Goal: Communication & Community: Answer question/provide support

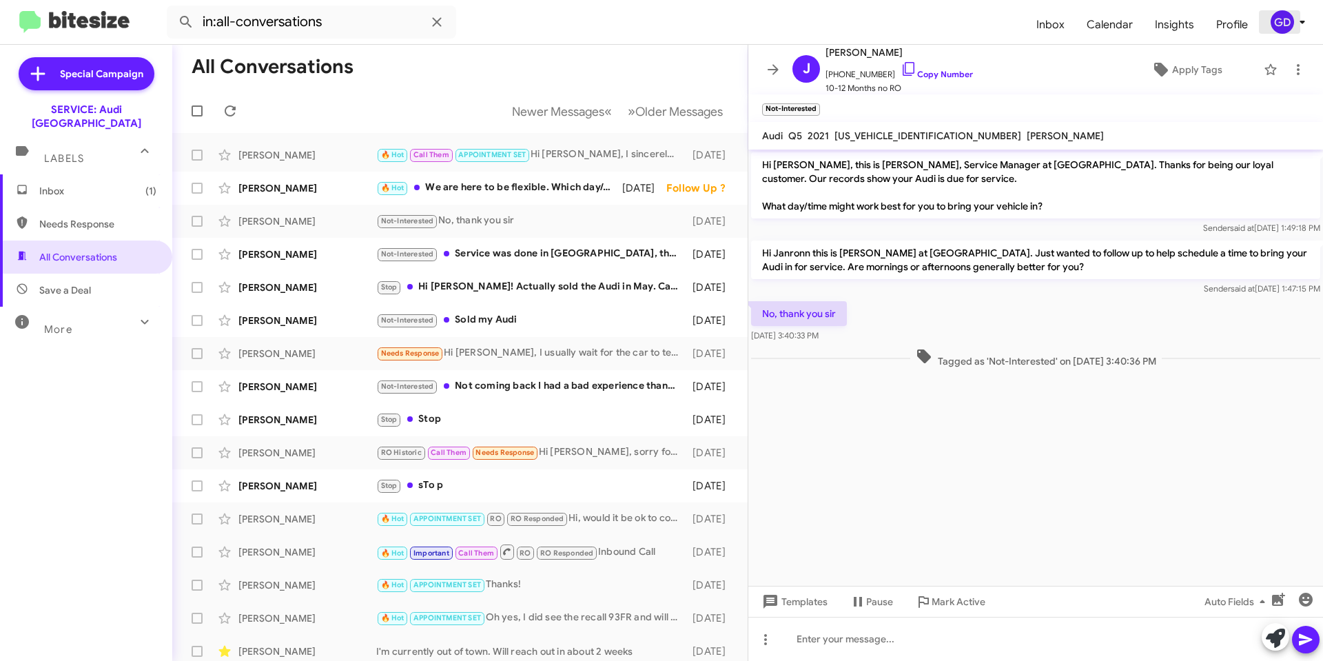
click at [1284, 25] on div "GD" at bounding box center [1282, 21] width 23 height 23
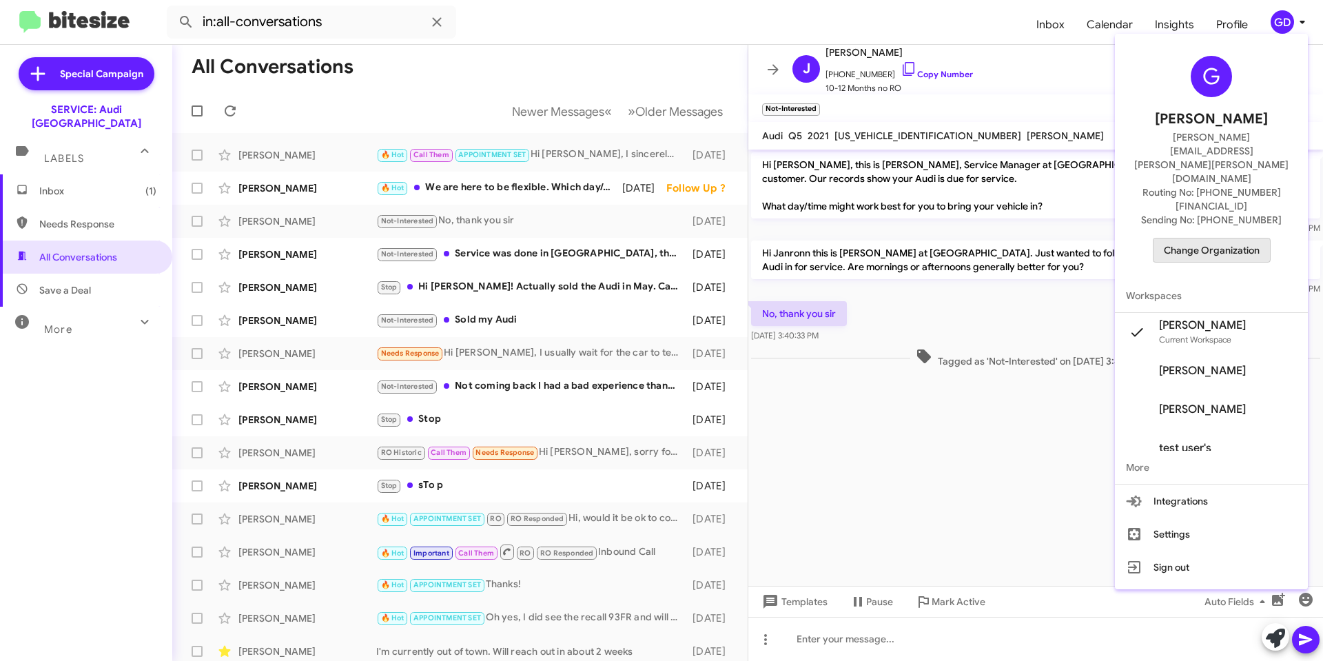
click at [1219, 239] on span "Change Organization" at bounding box center [1212, 250] width 96 height 23
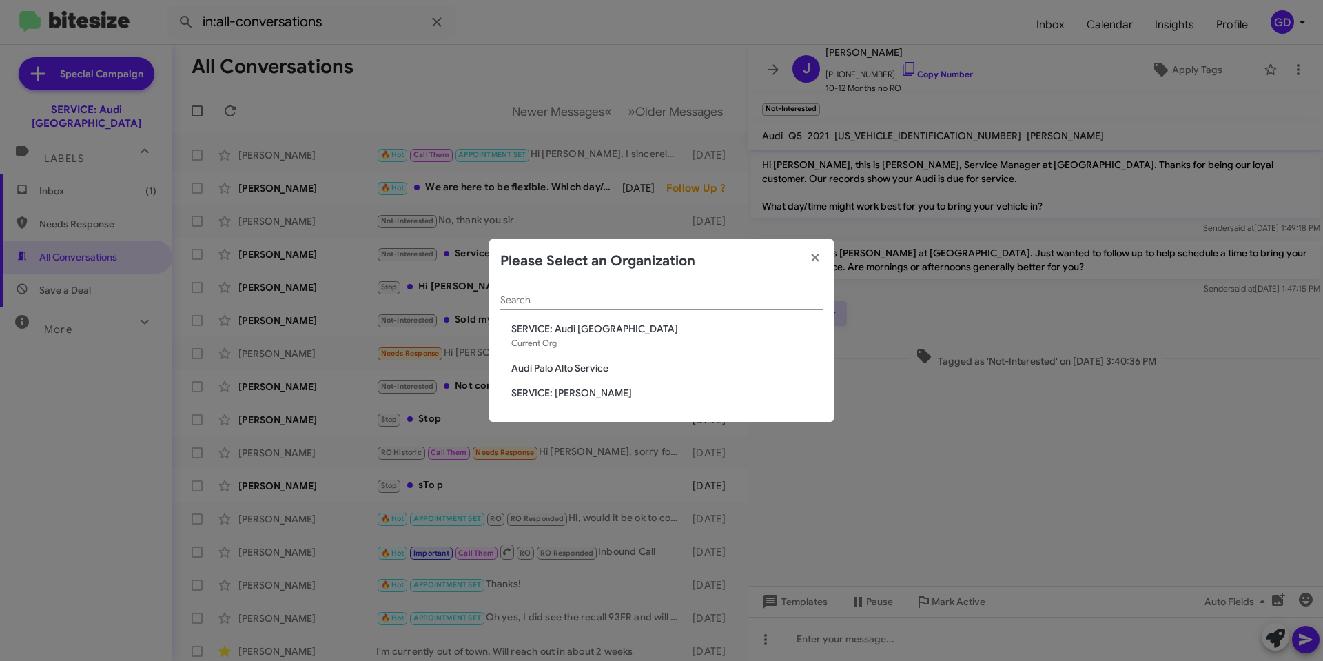
click at [564, 367] on span "Audi Palo Alto Service" at bounding box center [667, 368] width 312 height 14
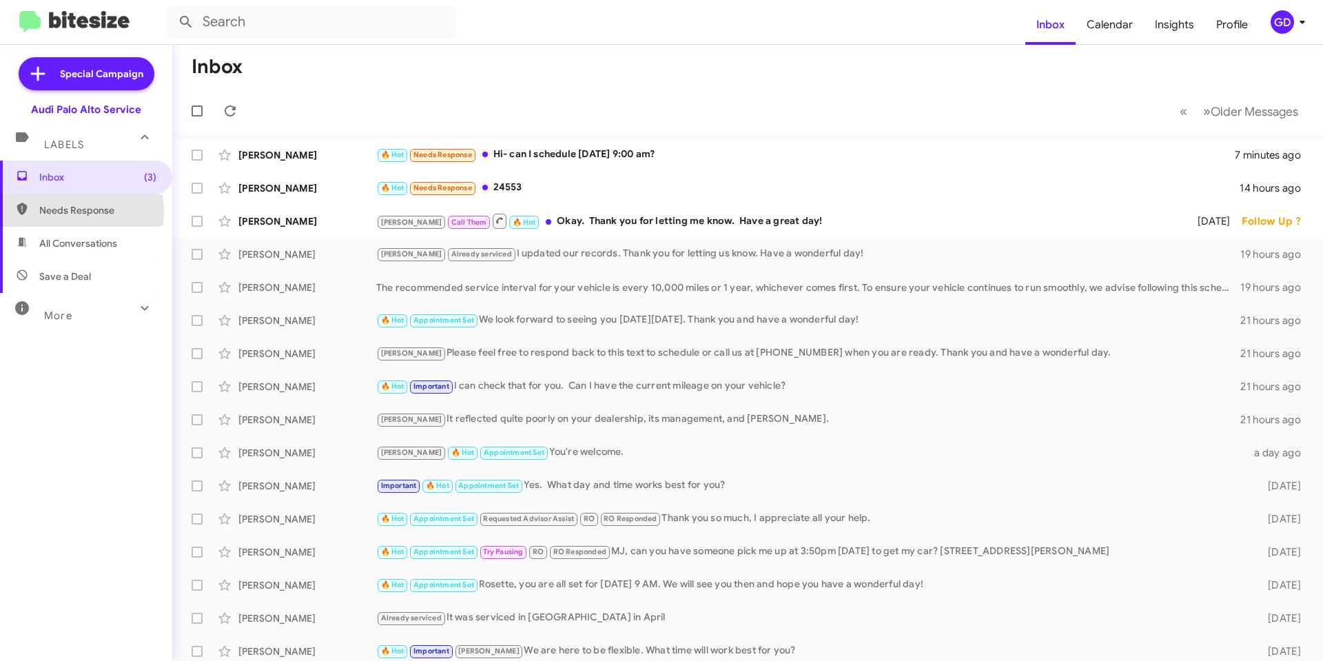
click at [77, 211] on span "Needs Response" at bounding box center [97, 210] width 117 height 14
type input "in:needs-response"
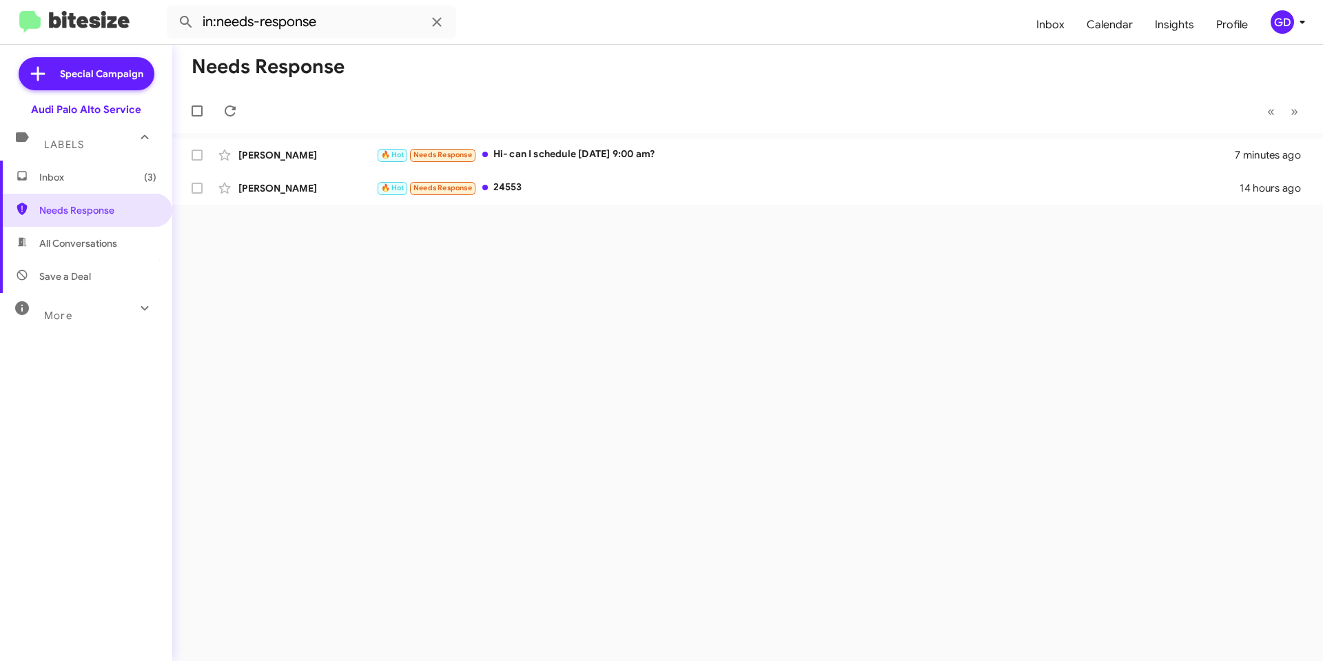
click at [57, 176] on span "Inbox (3)" at bounding box center [97, 177] width 117 height 14
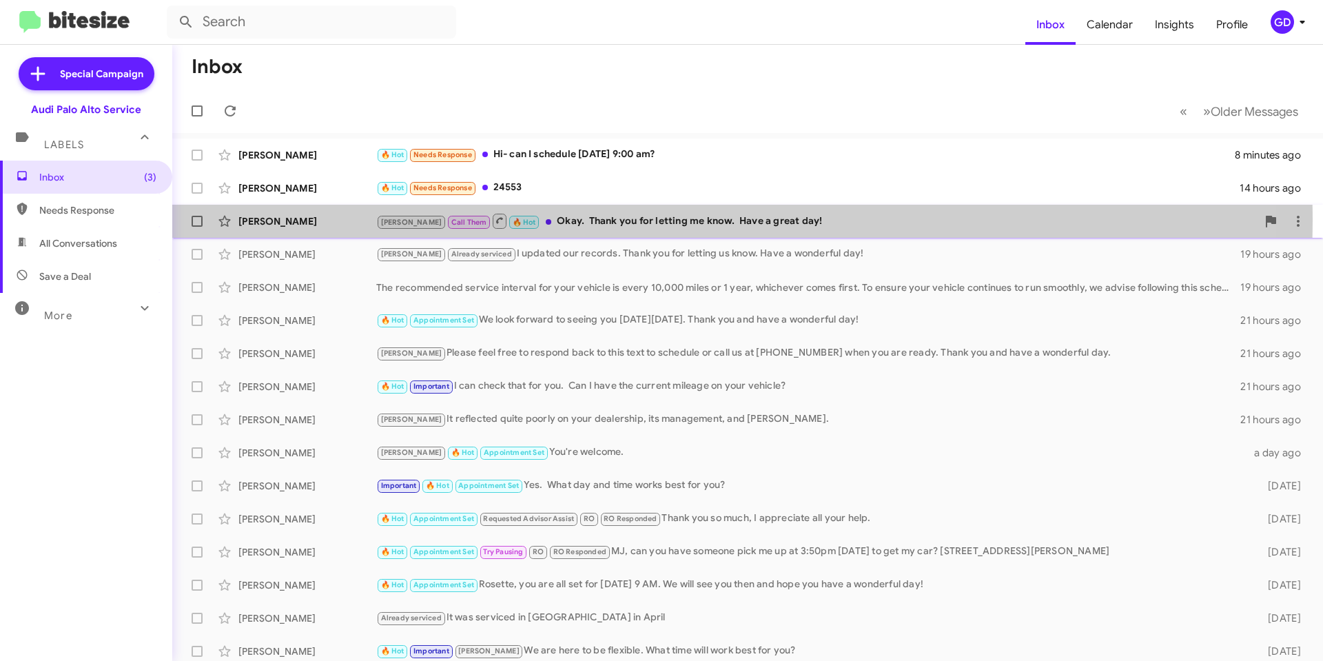
click at [594, 221] on div "Arnold Call Them 🔥 Hot Okay. Thank you for letting me know. Have a great day!" at bounding box center [816, 220] width 881 height 17
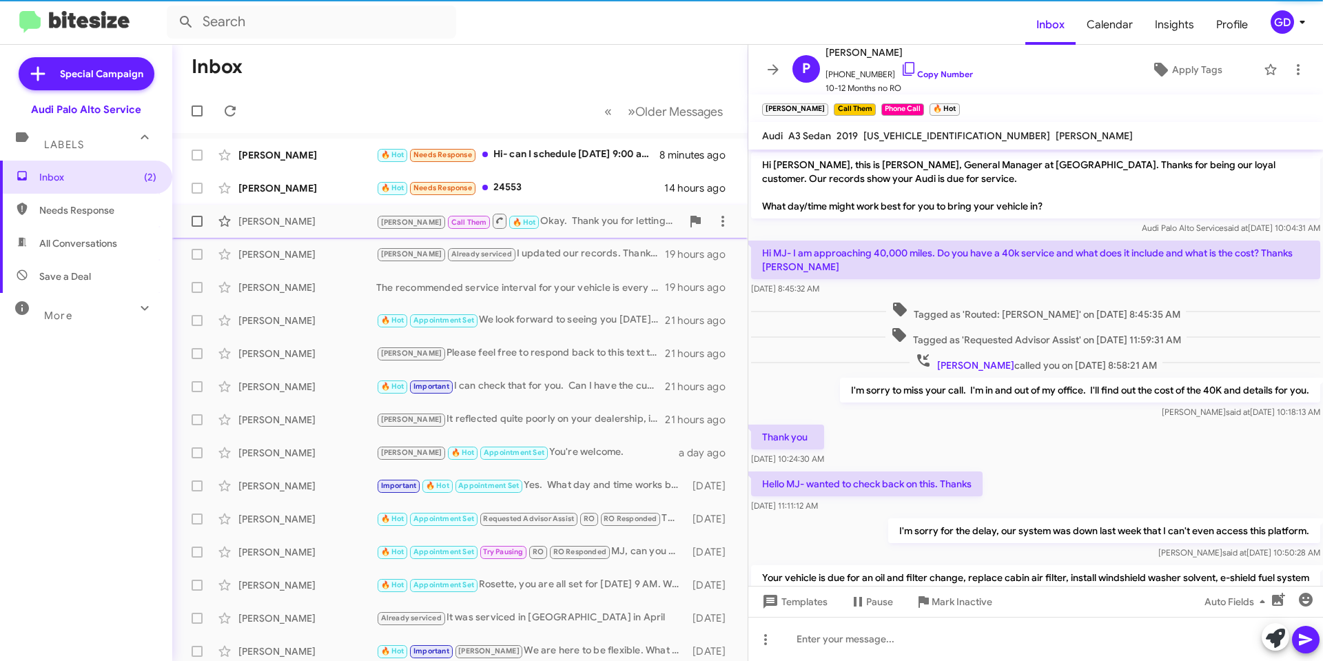
scroll to position [252, 0]
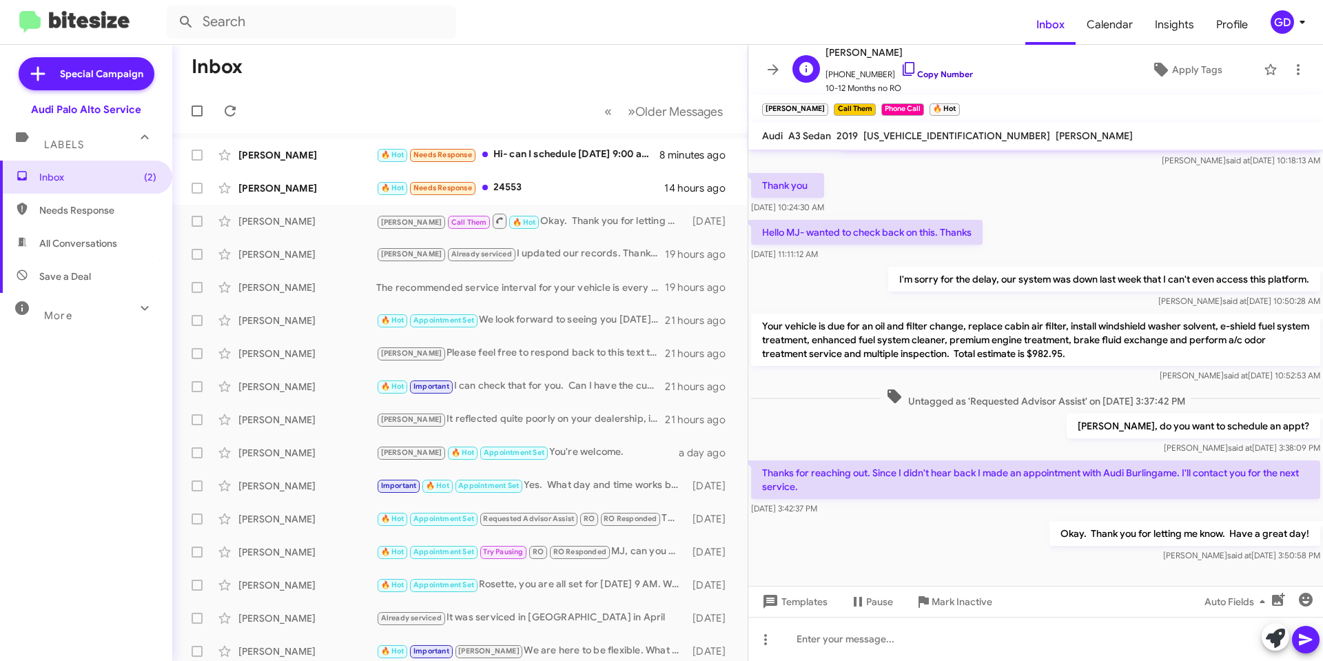
click at [941, 70] on link "Copy Number" at bounding box center [937, 74] width 72 height 10
click at [263, 192] on div "Timothy Knight" at bounding box center [308, 188] width 138 height 14
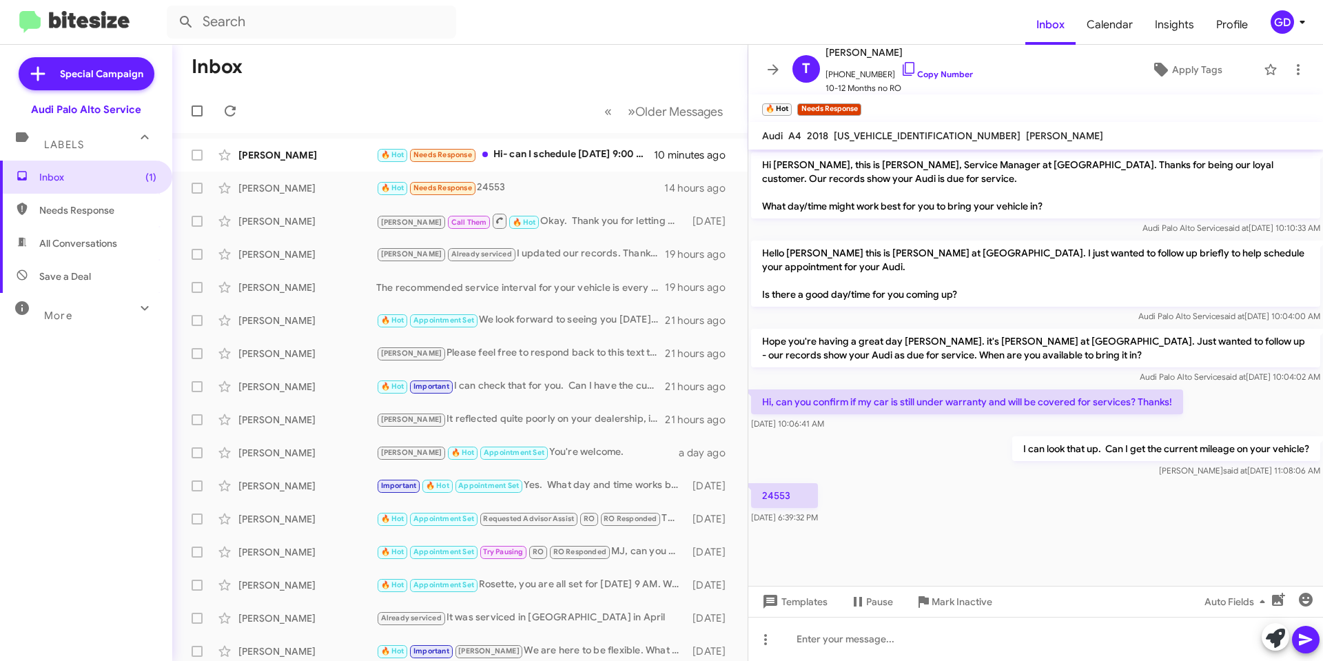
click at [873, 135] on span "WAUENAF41JA128196" at bounding box center [927, 136] width 187 height 12
copy span "WAUENAF41JA128196"
click at [809, 641] on div at bounding box center [1036, 639] width 575 height 44
click at [1302, 644] on icon at bounding box center [1305, 640] width 13 height 12
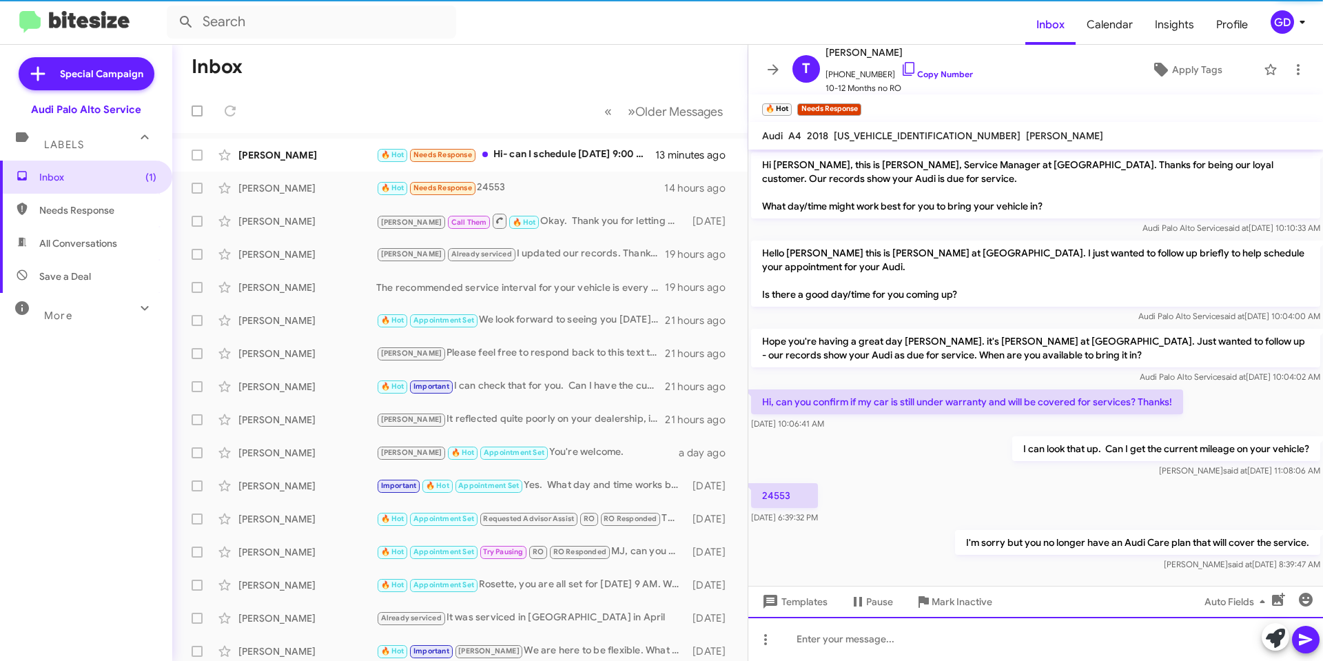
scroll to position [12, 0]
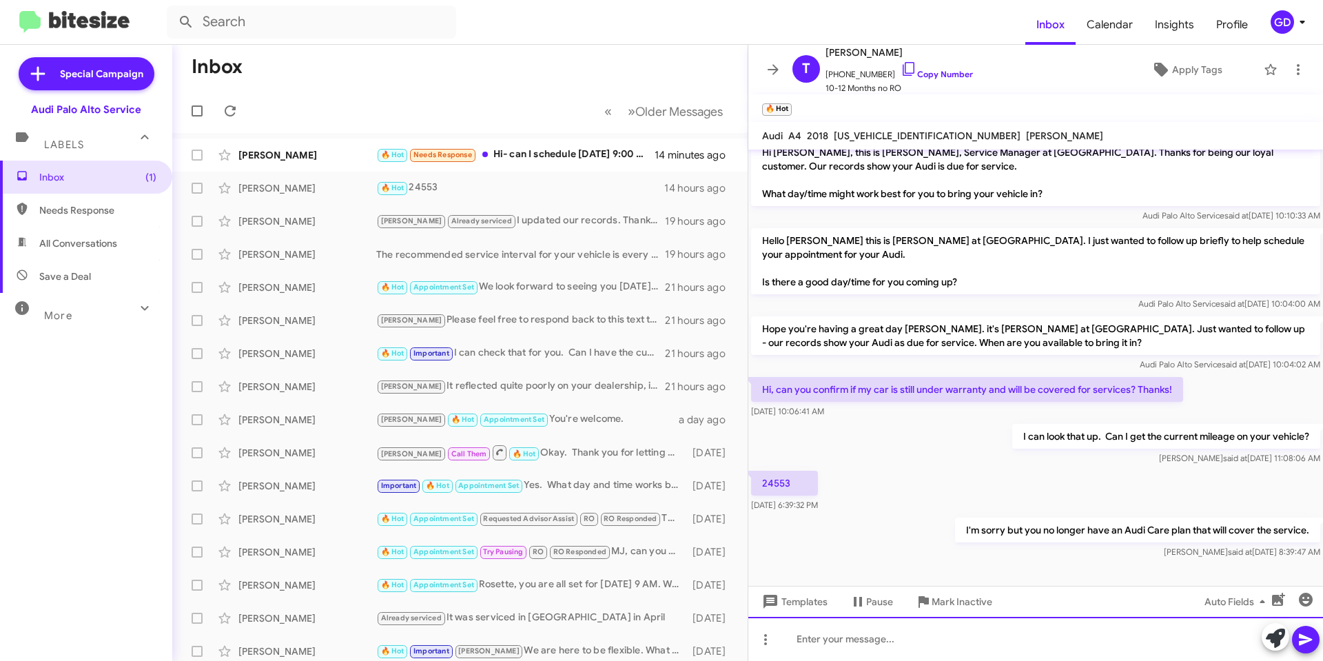
click at [823, 644] on div at bounding box center [1036, 639] width 575 height 44
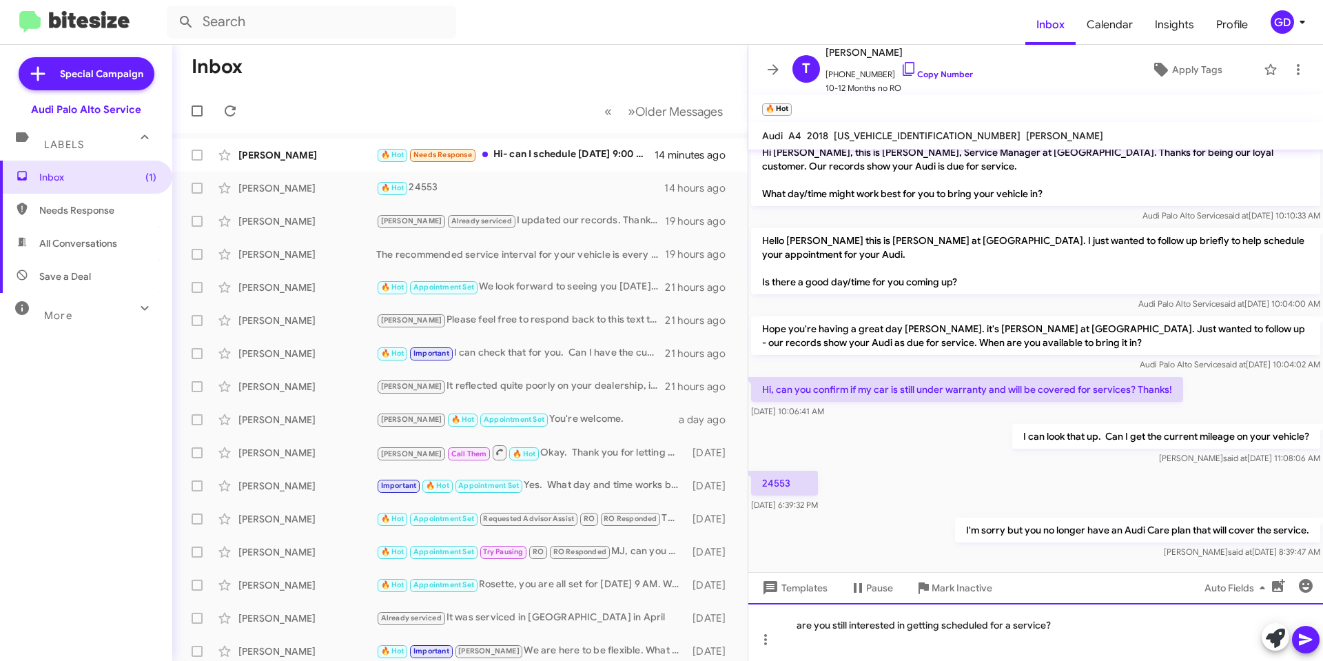
click at [801, 625] on div "are you still interested in getting scheduled for a service?" at bounding box center [1036, 632] width 575 height 58
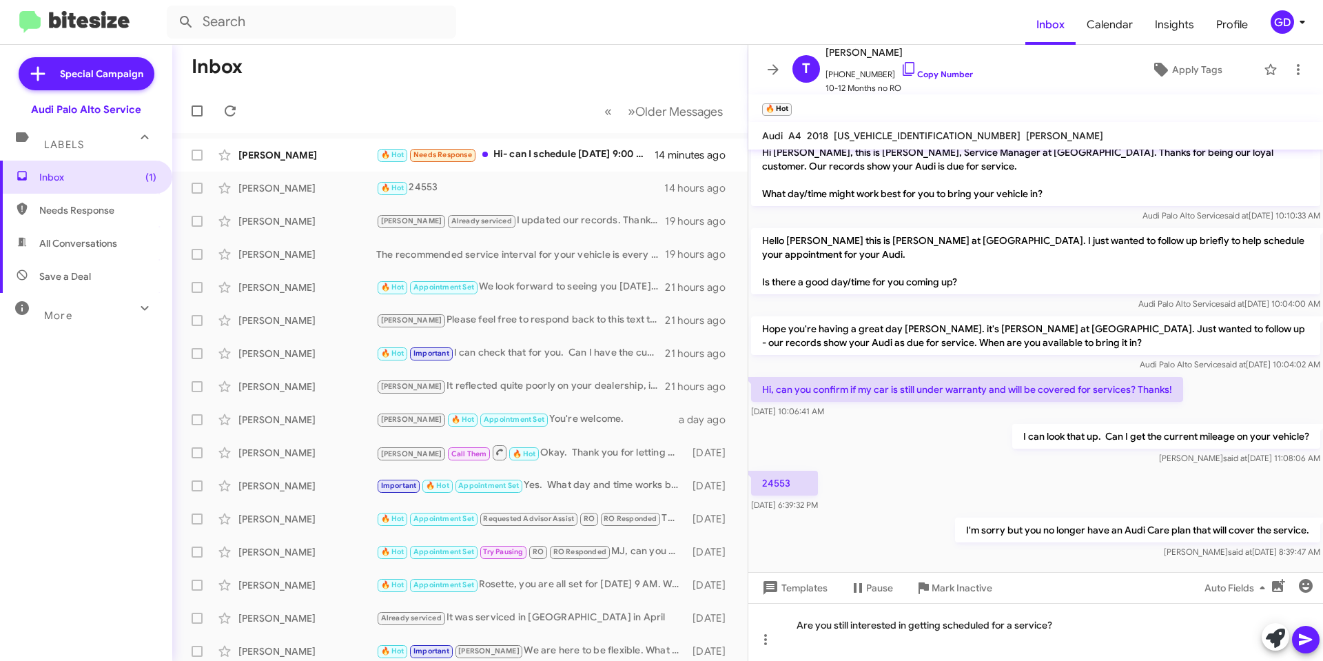
click at [1310, 637] on icon at bounding box center [1306, 639] width 17 height 17
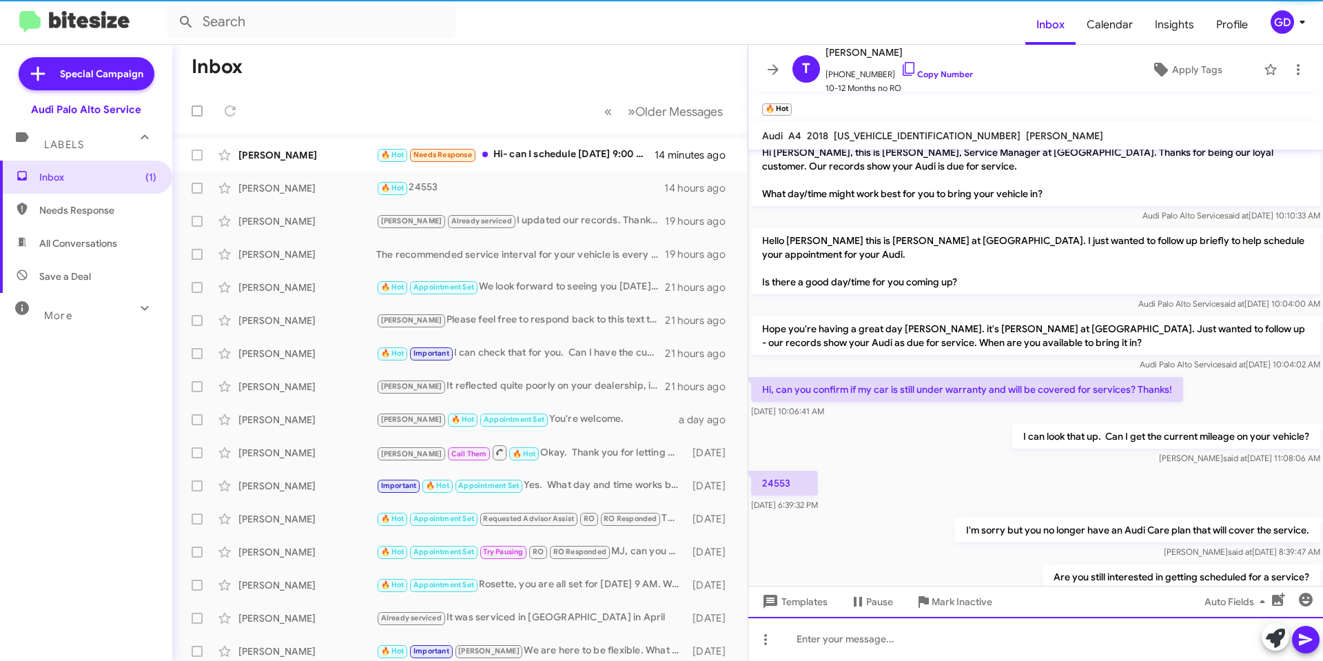
scroll to position [63, 0]
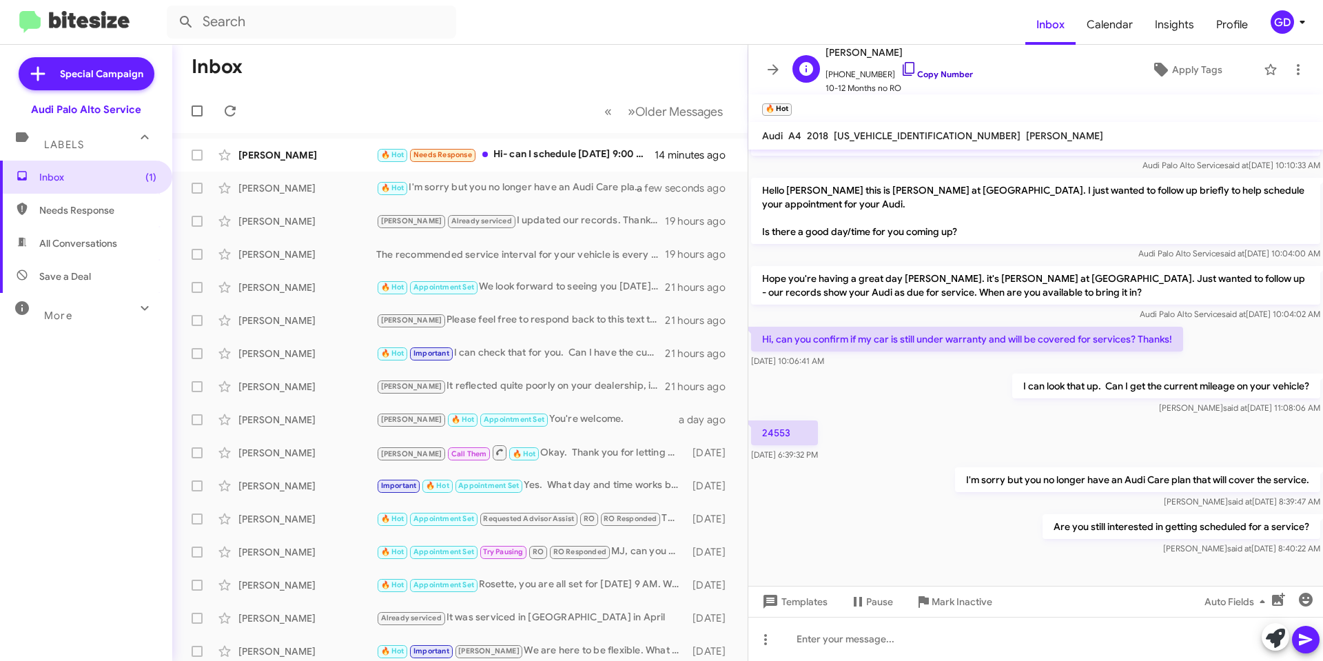
click at [933, 73] on link "Copy Number" at bounding box center [937, 74] width 72 height 10
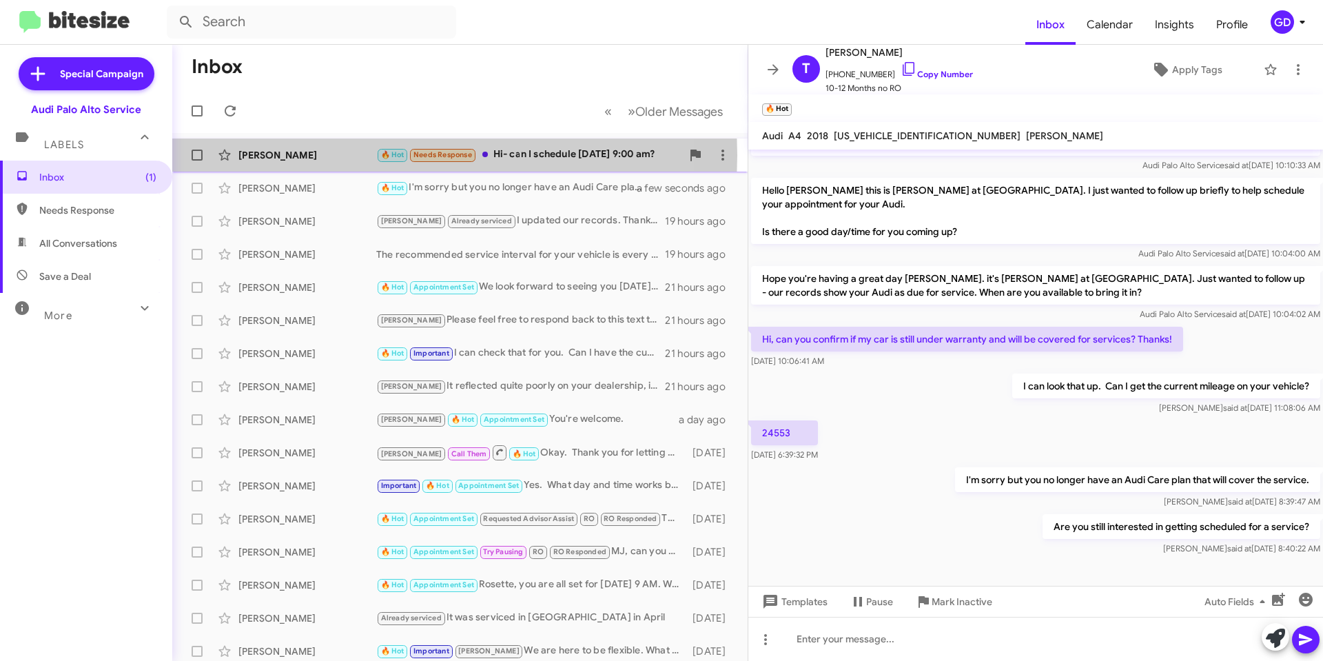
click at [278, 155] on div "Kathleen Borsos" at bounding box center [308, 155] width 138 height 14
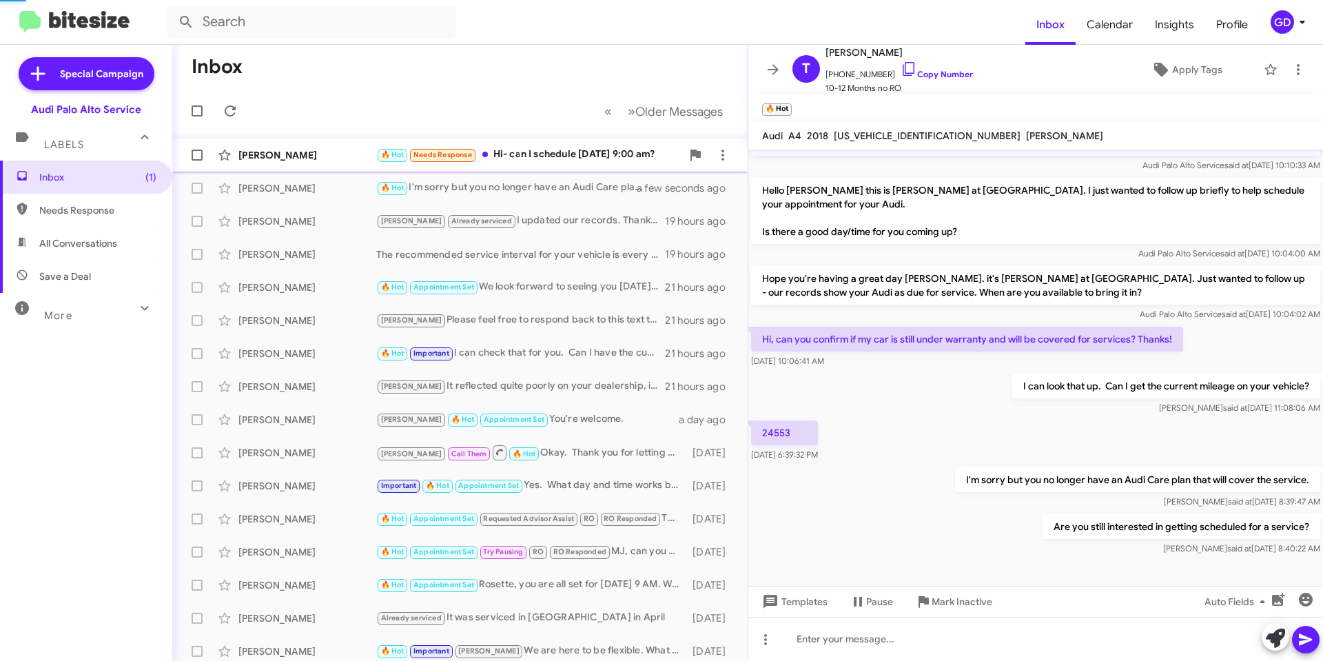
scroll to position [109, 0]
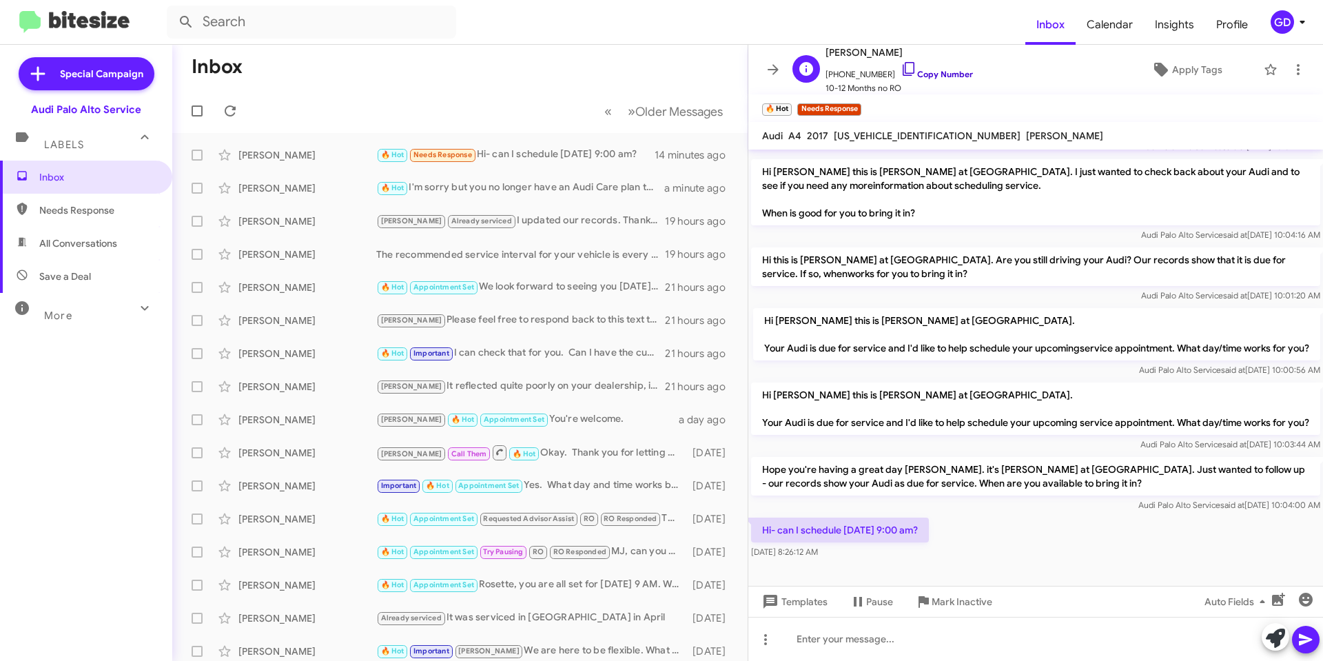
click at [933, 73] on link "Copy Number" at bounding box center [937, 74] width 72 height 10
click at [806, 639] on div at bounding box center [1036, 639] width 575 height 44
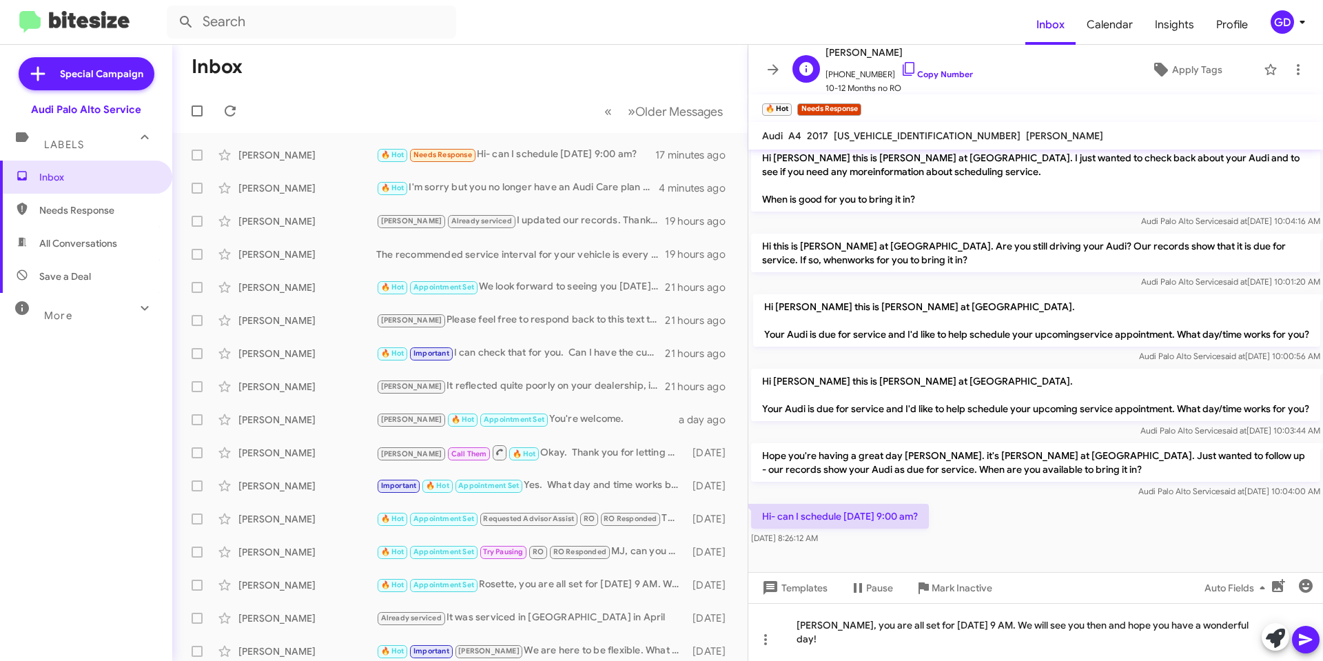
click at [936, 61] on span "+16507433198 Copy Number" at bounding box center [900, 71] width 148 height 21
click at [930, 78] on link "Copy Number" at bounding box center [937, 74] width 72 height 10
click at [1310, 638] on icon at bounding box center [1305, 640] width 13 height 12
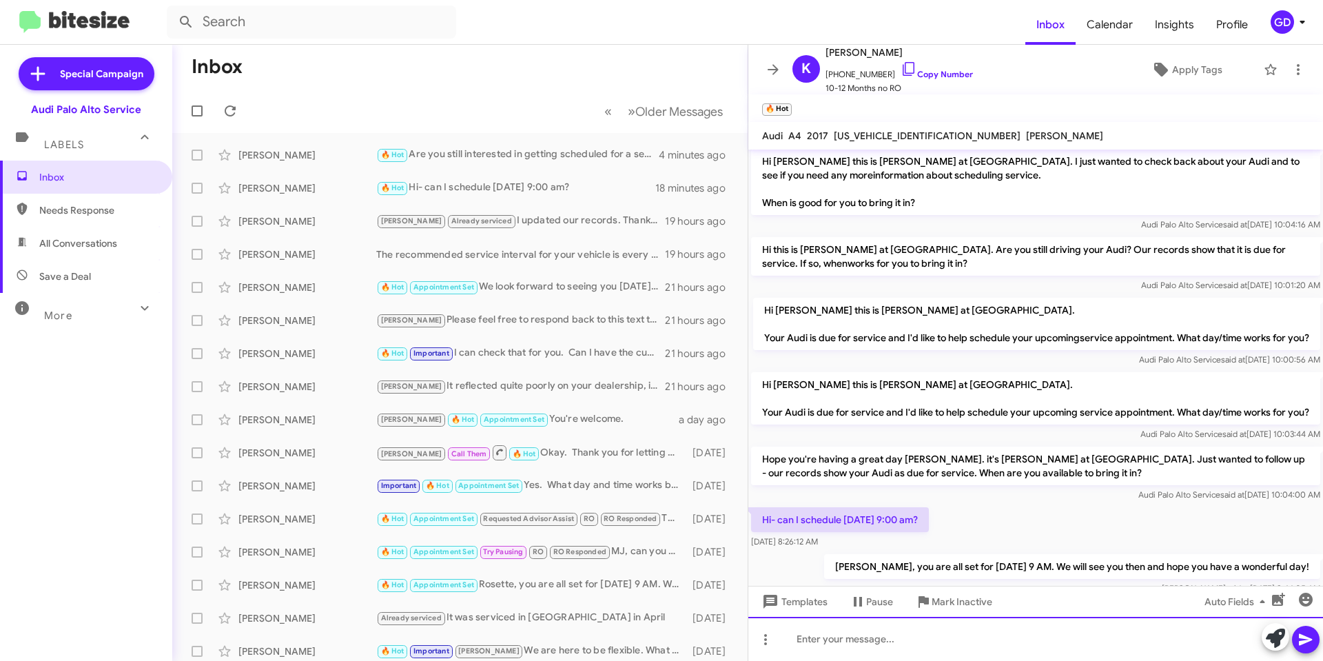
scroll to position [159, 0]
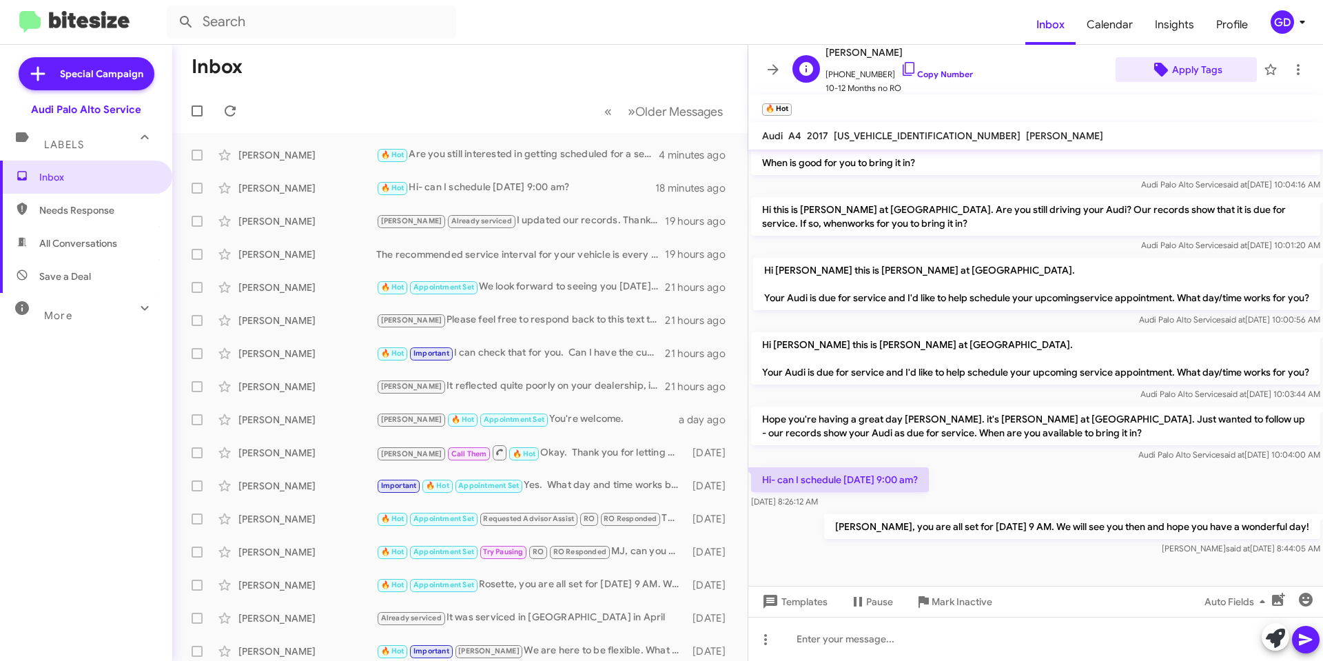
click at [1183, 72] on span "Apply Tags" at bounding box center [1198, 69] width 50 height 25
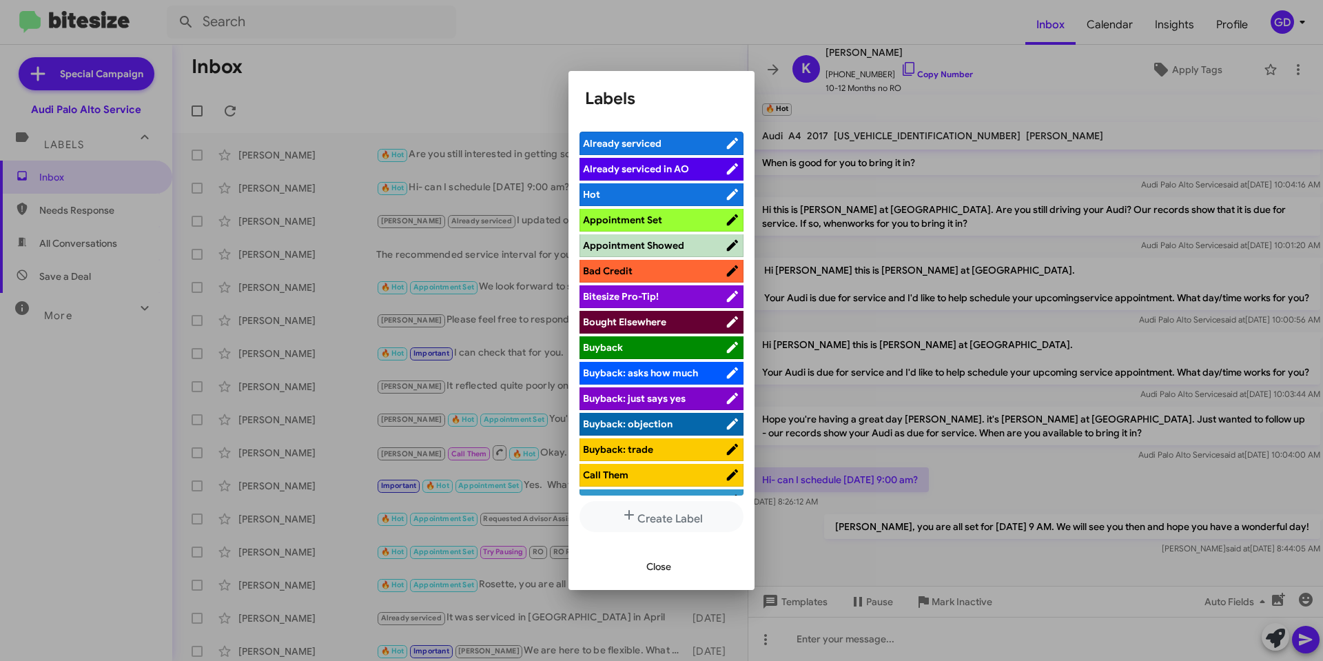
click at [635, 214] on span "Appointment Set" at bounding box center [622, 220] width 79 height 12
click at [653, 555] on span "Close" at bounding box center [659, 566] width 25 height 25
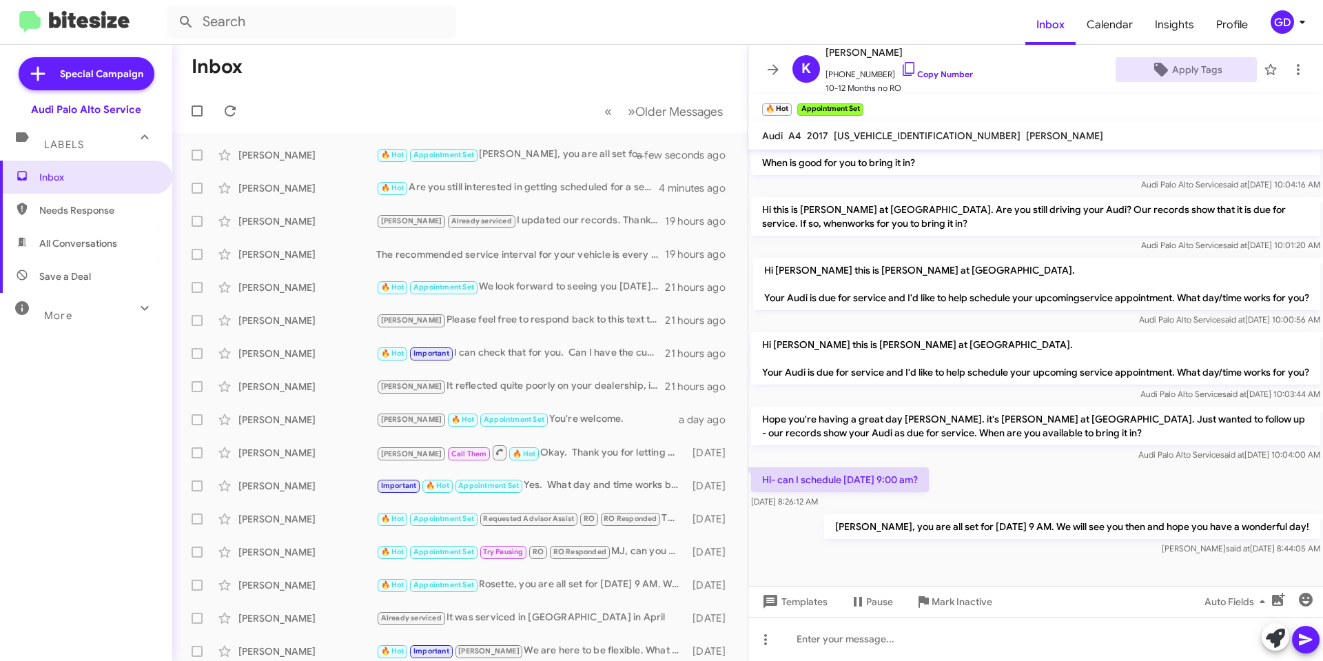
click at [83, 207] on span "Needs Response" at bounding box center [97, 210] width 117 height 14
type input "in:needs-response"
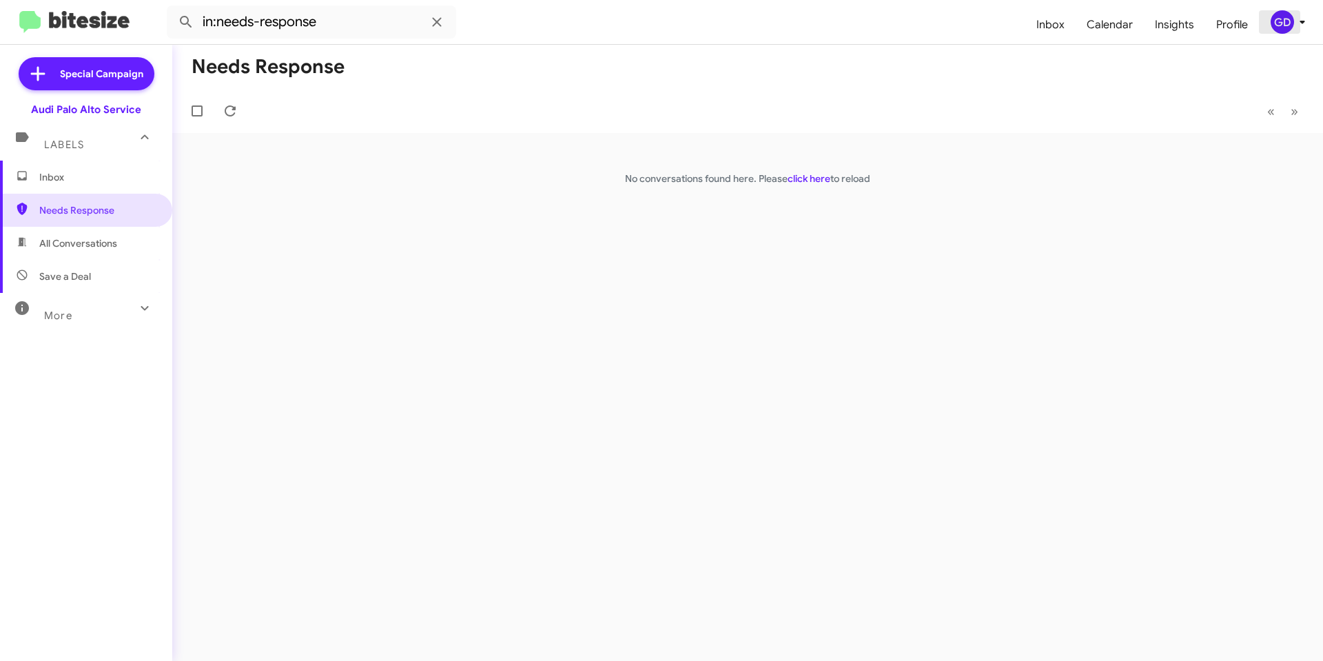
click at [1286, 20] on div "GD" at bounding box center [1282, 21] width 23 height 23
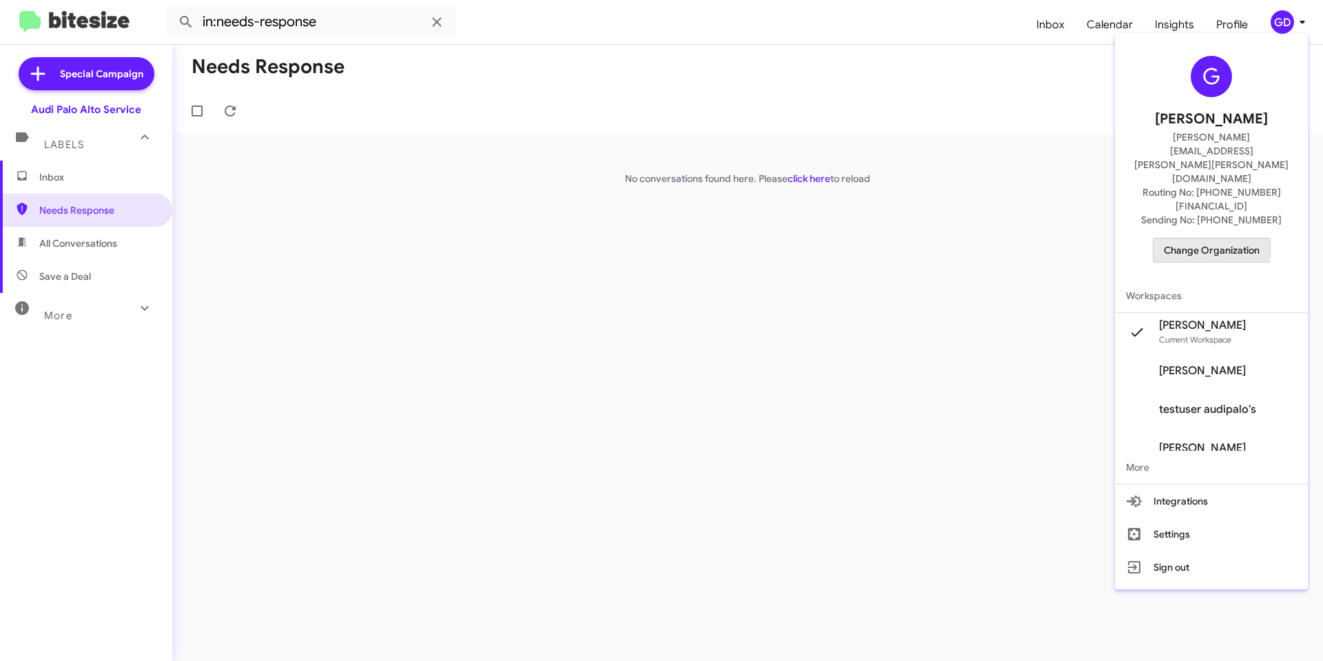
click at [1207, 239] on span "Change Organization" at bounding box center [1212, 250] width 96 height 23
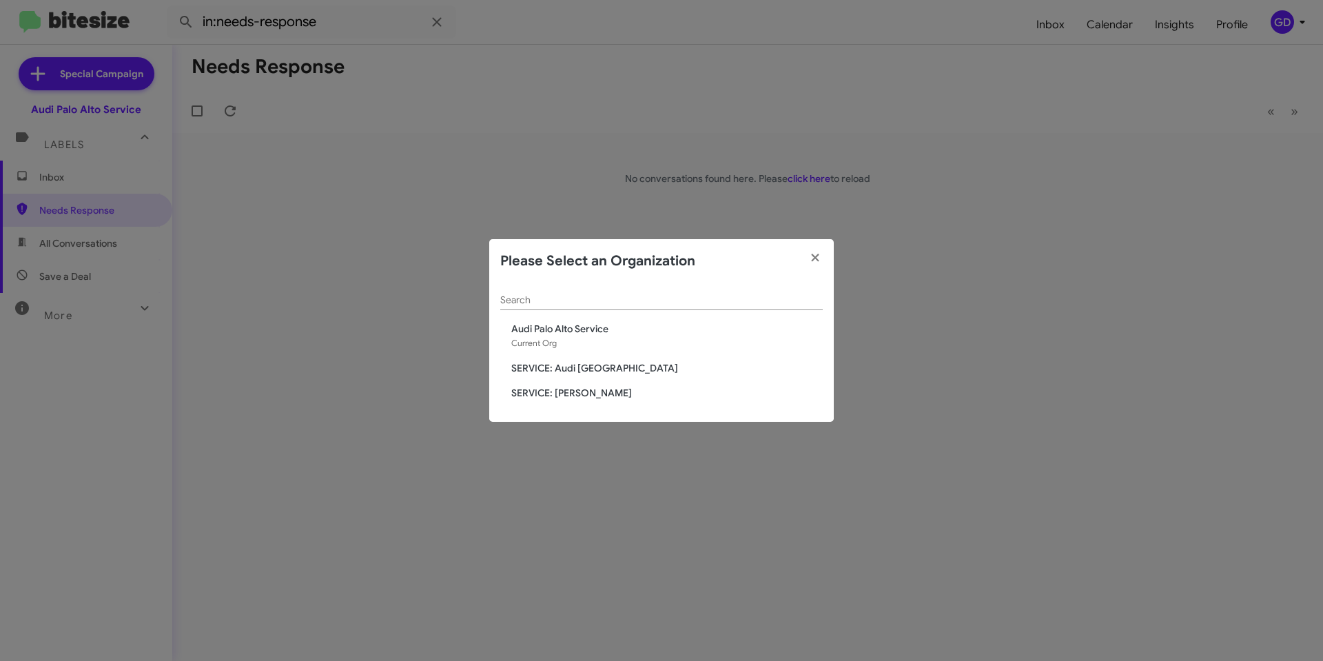
click at [558, 363] on span "SERVICE: Audi [GEOGRAPHIC_DATA]" at bounding box center [667, 368] width 312 height 14
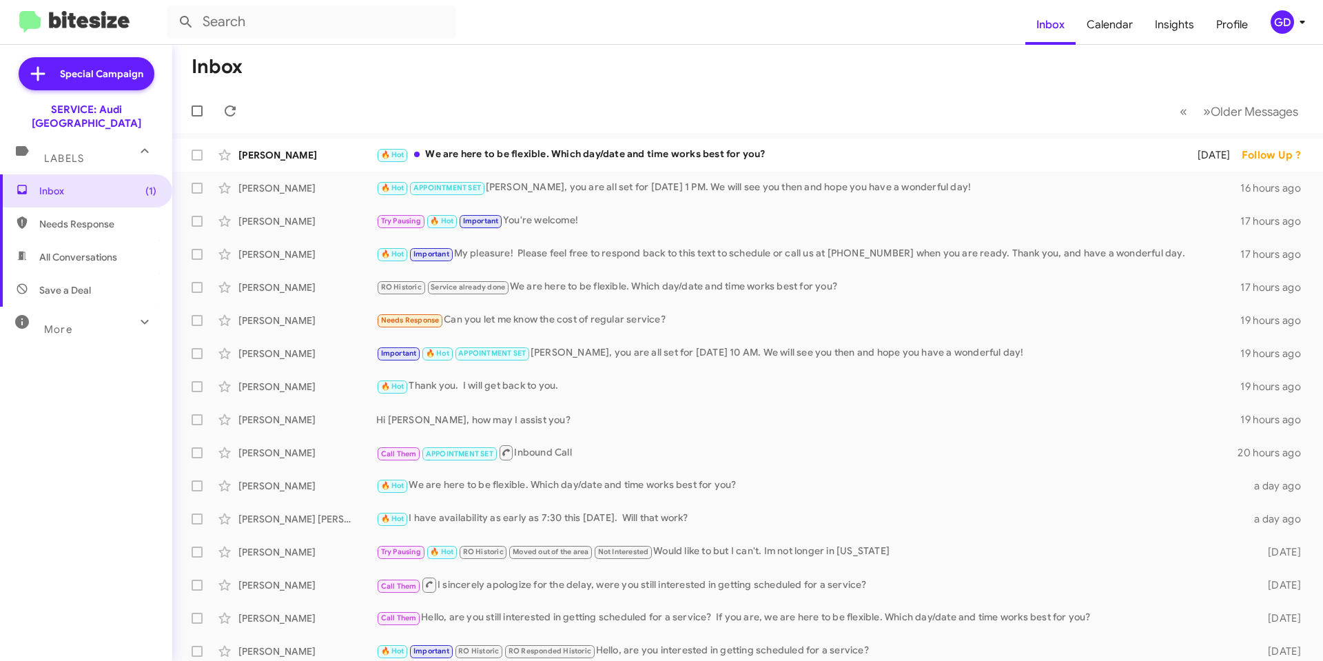
click at [64, 217] on span "Needs Response" at bounding box center [97, 224] width 117 height 14
type input "in:needs-response"
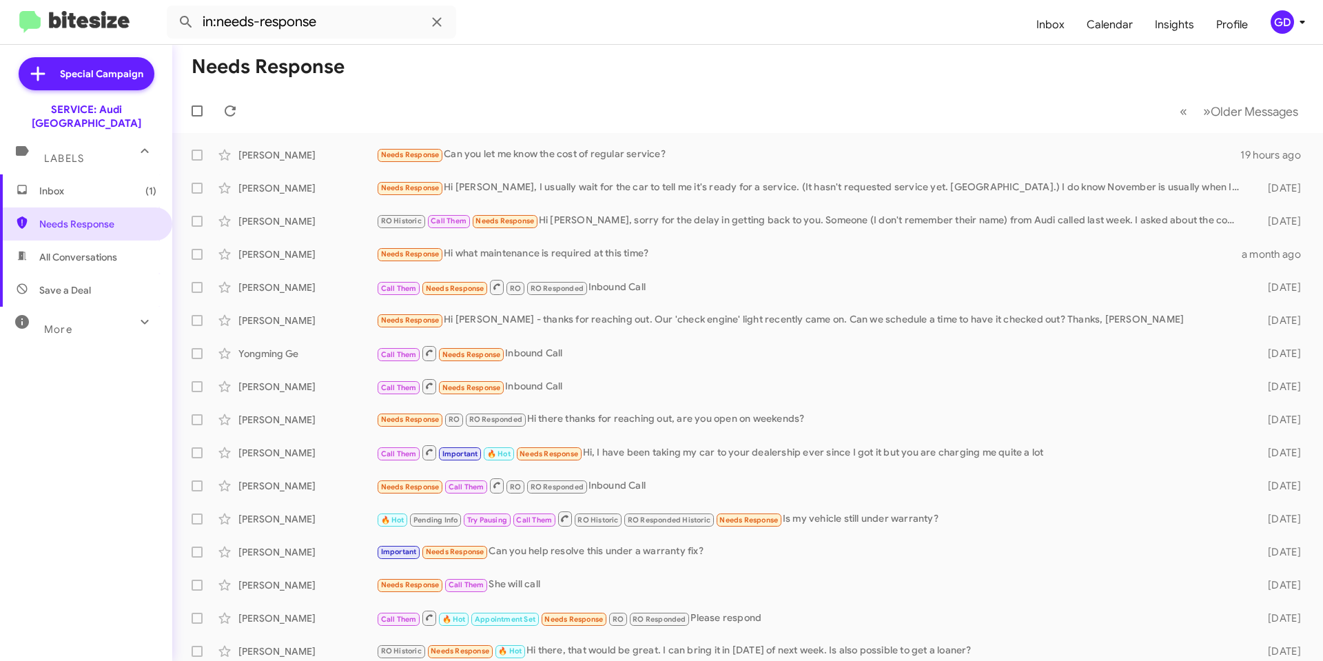
click at [66, 184] on span "Inbox (1)" at bounding box center [97, 191] width 117 height 14
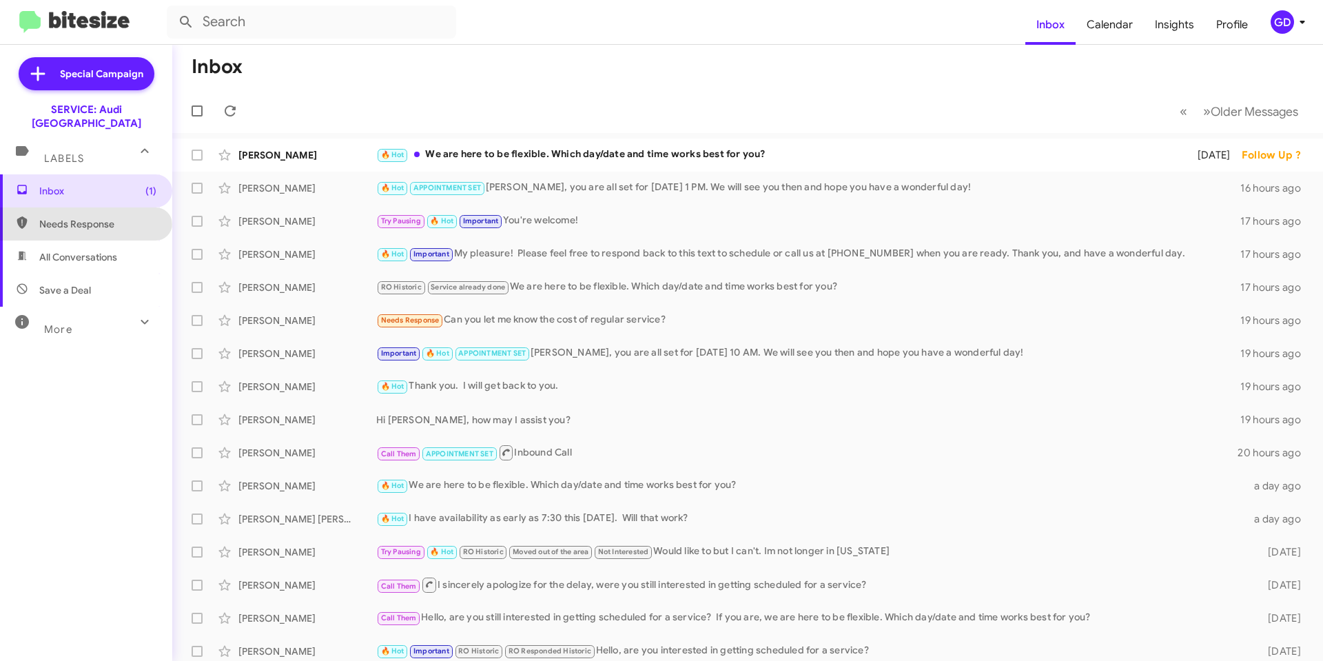
click at [85, 217] on span "Needs Response" at bounding box center [97, 224] width 117 height 14
type input "in:needs-response"
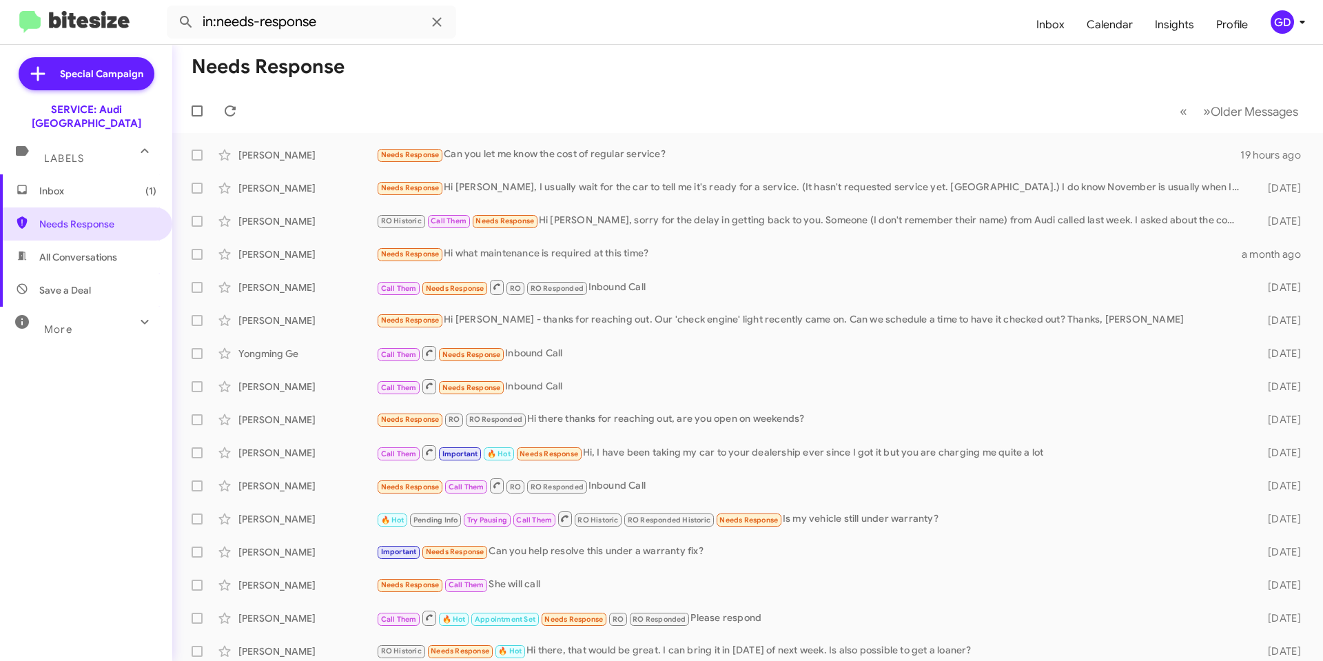
click at [68, 184] on span "Inbox (1)" at bounding box center [97, 191] width 117 height 14
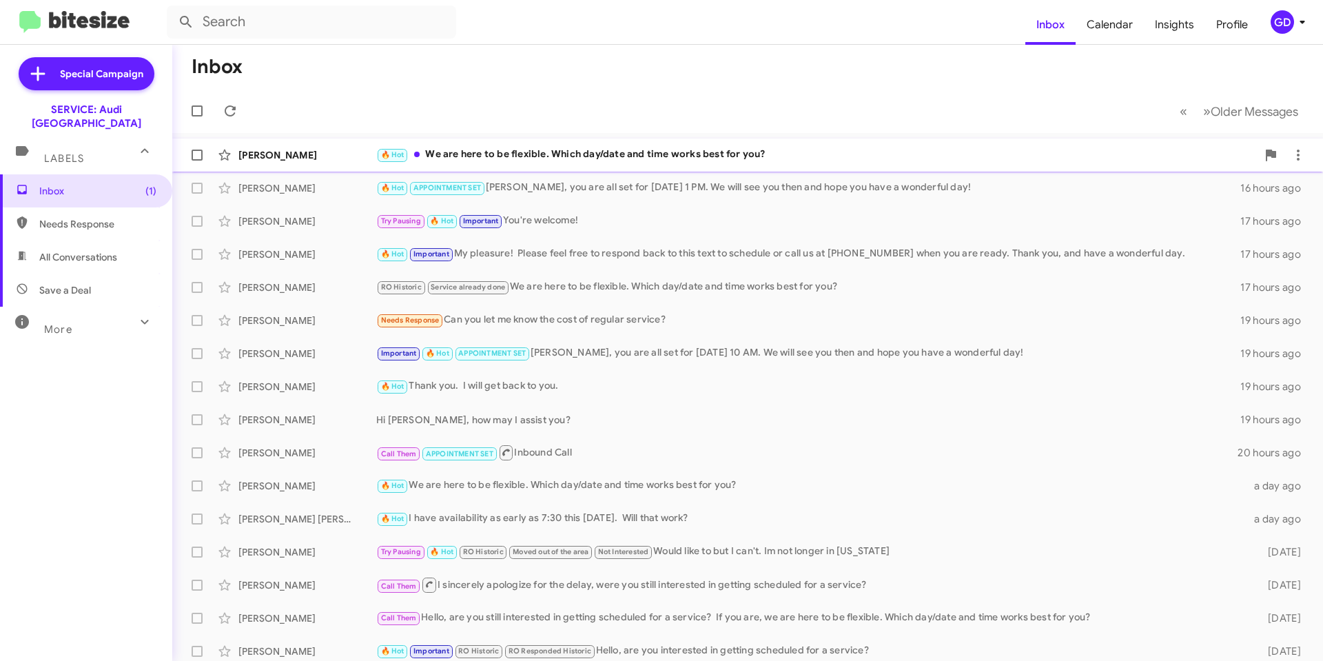
click at [553, 153] on div "🔥 Hot We are here to be flexible. Which day/date and time works best for you?" at bounding box center [816, 155] width 881 height 16
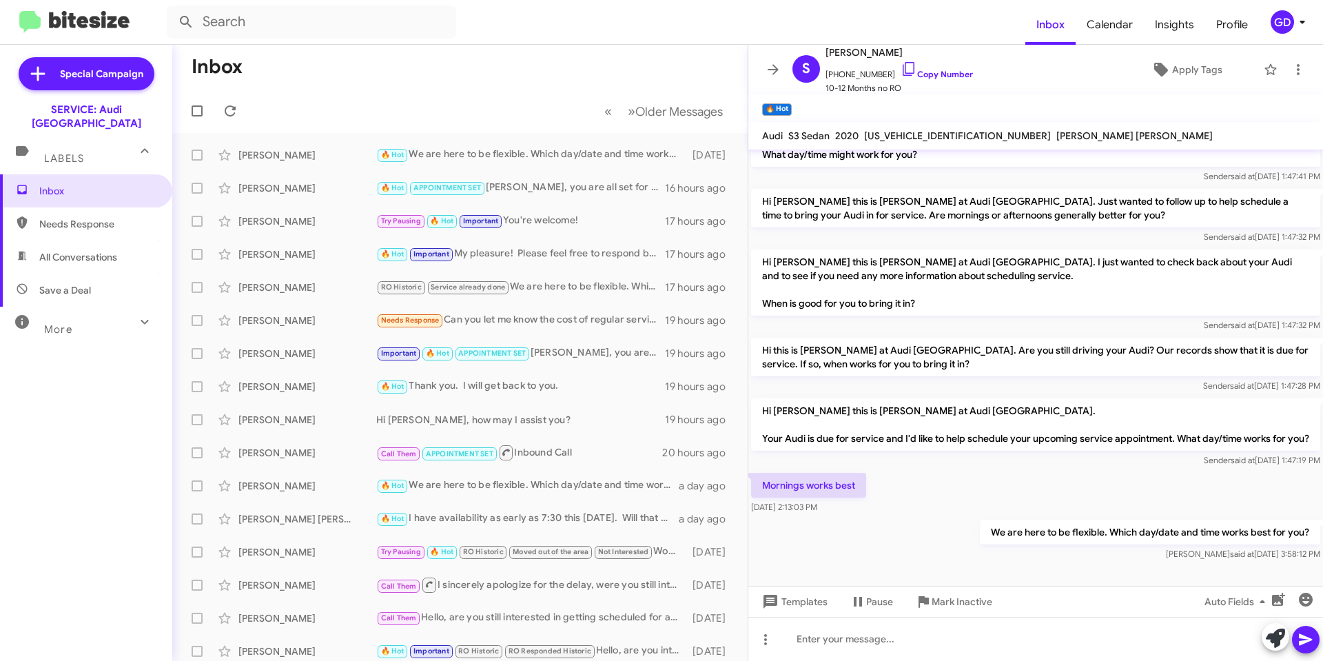
scroll to position [315, 0]
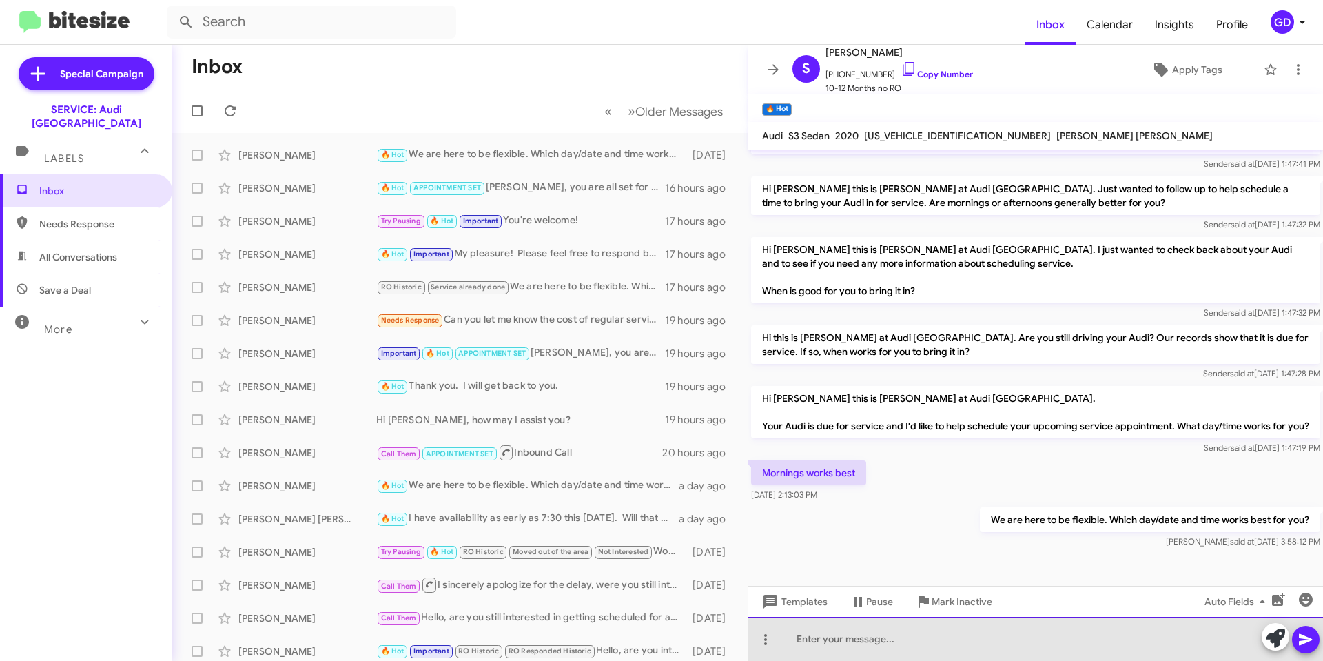
click at [795, 635] on div at bounding box center [1036, 639] width 575 height 44
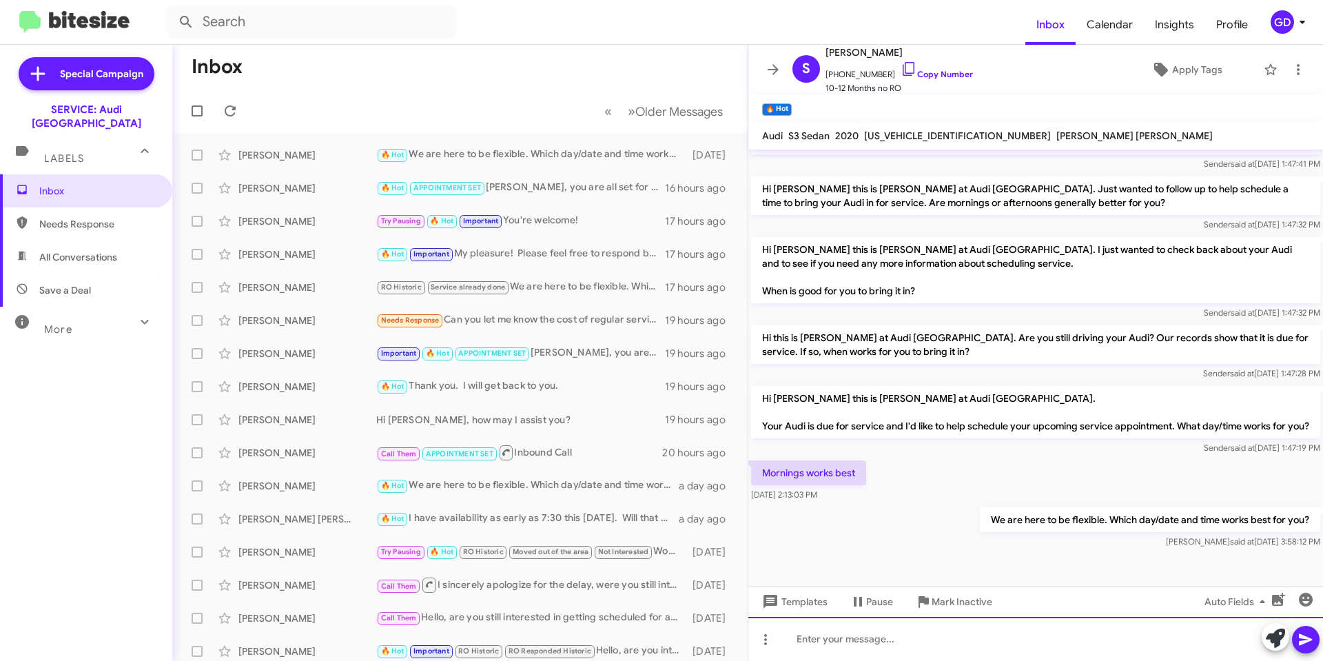
paste div
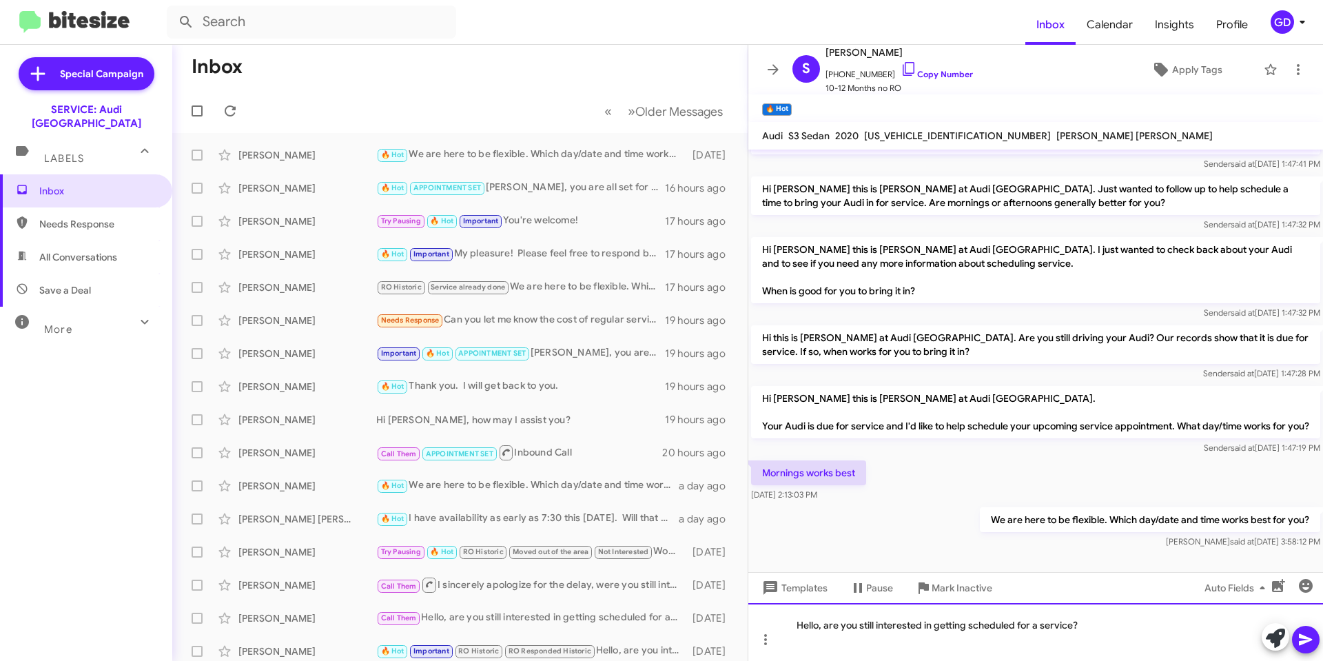
click at [820, 622] on div "Hello, are you still interested in getting scheduled for a service?" at bounding box center [1036, 632] width 575 height 58
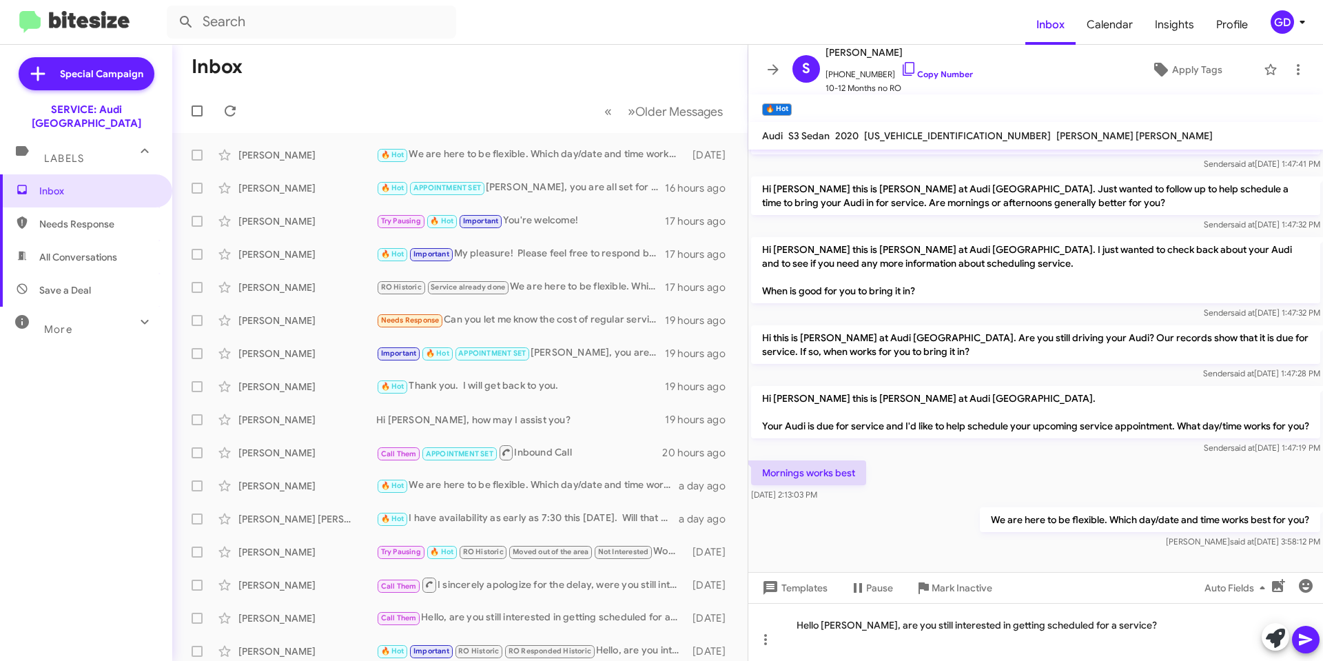
click at [1306, 640] on icon at bounding box center [1306, 639] width 17 height 17
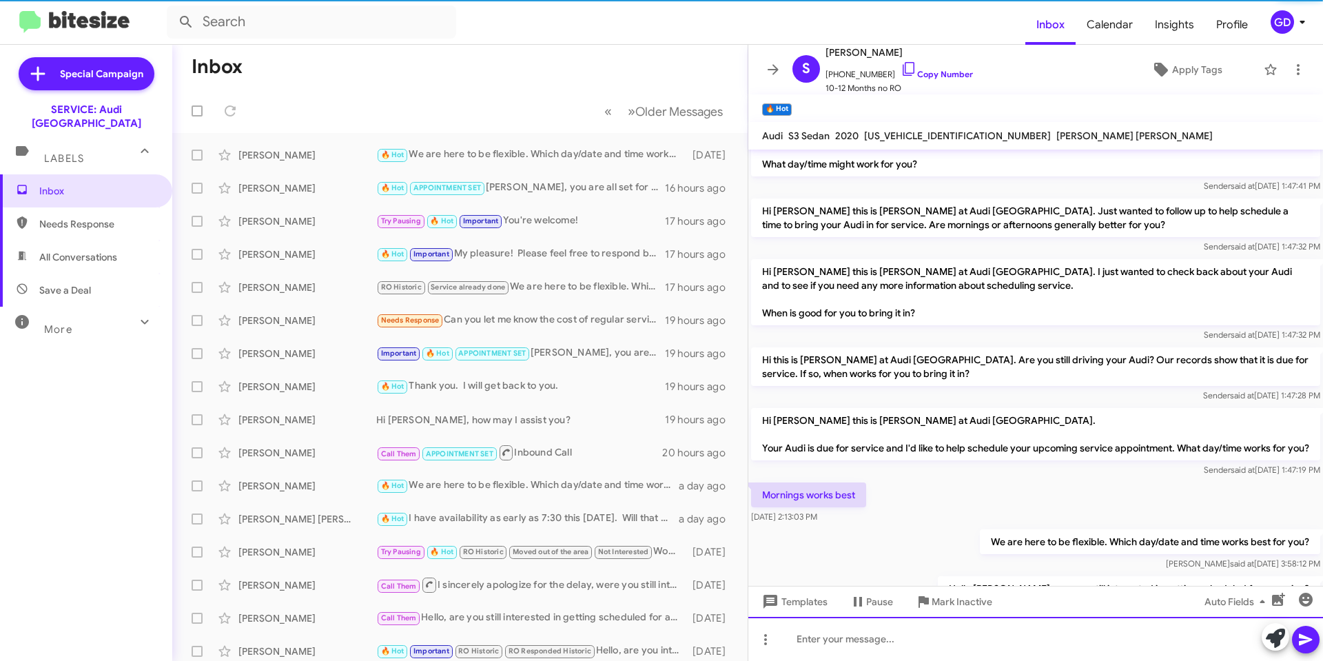
scroll to position [365, 0]
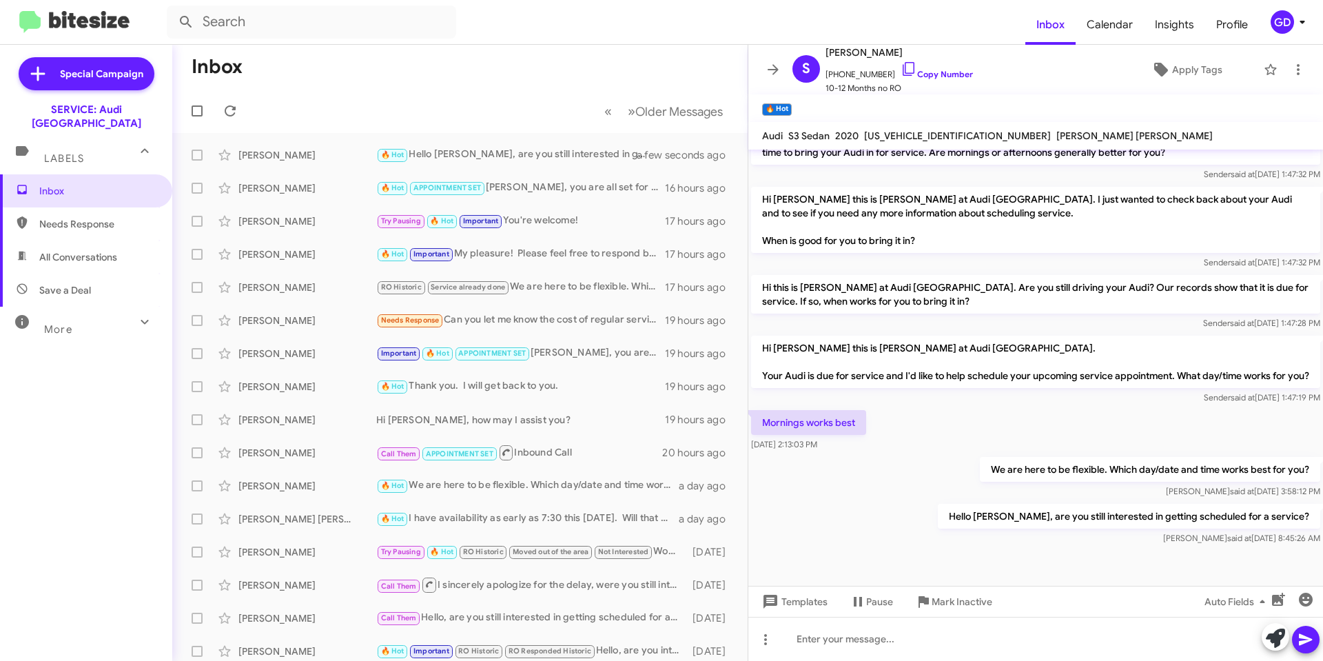
click at [1284, 26] on div "GD" at bounding box center [1282, 21] width 23 height 23
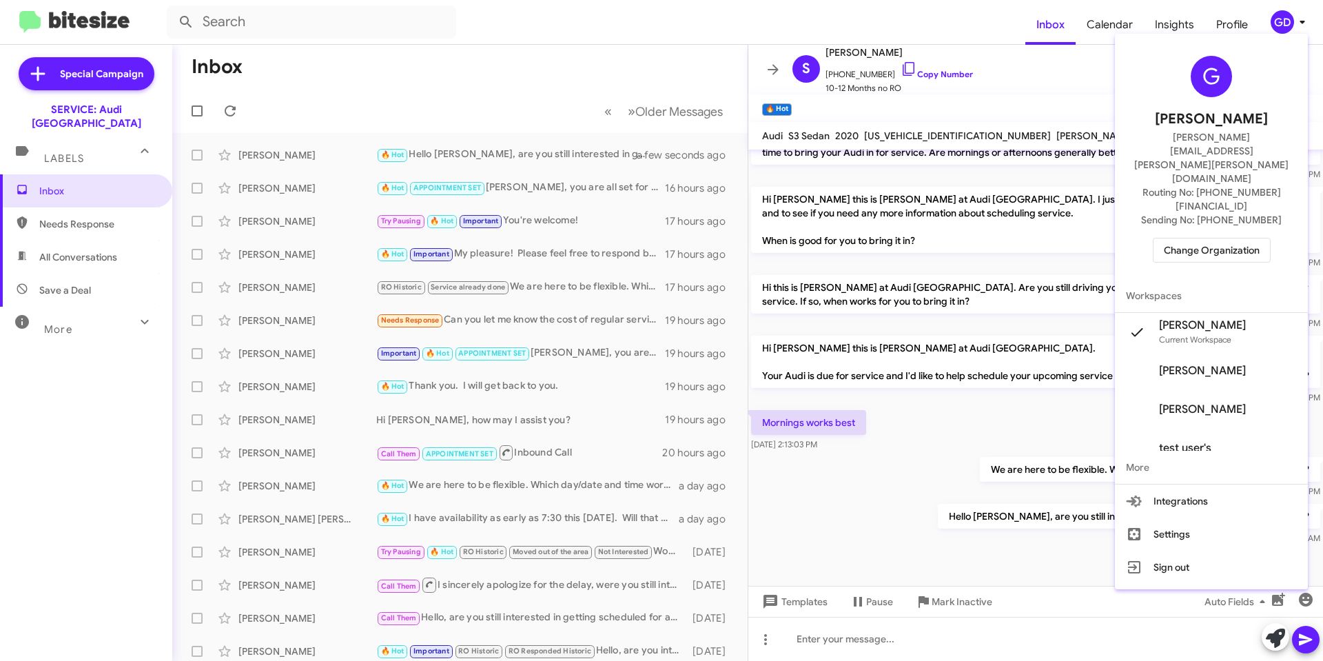
click at [1206, 239] on span "Change Organization" at bounding box center [1212, 250] width 96 height 23
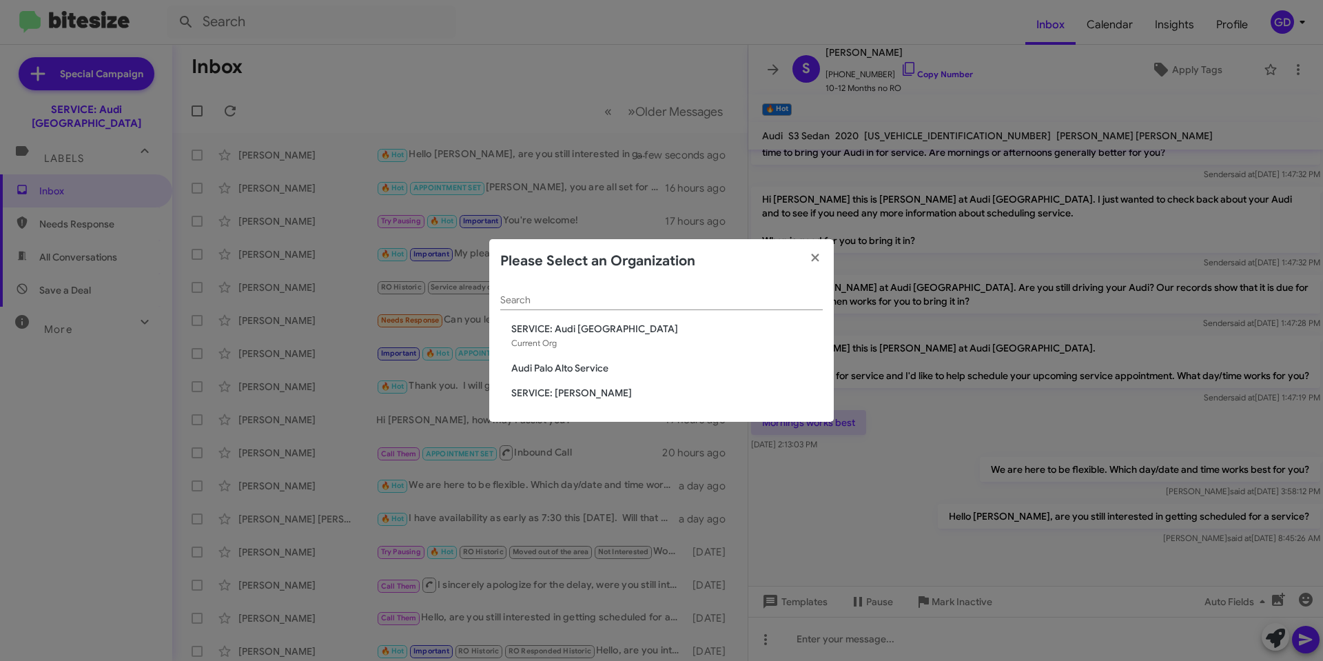
click at [565, 392] on span "SERVICE: Mercedes Marin" at bounding box center [667, 393] width 312 height 14
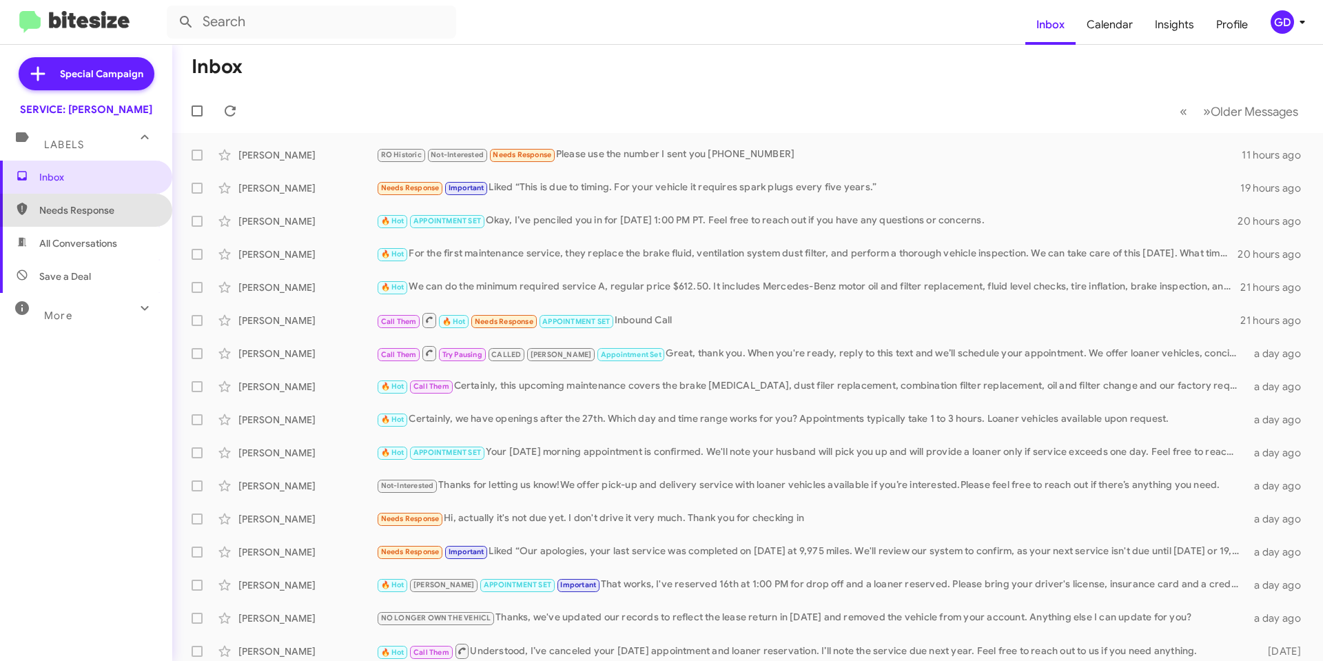
click at [102, 214] on span "Needs Response" at bounding box center [97, 210] width 117 height 14
type input "in:needs-response"
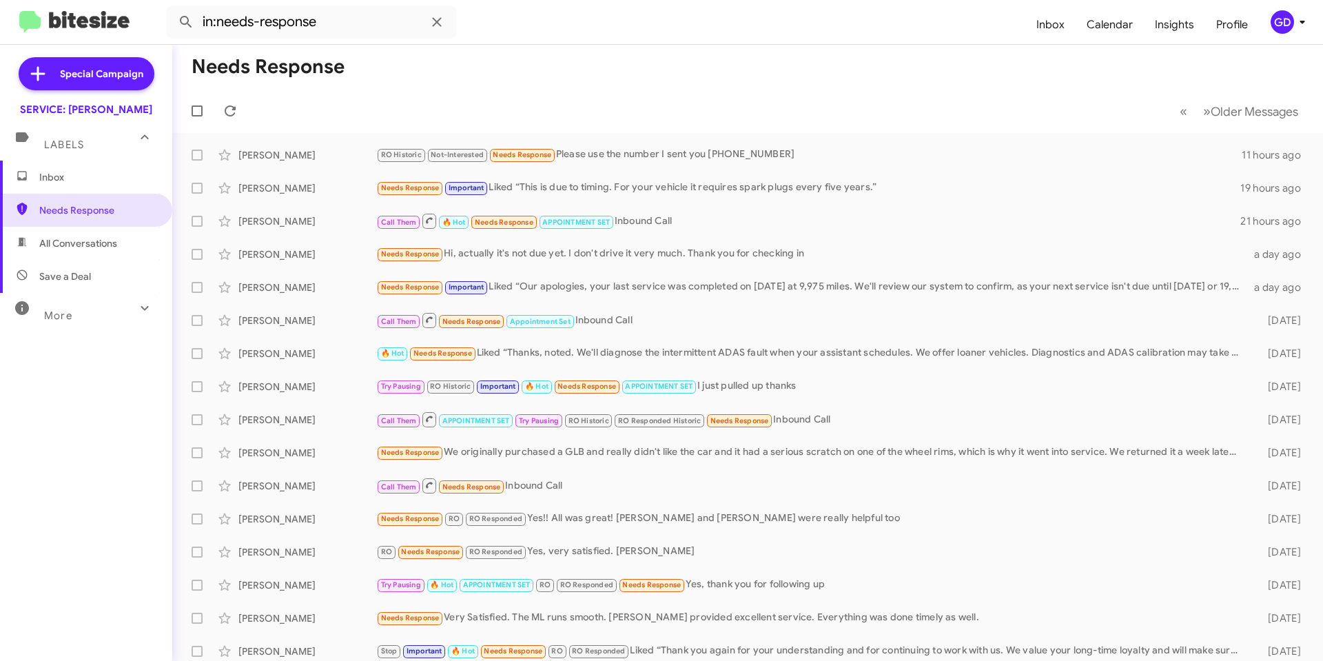
click at [1284, 22] on div "GD" at bounding box center [1282, 21] width 23 height 23
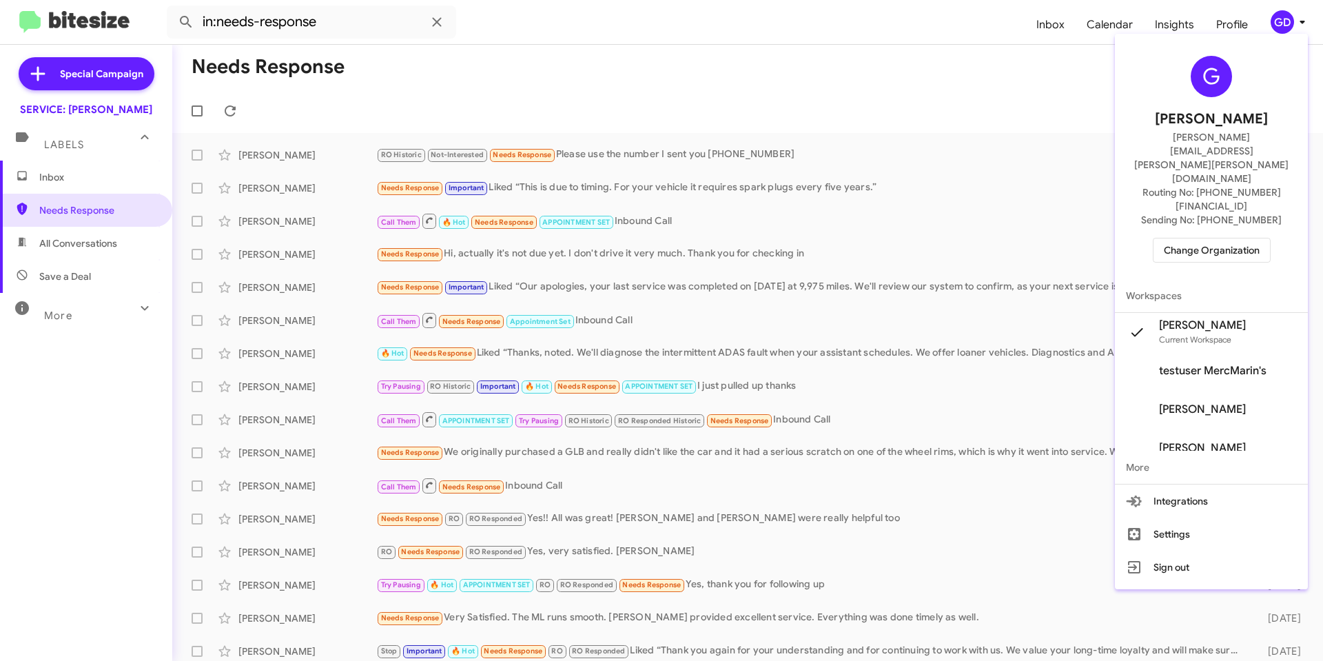
click at [1201, 239] on span "Change Organization" at bounding box center [1212, 250] width 96 height 23
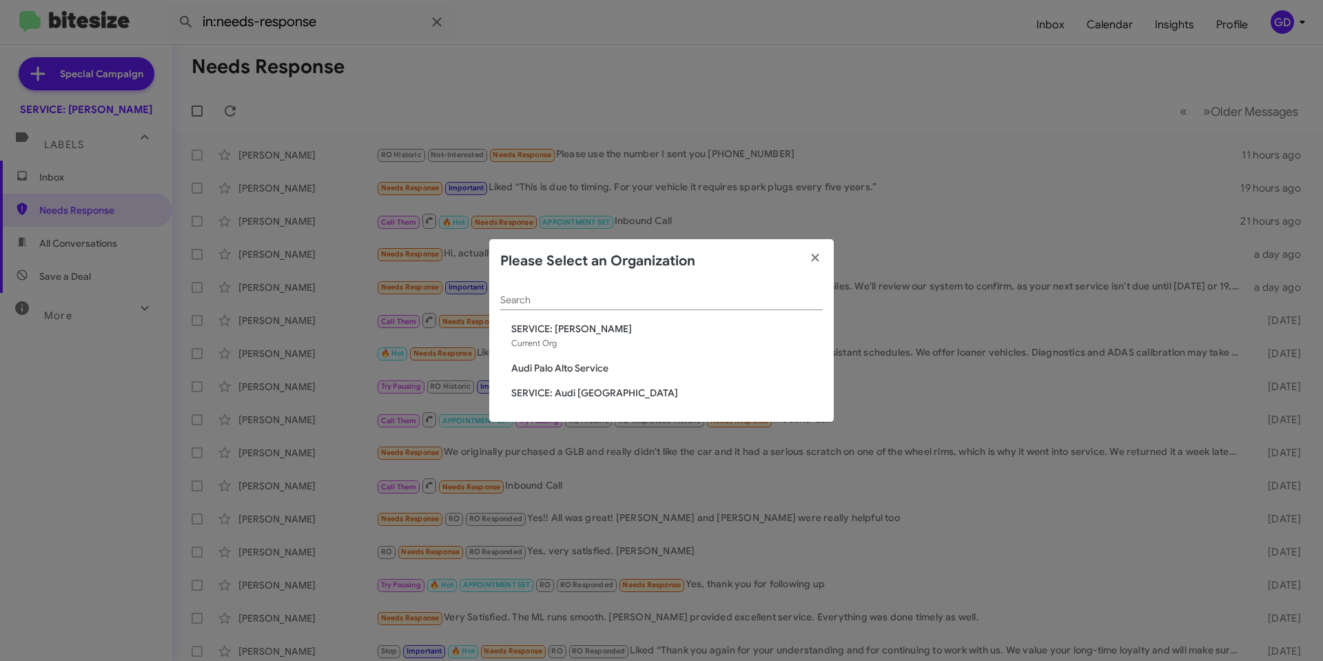
click at [570, 365] on span "Audi Palo Alto Service" at bounding box center [667, 368] width 312 height 14
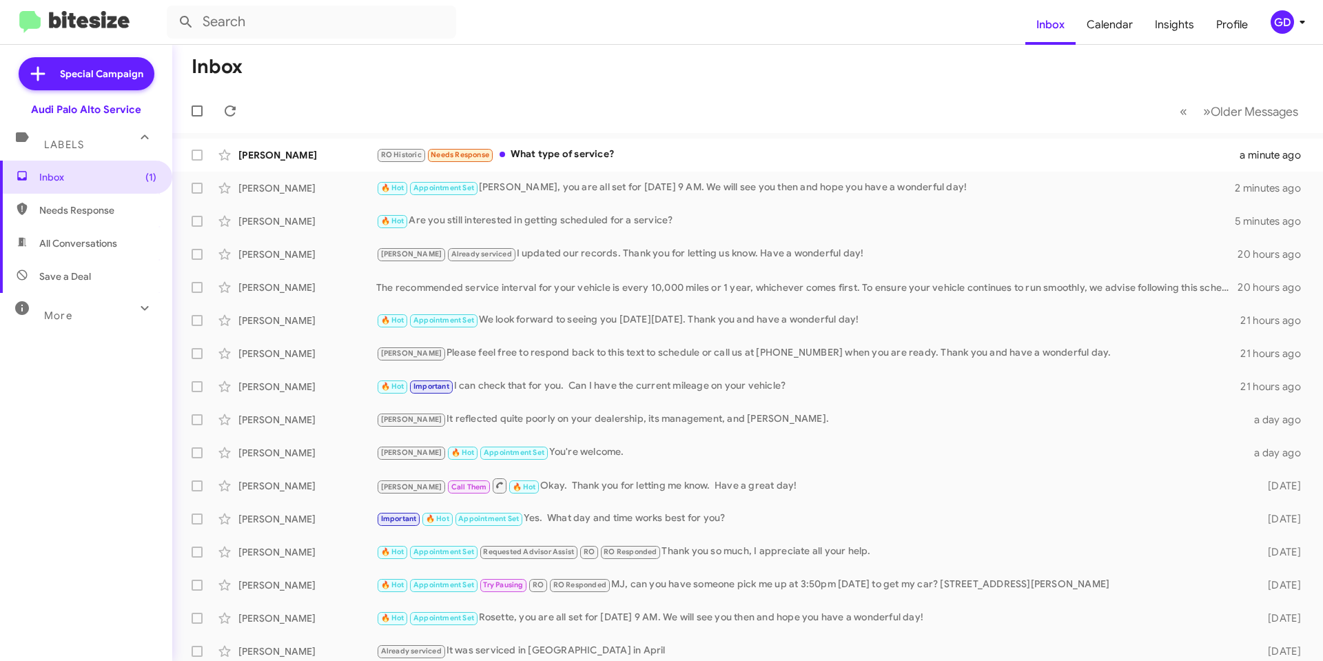
click at [79, 211] on span "Needs Response" at bounding box center [97, 210] width 117 height 14
type input "in:needs-response"
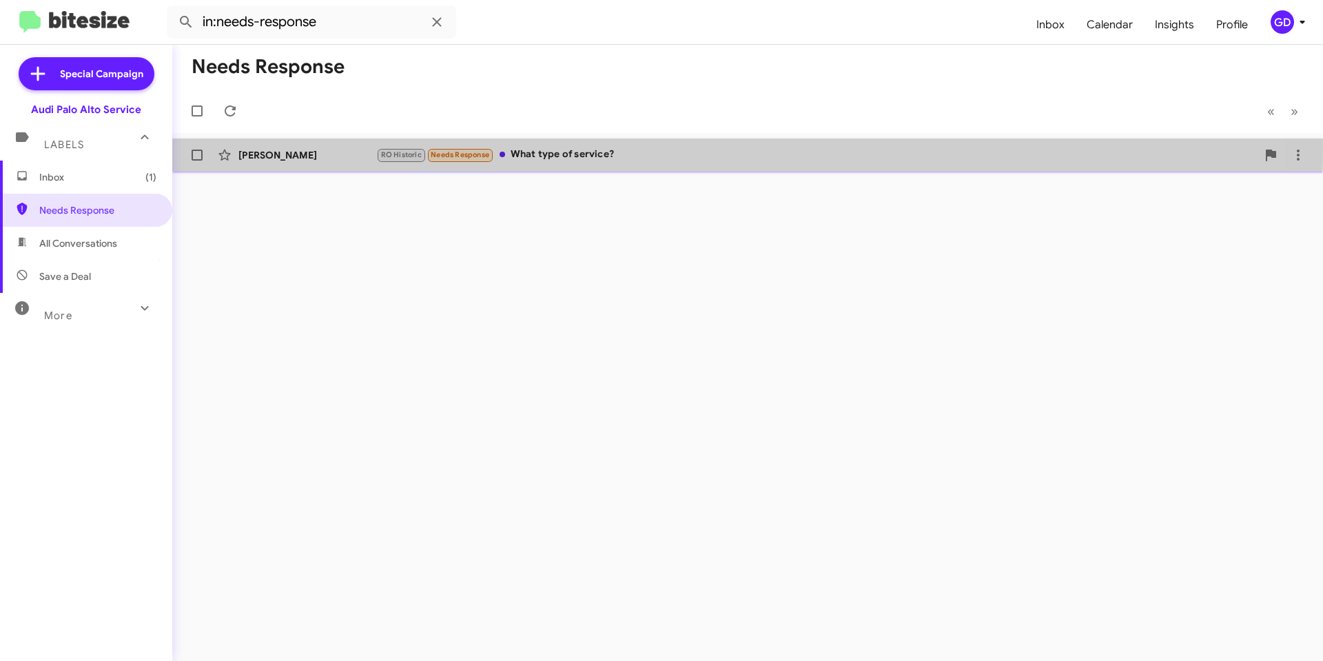
click at [254, 152] on div "[PERSON_NAME]" at bounding box center [308, 155] width 138 height 14
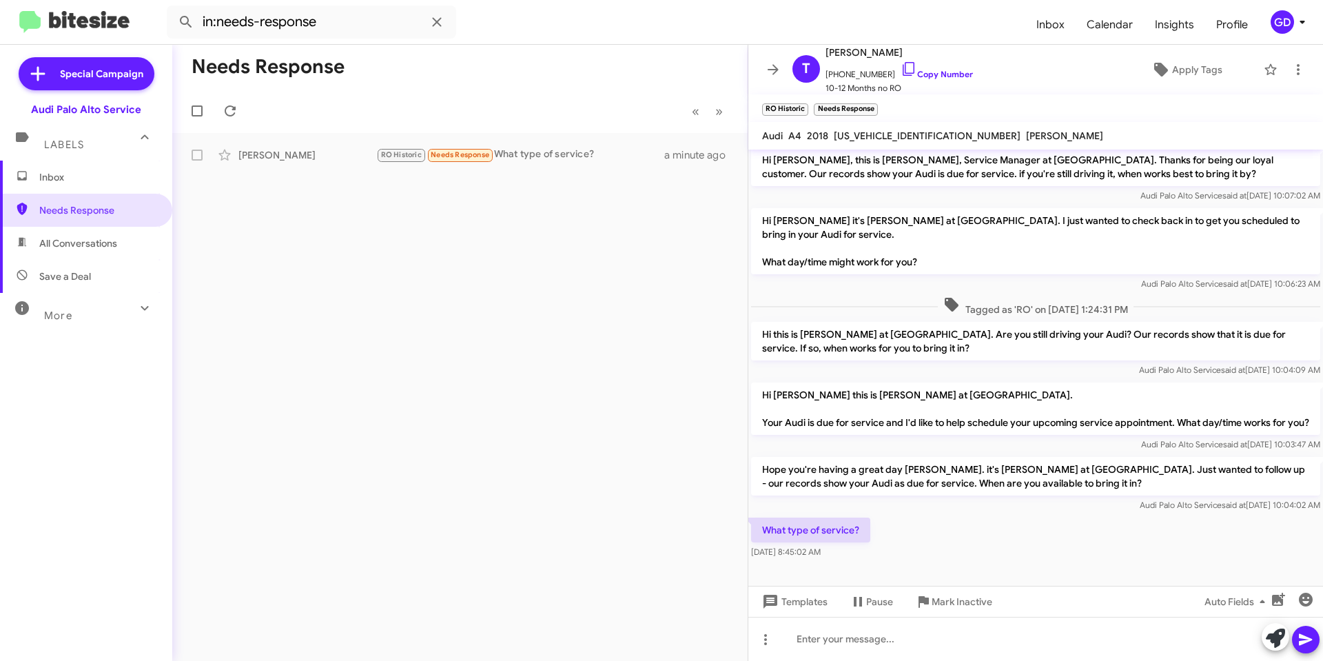
scroll to position [19, 0]
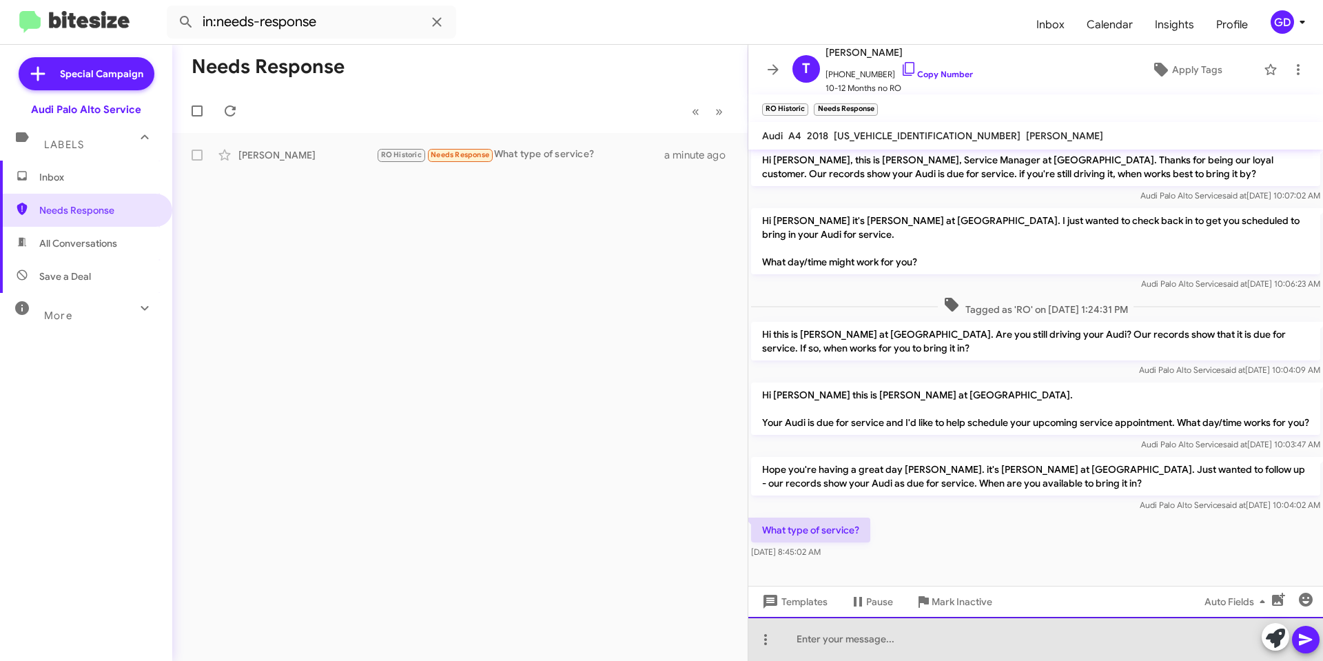
click at [806, 638] on div at bounding box center [1036, 639] width 575 height 44
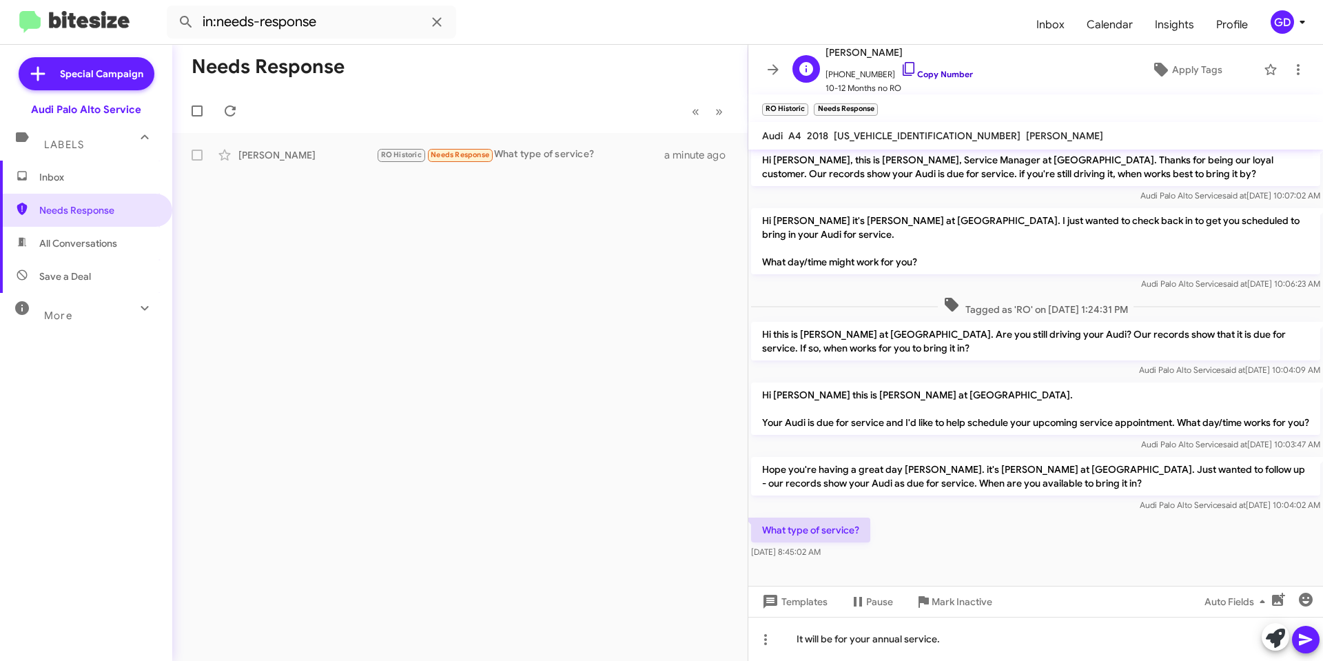
click at [915, 74] on link "Copy Number" at bounding box center [937, 74] width 72 height 10
click at [1308, 638] on icon at bounding box center [1305, 640] width 13 height 12
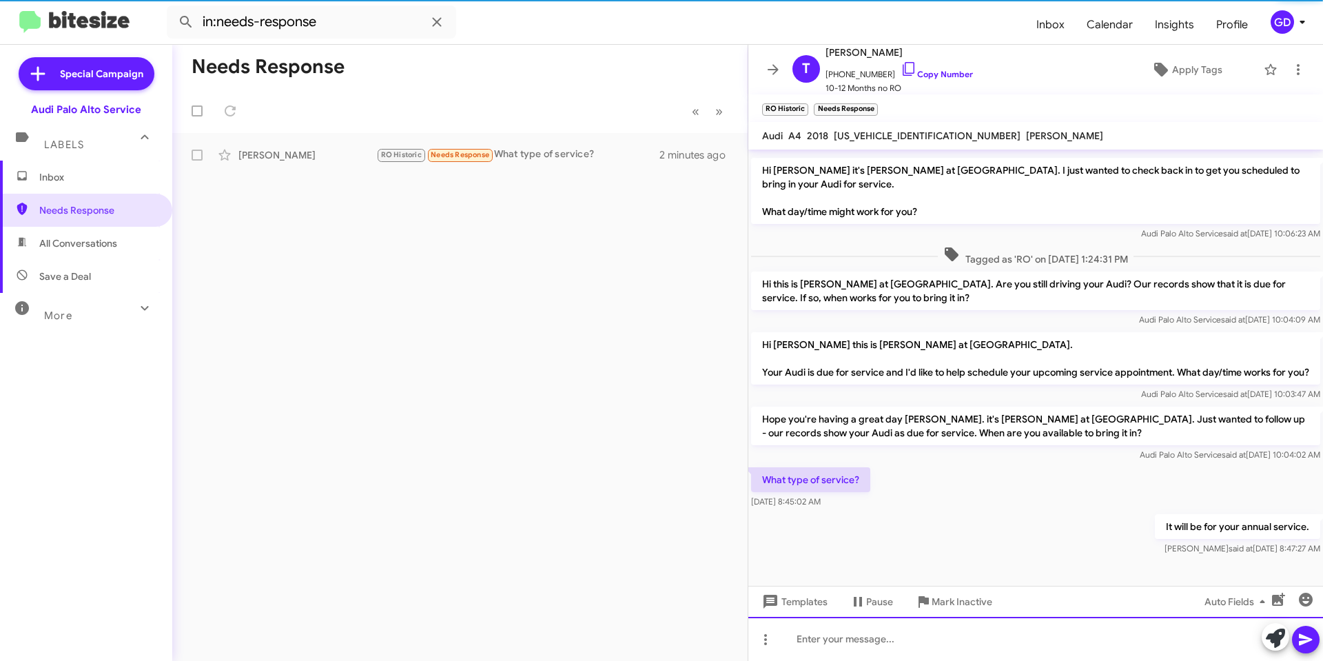
scroll to position [69, 0]
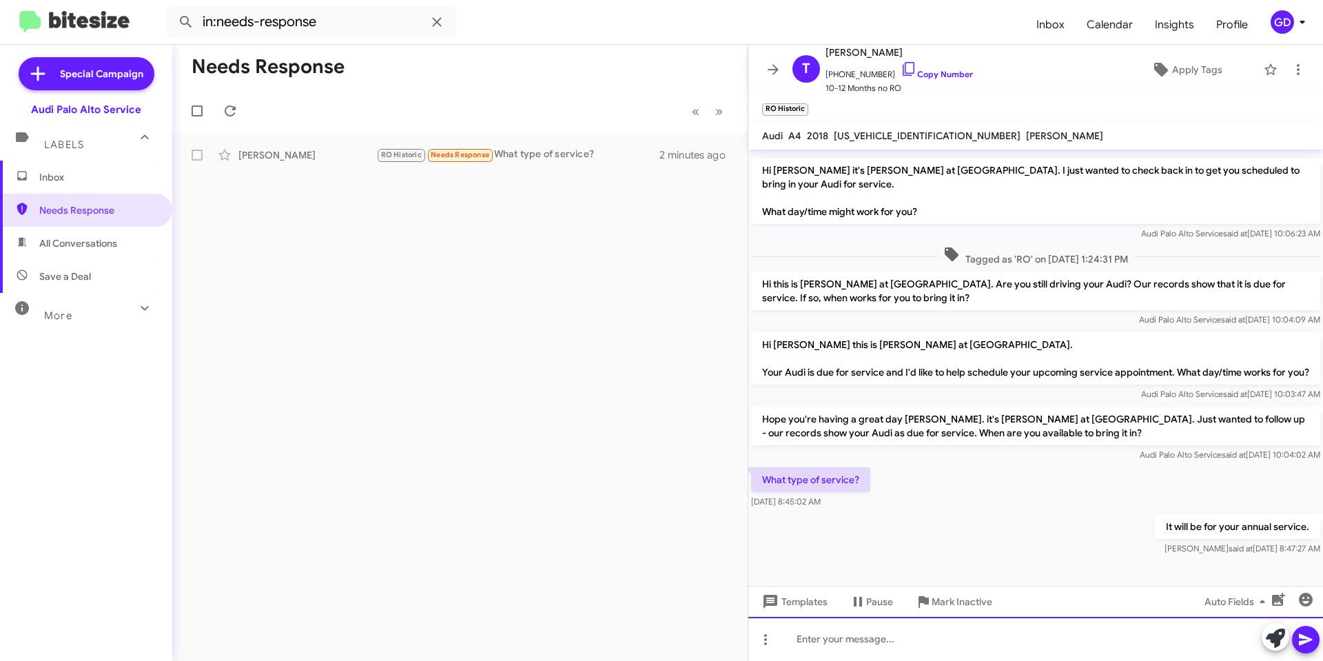
click at [824, 640] on div at bounding box center [1036, 639] width 575 height 44
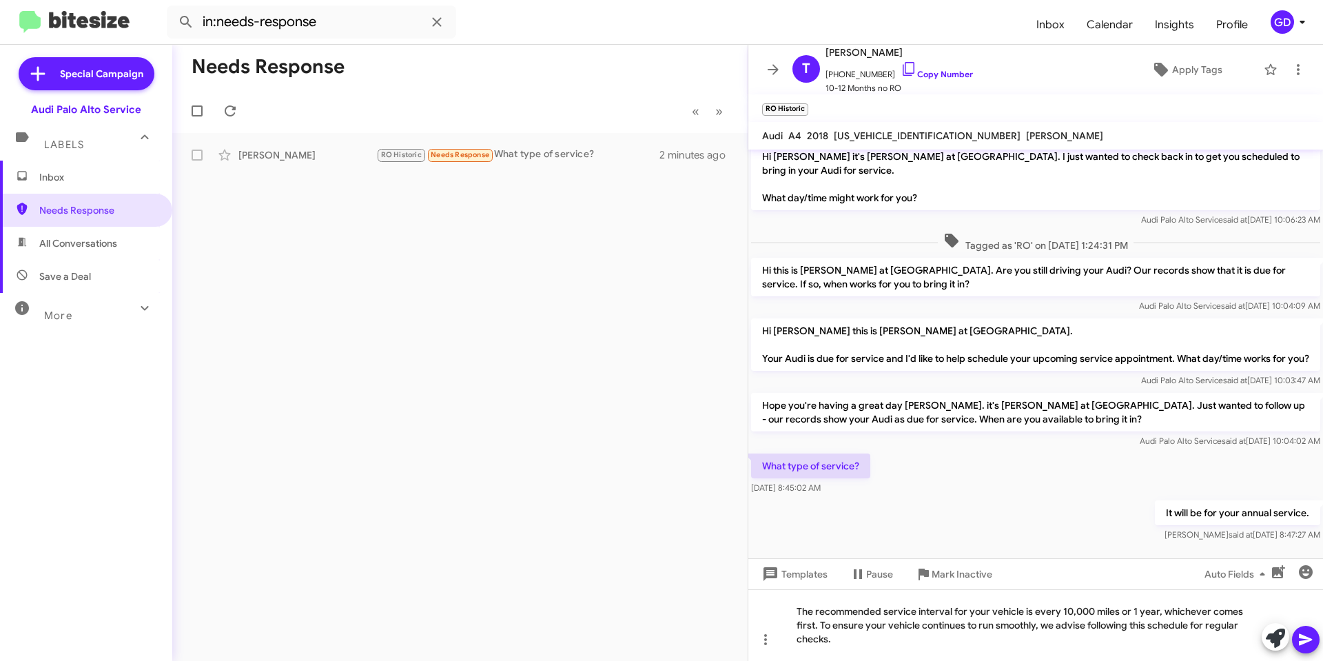
click at [1299, 639] on icon at bounding box center [1306, 639] width 17 height 17
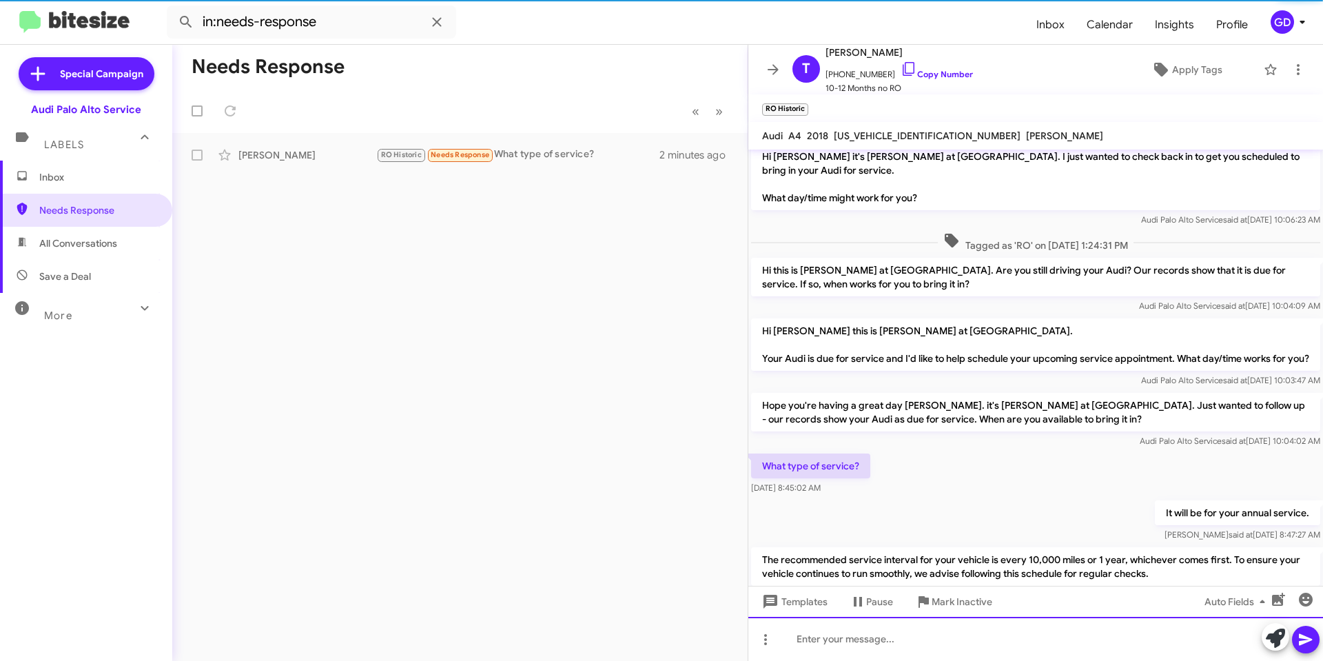
scroll to position [133, 0]
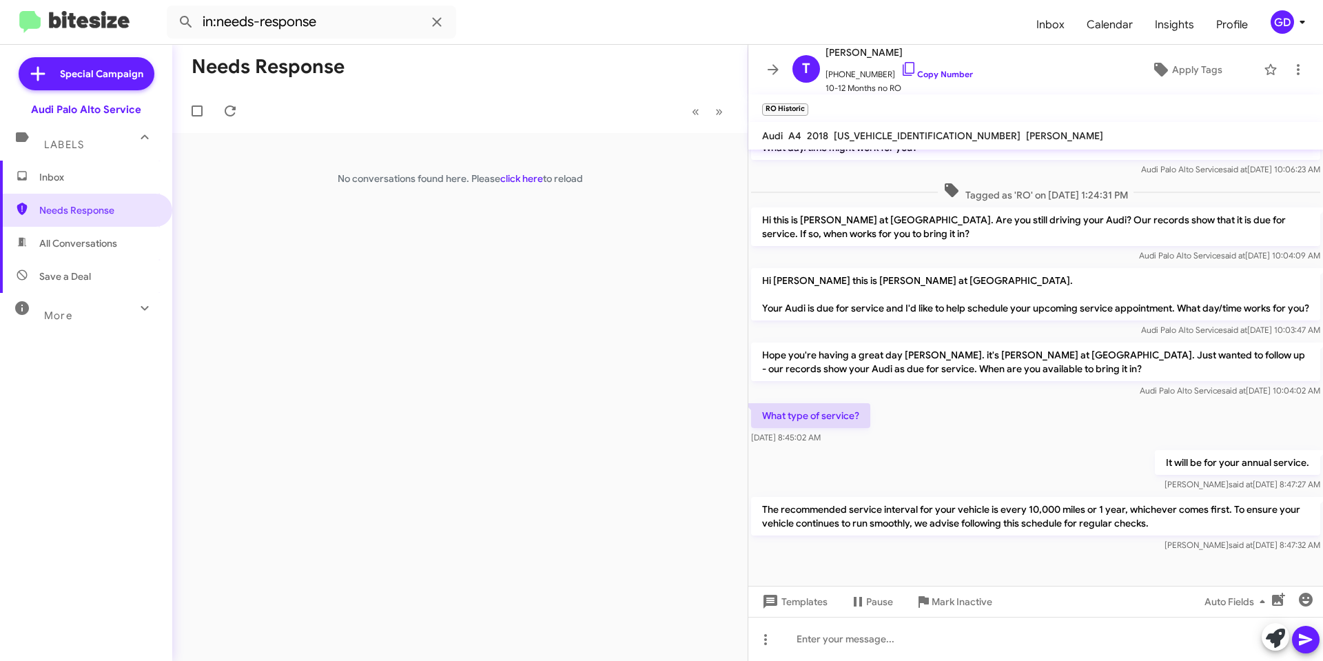
click at [66, 186] on span "Inbox" at bounding box center [86, 177] width 172 height 33
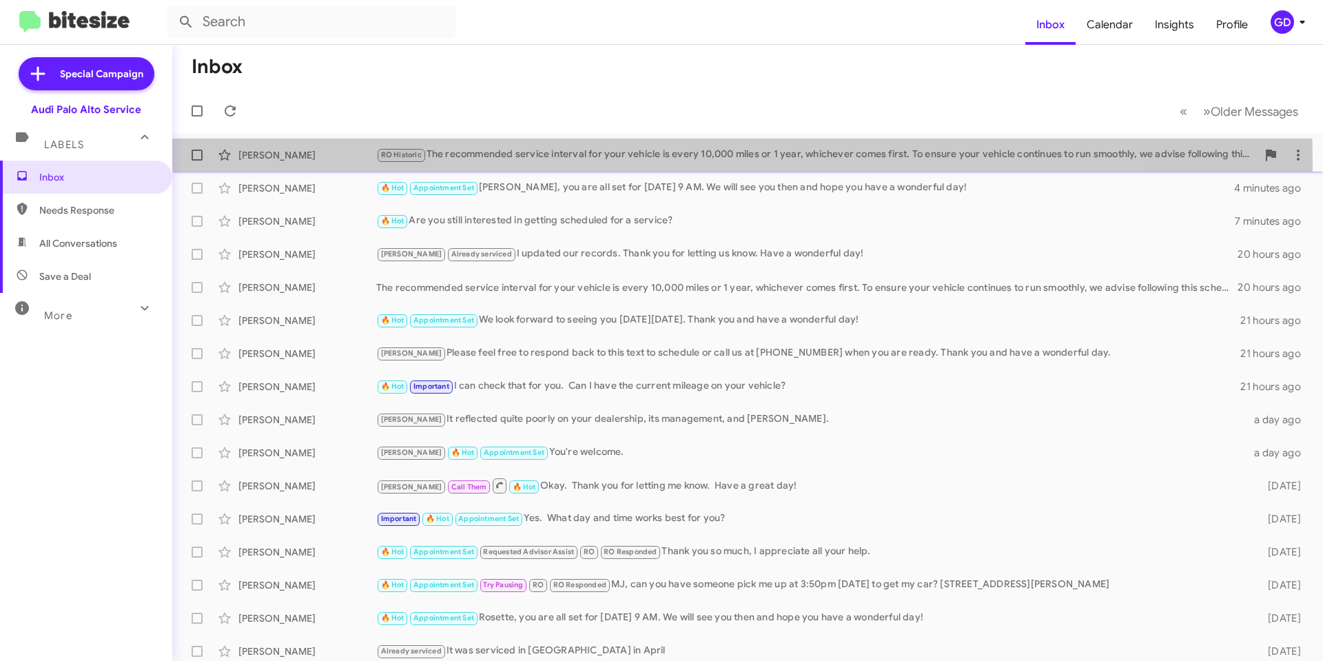
click at [266, 165] on div "Tim Hough RO Historic The recommended service interval for your vehicle is ever…" at bounding box center [747, 155] width 1129 height 28
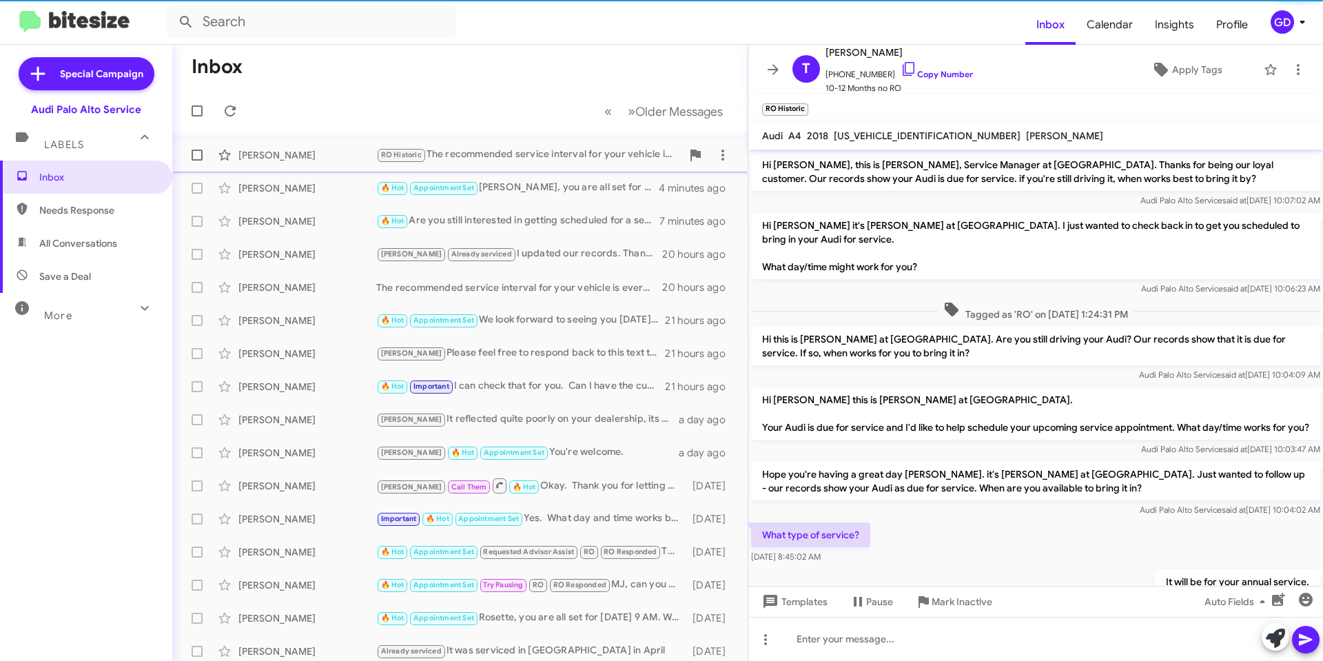
scroll to position [105, 0]
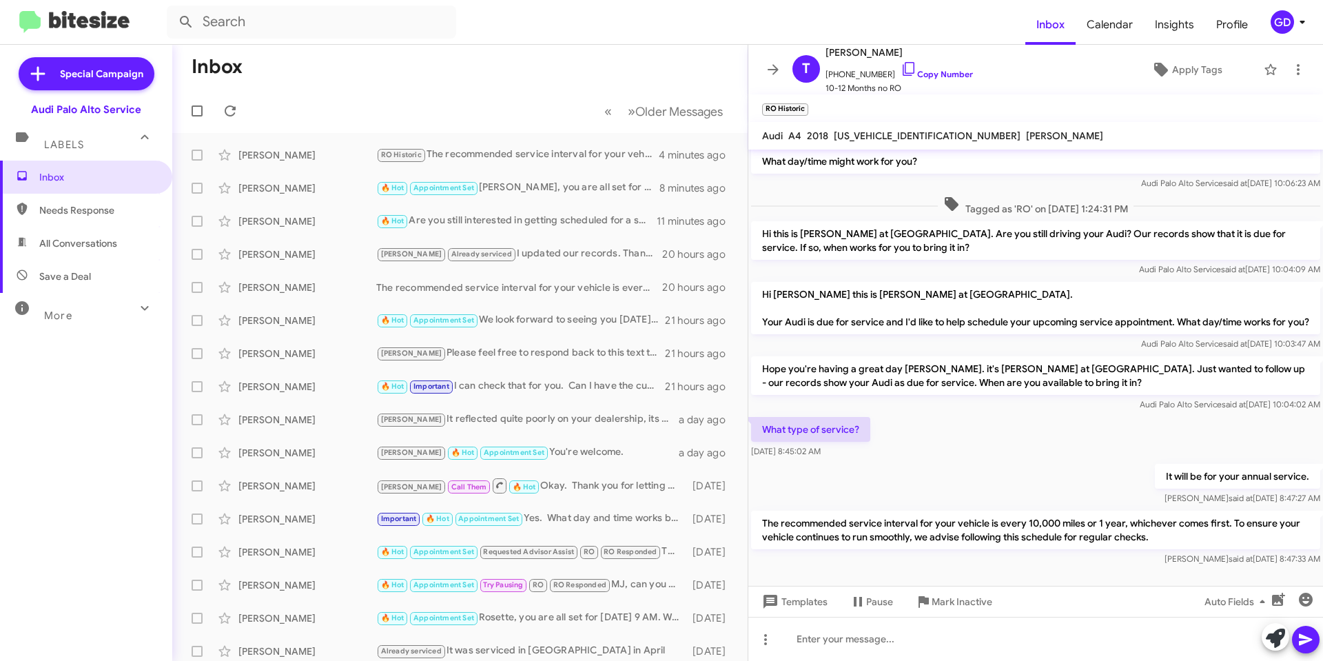
click at [57, 211] on span "Needs Response" at bounding box center [97, 210] width 117 height 14
type input "in:needs-response"
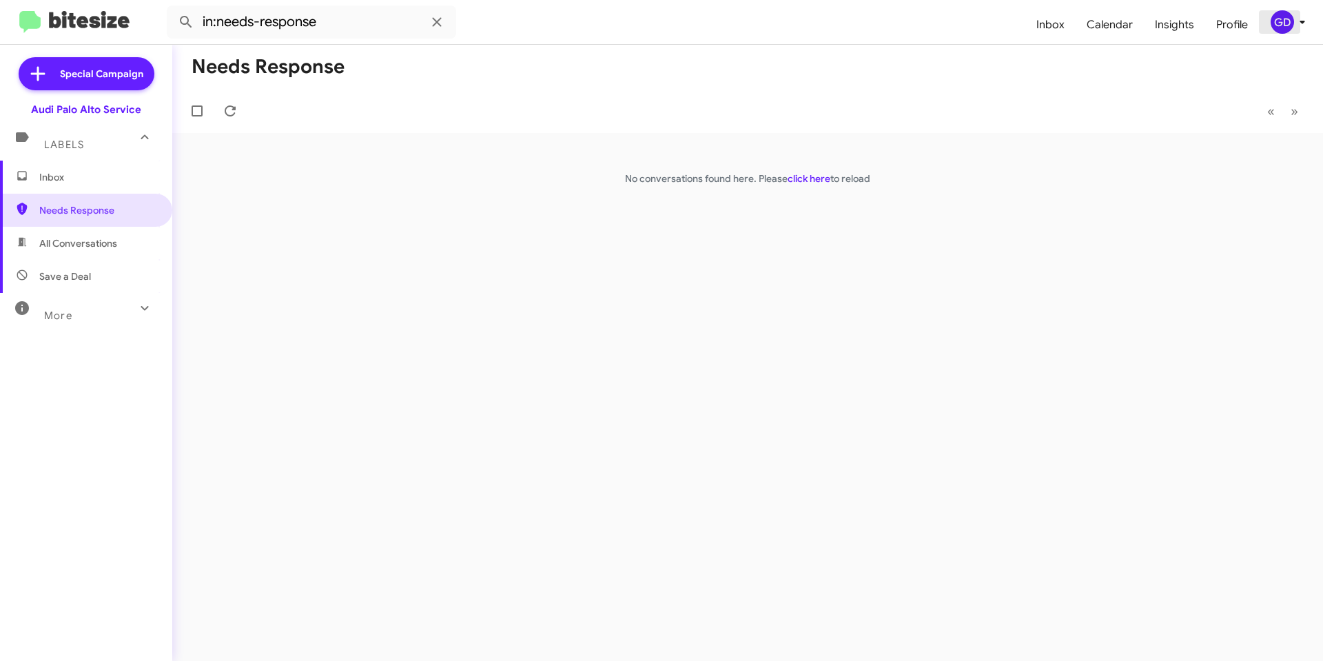
click at [1272, 27] on div "GD" at bounding box center [1282, 21] width 23 height 23
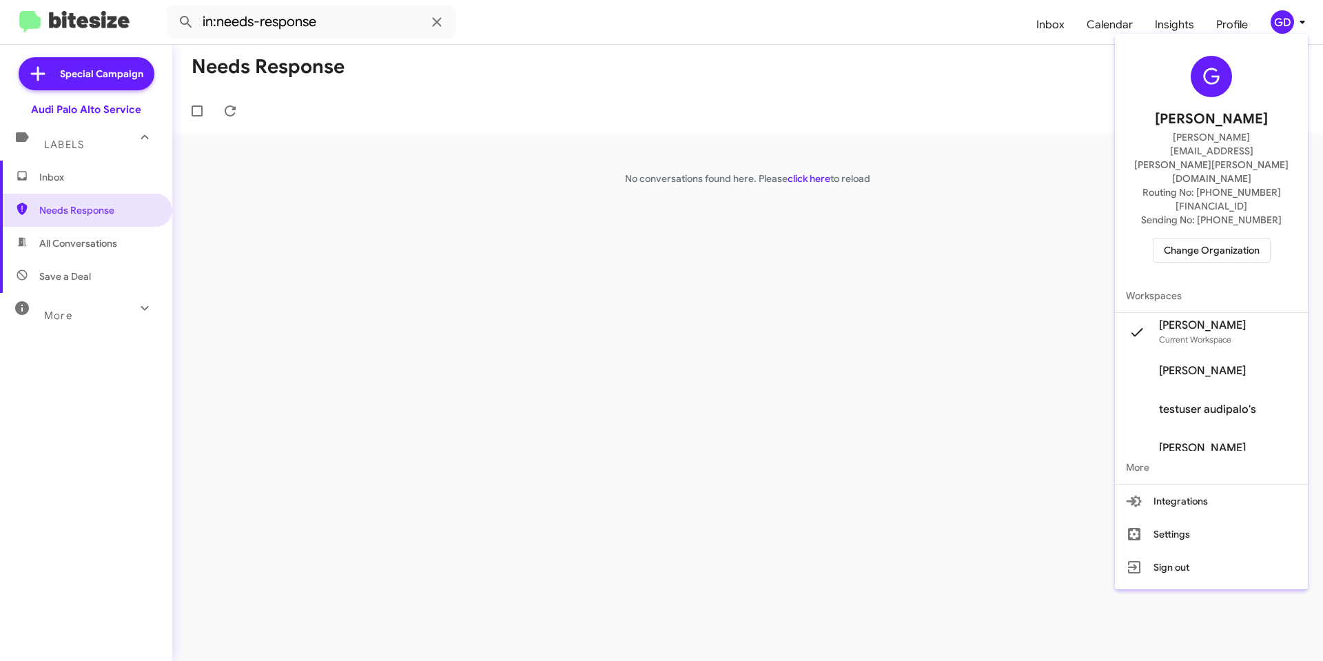
click at [1213, 239] on span "Change Organization" at bounding box center [1212, 250] width 96 height 23
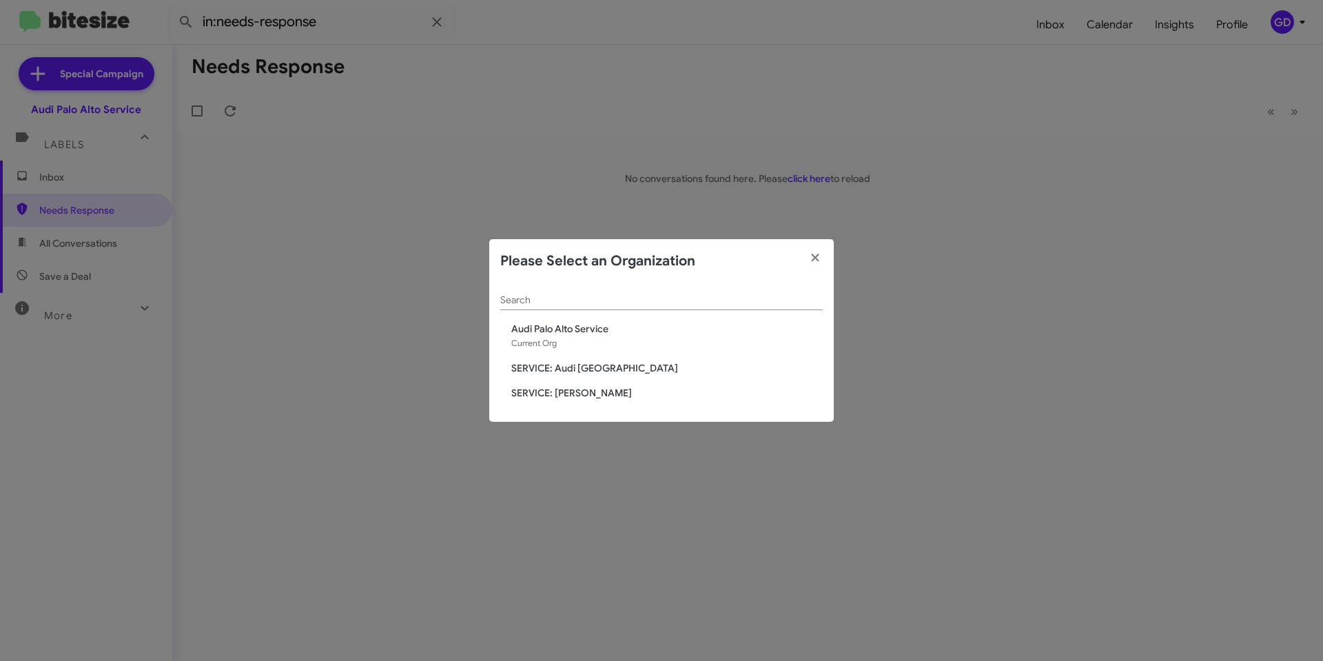
click at [546, 369] on span "SERVICE: Audi Oakland" at bounding box center [667, 368] width 312 height 14
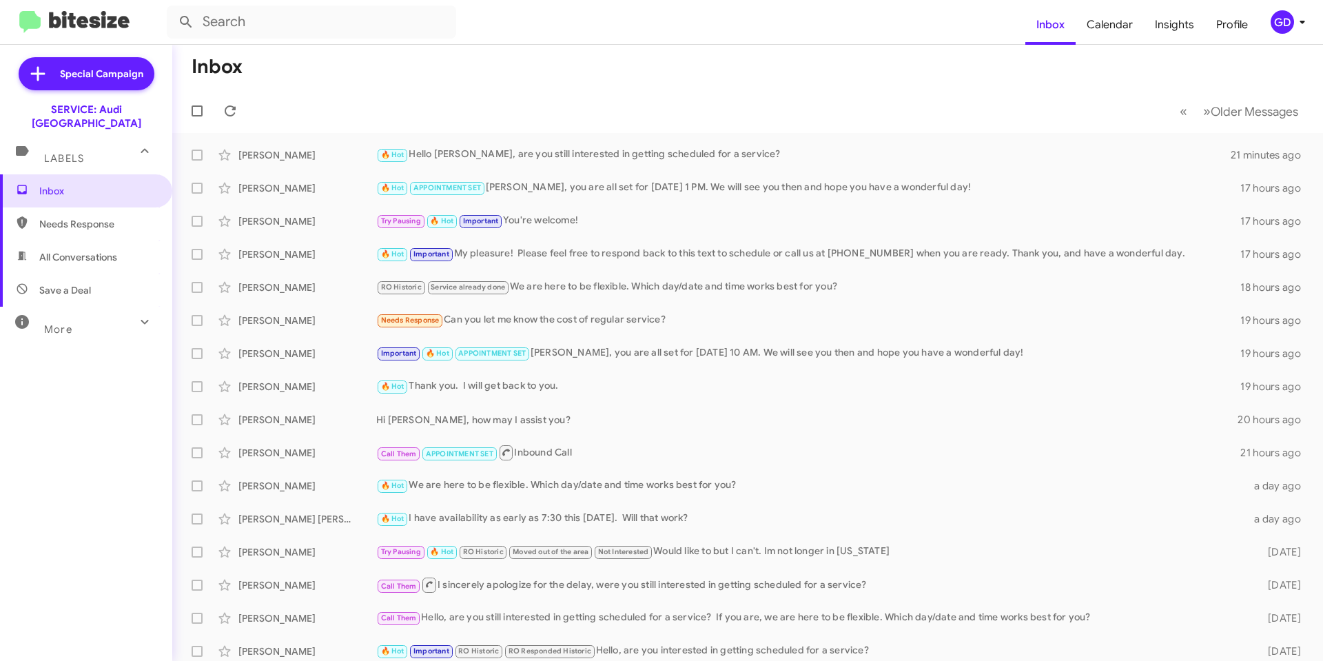
click at [88, 217] on span "Needs Response" at bounding box center [97, 224] width 117 height 14
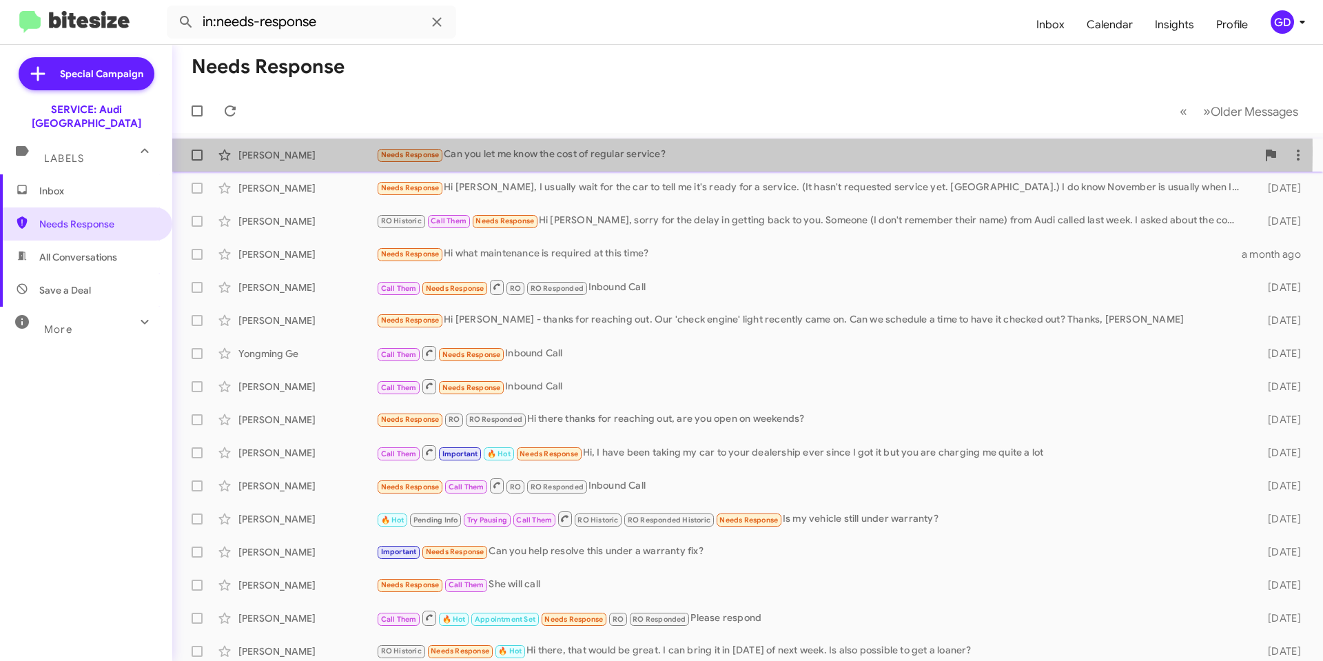
click at [503, 151] on div "Needs Response Can you let me know the cost of regular service?" at bounding box center [816, 155] width 881 height 16
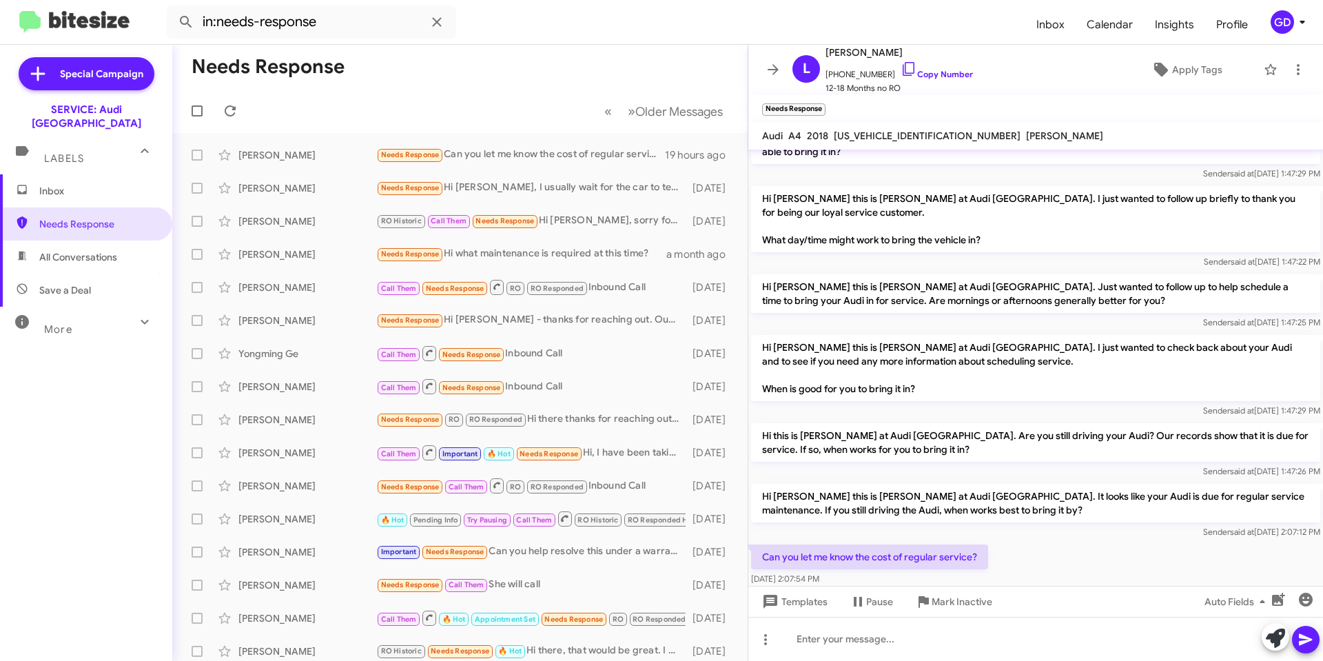
scroll to position [301, 0]
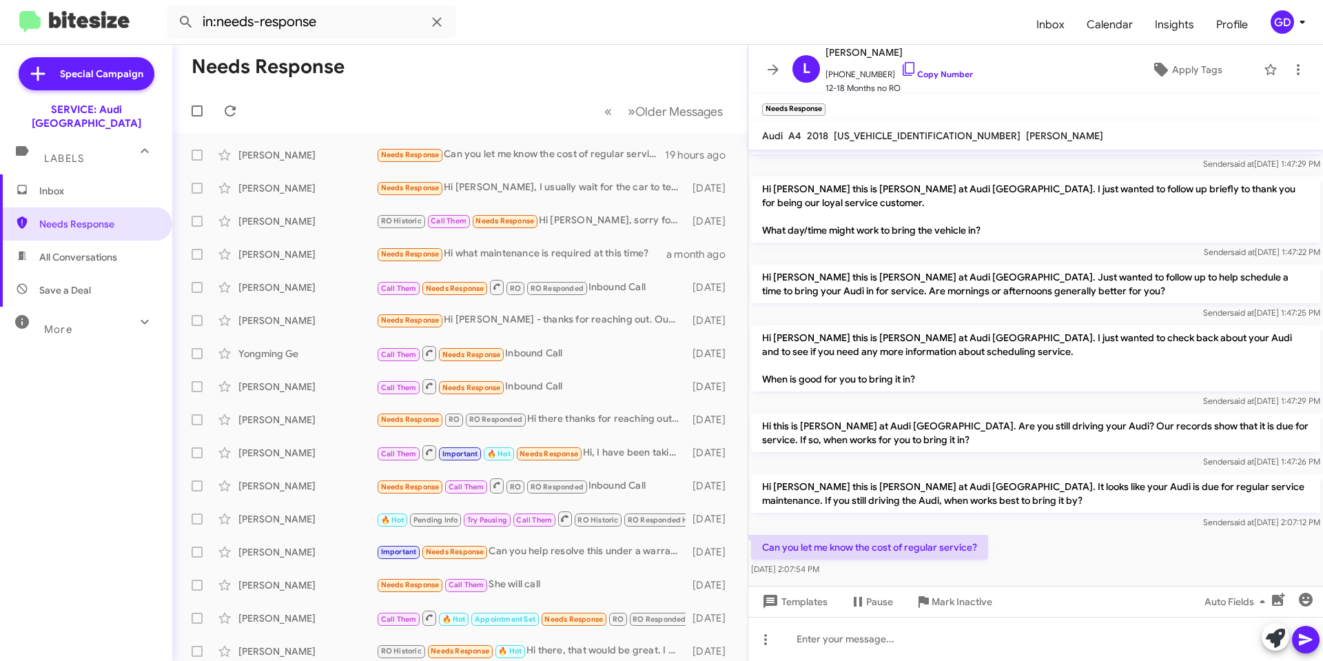
click at [887, 137] on span "WAUENAF49JA044174" at bounding box center [927, 136] width 187 height 12
click at [869, 134] on span "WAUENAF49JA044174" at bounding box center [927, 136] width 187 height 12
copy span "WAUENAF49JA044174"
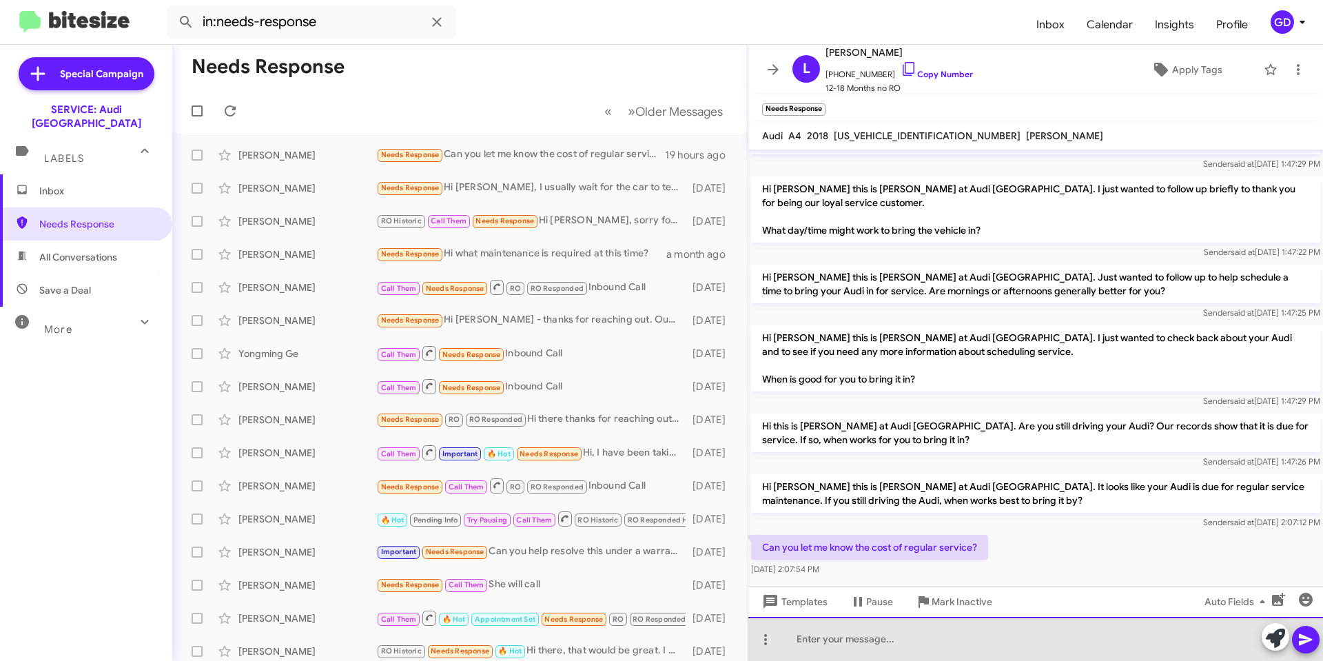
click at [816, 643] on div at bounding box center [1036, 639] width 575 height 44
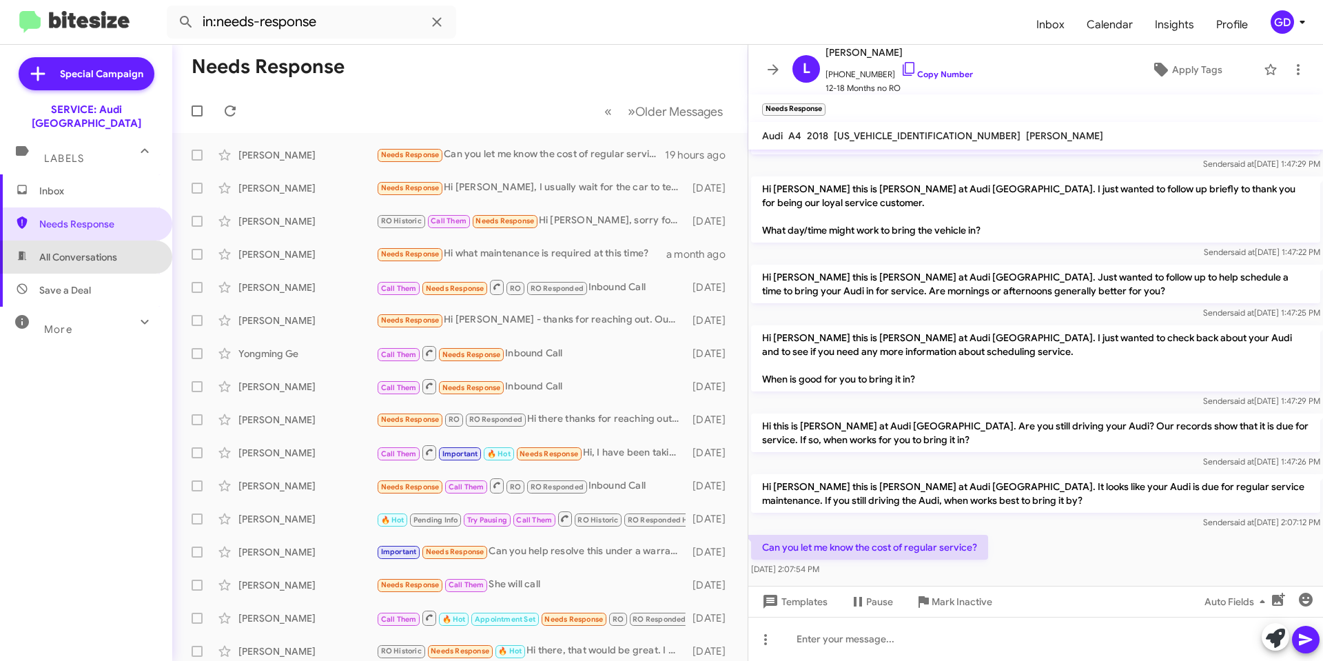
click at [85, 250] on span "All Conversations" at bounding box center [78, 257] width 78 height 14
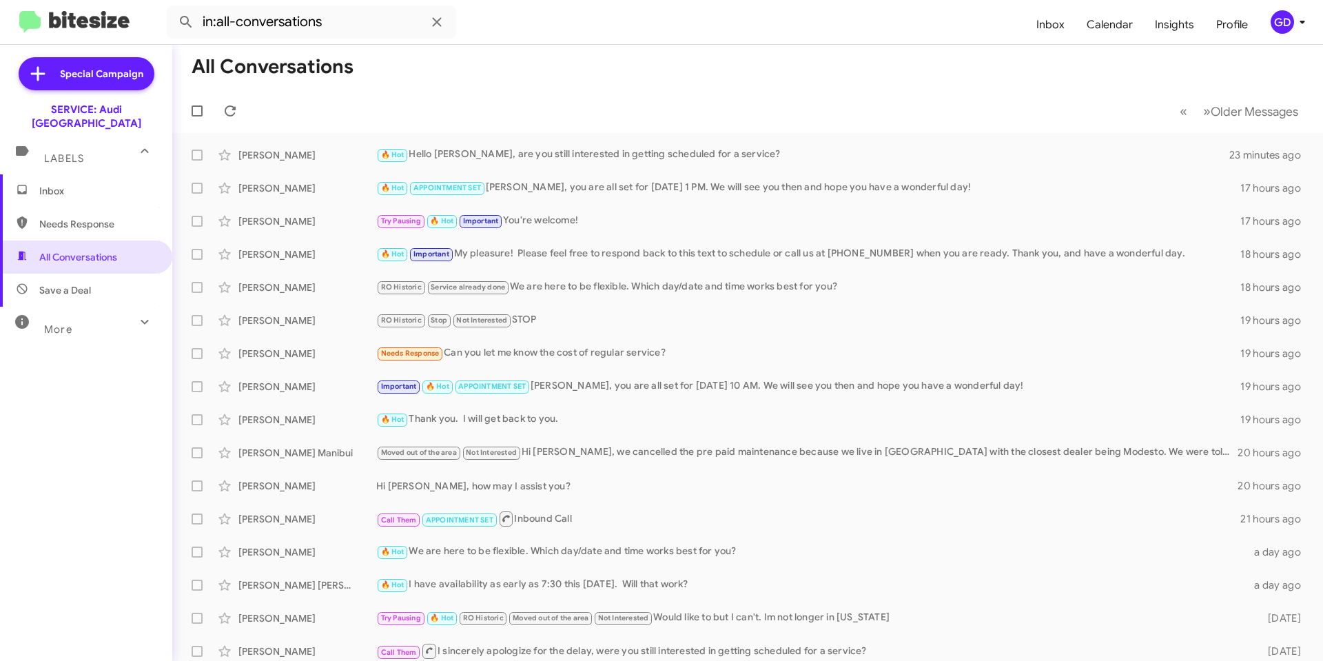
click at [76, 283] on span "Save a Deal" at bounding box center [65, 290] width 52 height 14
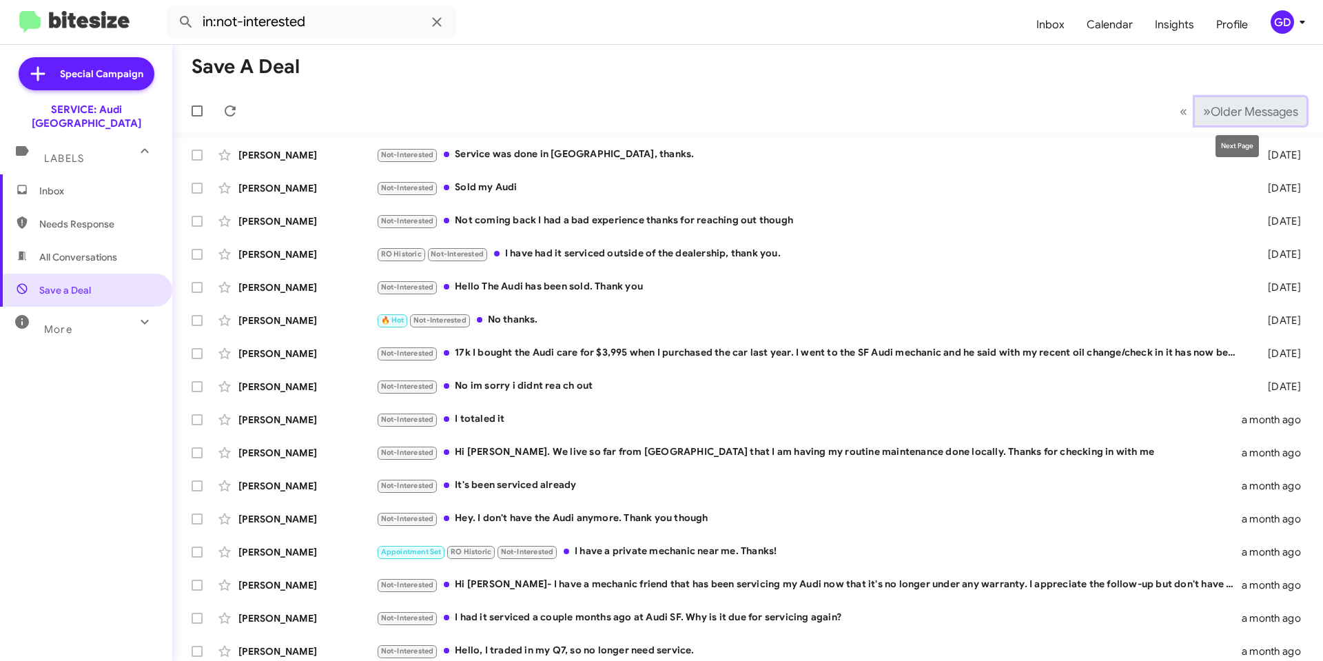
click at [1204, 108] on span "»" at bounding box center [1208, 111] width 8 height 17
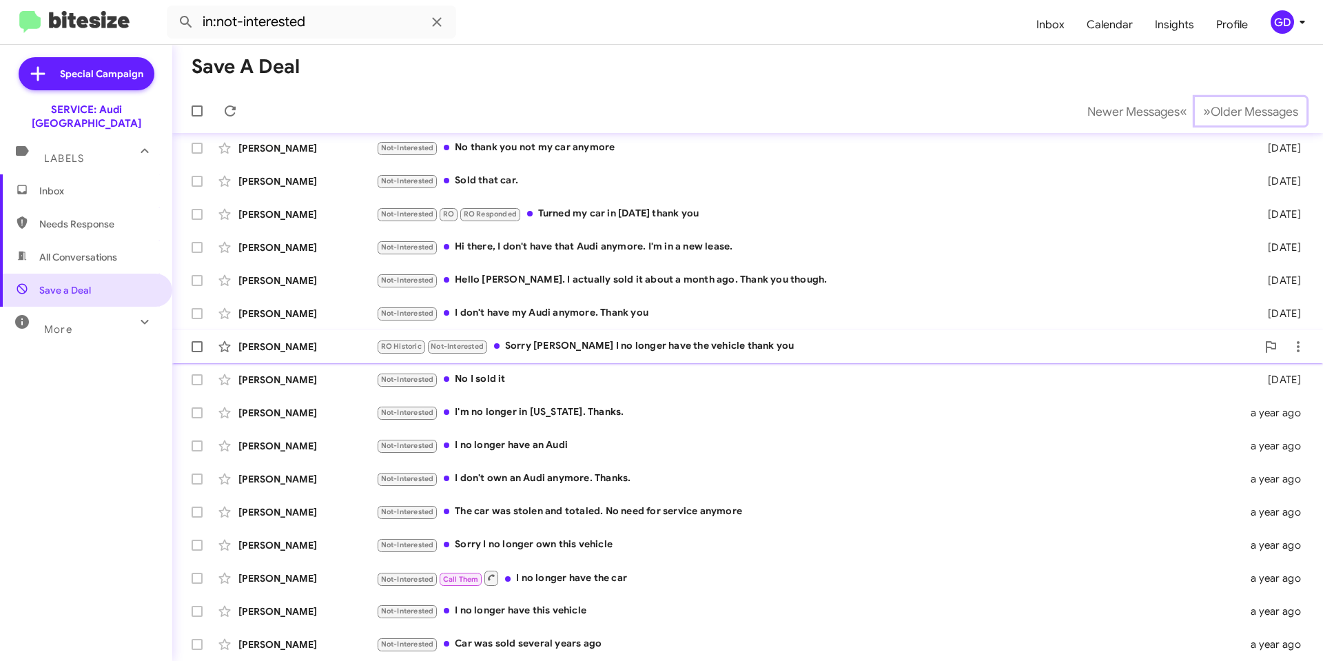
scroll to position [70, 0]
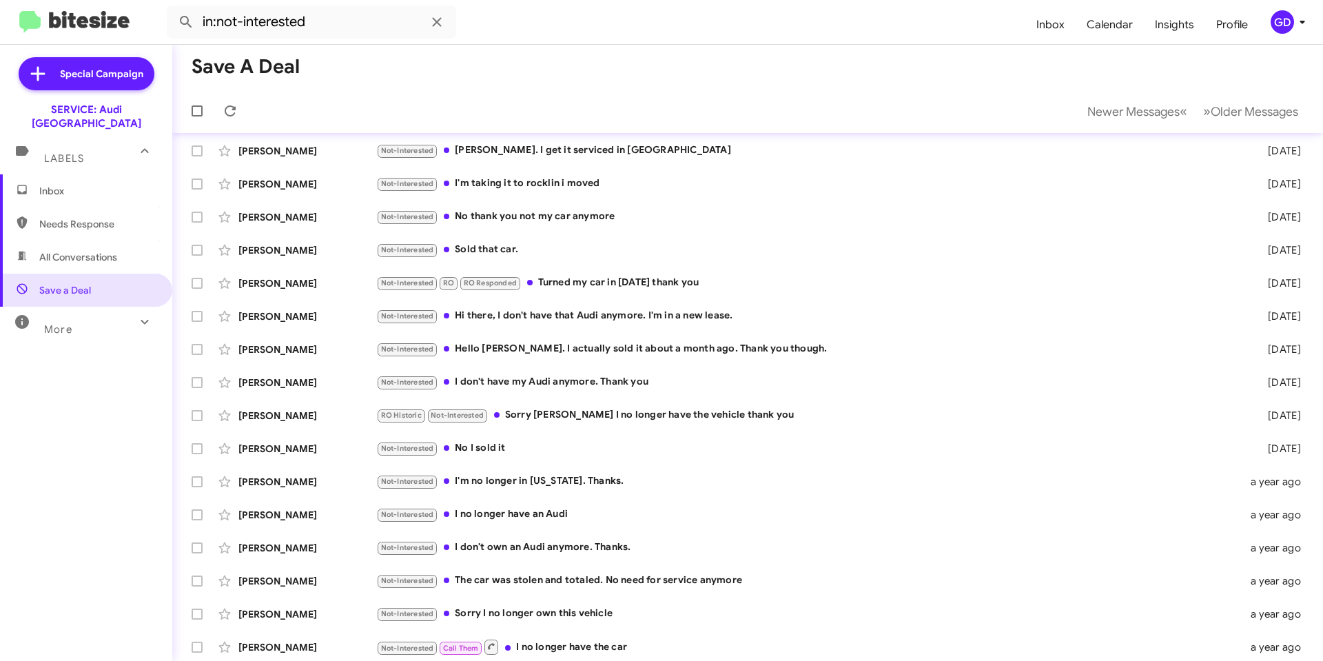
click at [71, 250] on span "All Conversations" at bounding box center [78, 257] width 78 height 14
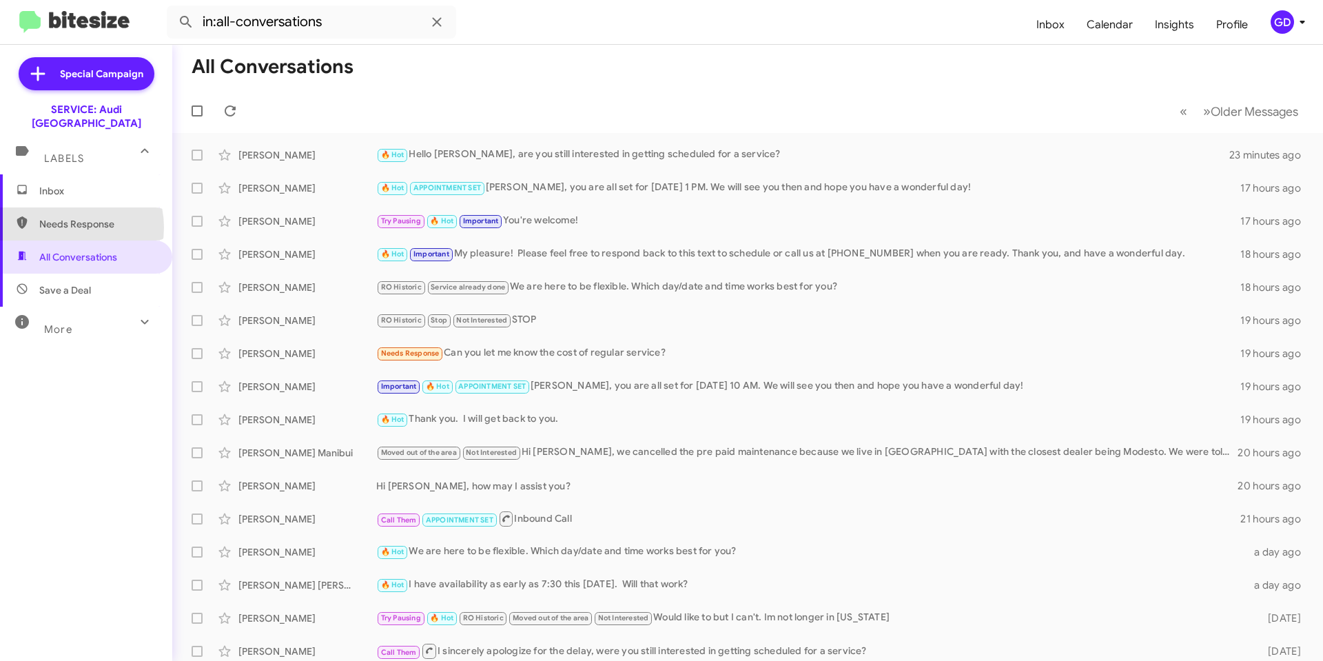
click at [63, 217] on span "Needs Response" at bounding box center [97, 224] width 117 height 14
type input "in:needs-response"
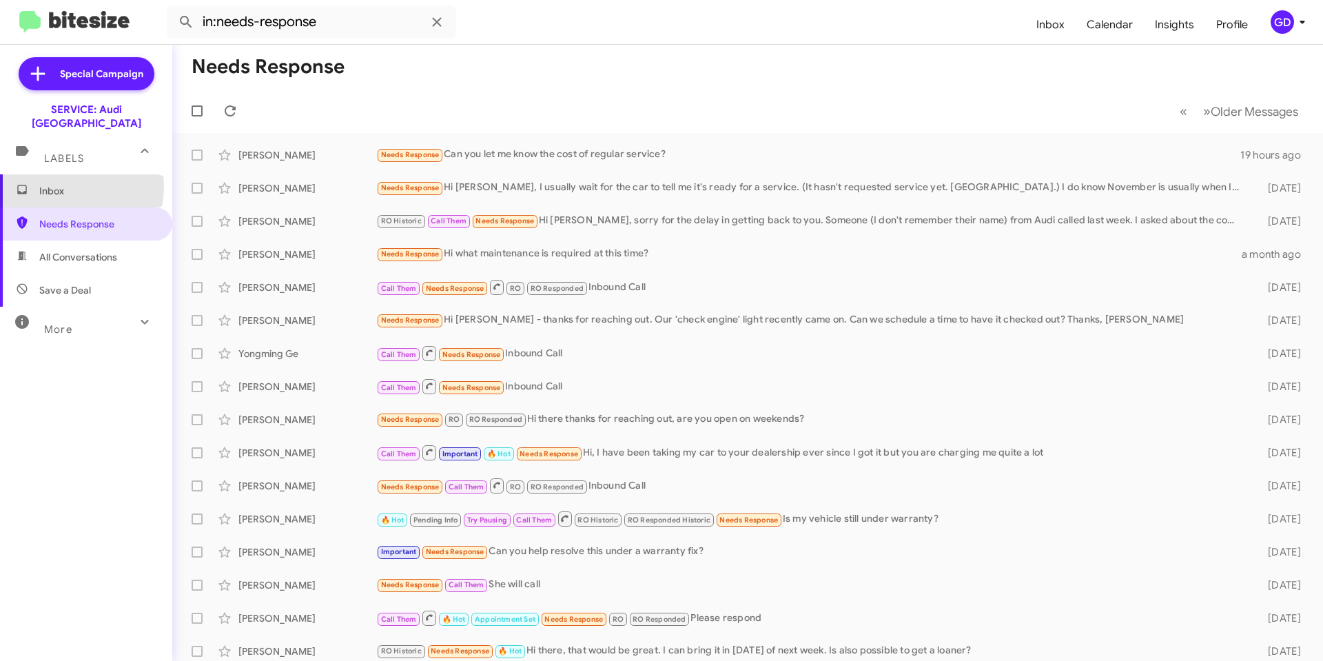
click at [61, 184] on span "Inbox" at bounding box center [97, 191] width 117 height 14
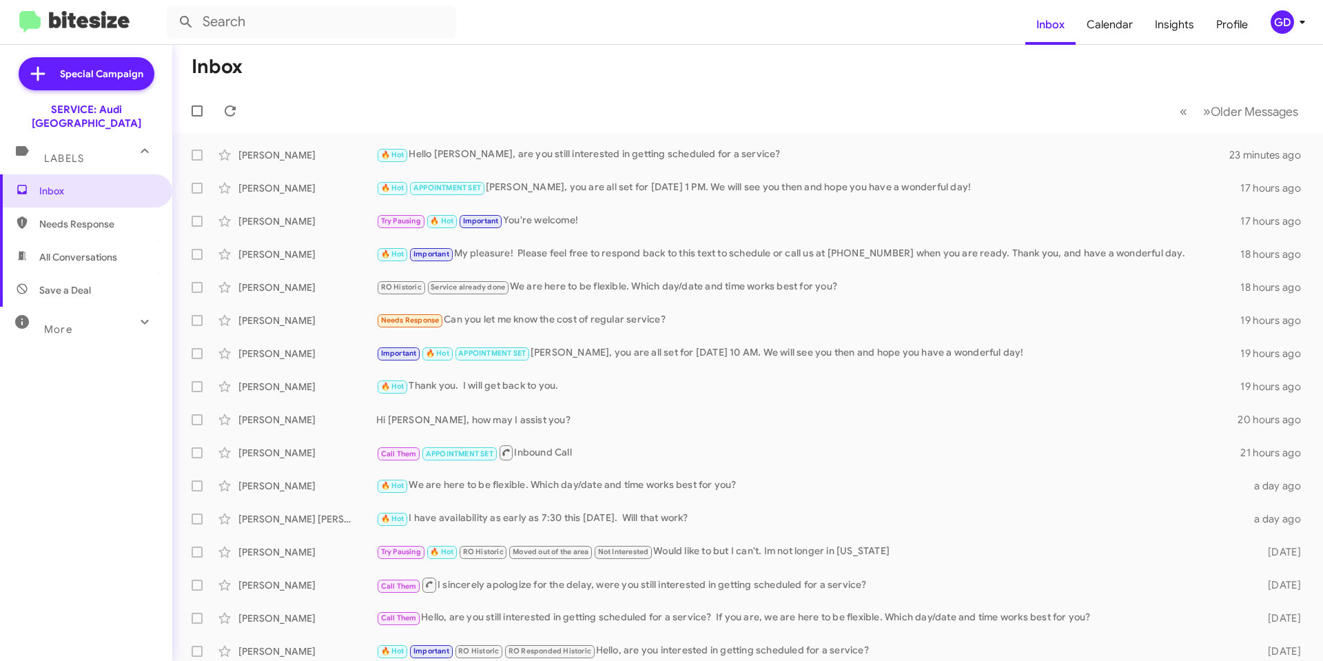
click at [63, 283] on span "Save a Deal" at bounding box center [65, 290] width 52 height 14
type input "in:not-interested"
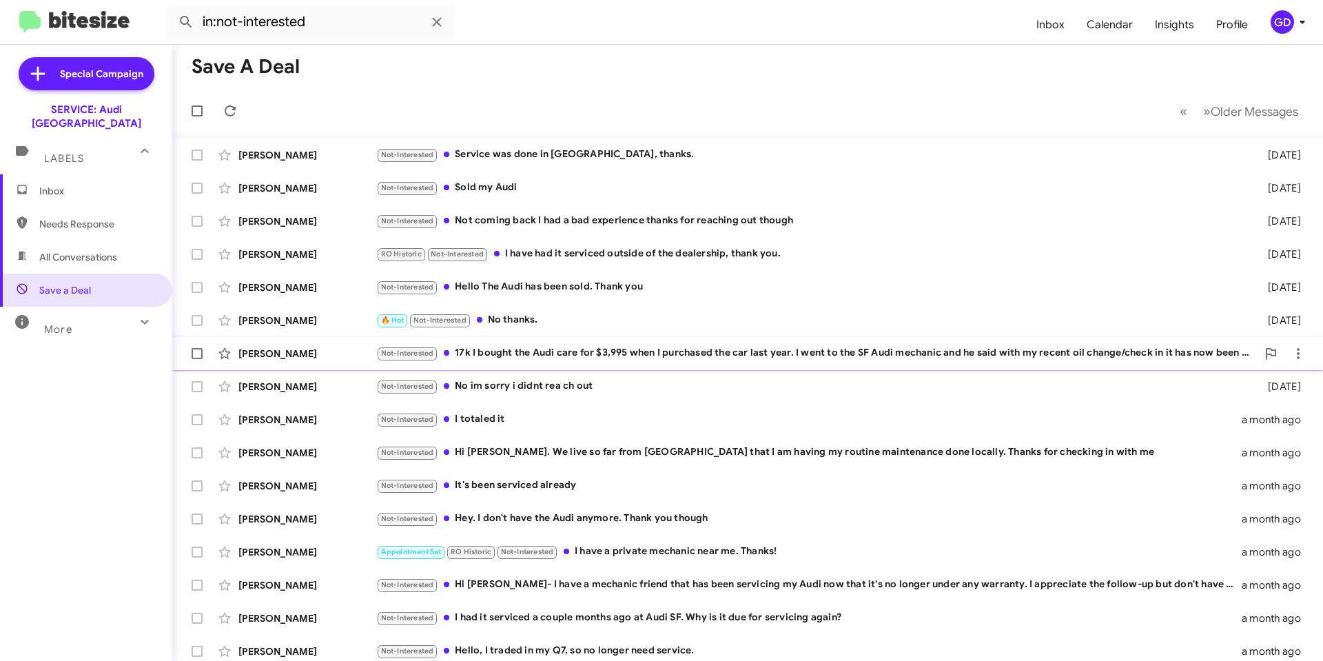
click at [547, 354] on div "Not-Interested 17k I bought the Audi care for $3,995 when I purchased the car l…" at bounding box center [816, 353] width 881 height 16
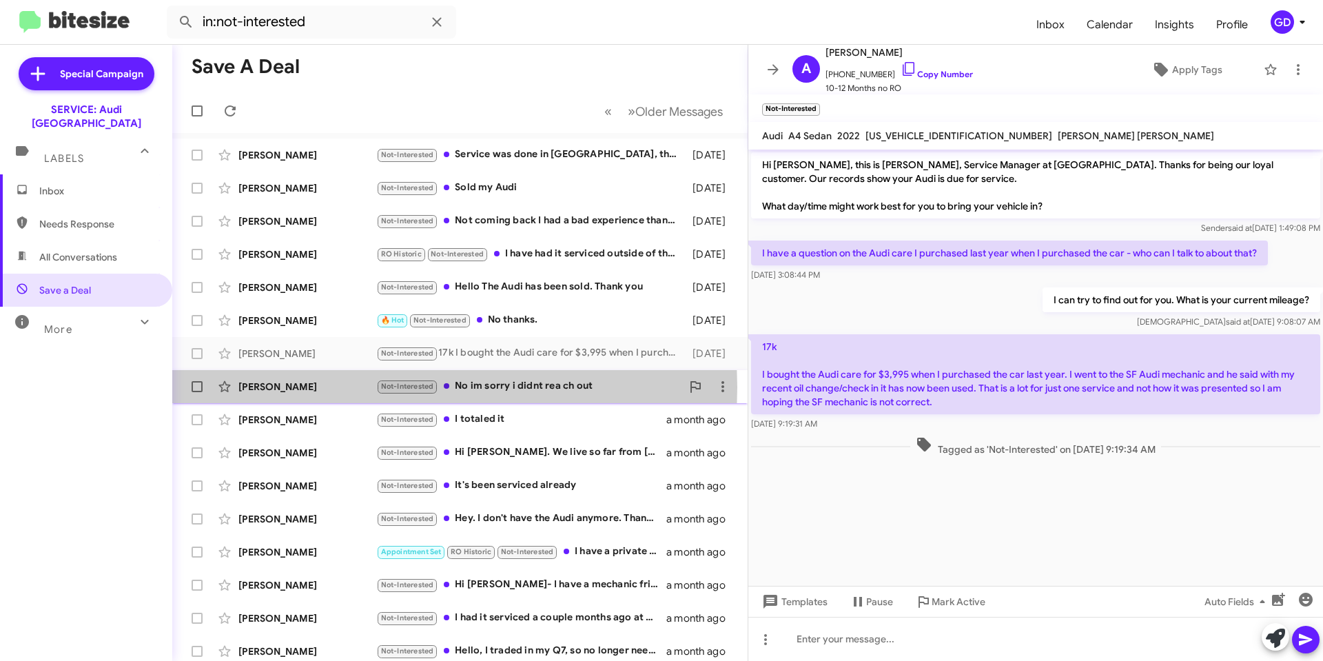
click at [266, 387] on div "Lorenzo William" at bounding box center [308, 387] width 138 height 14
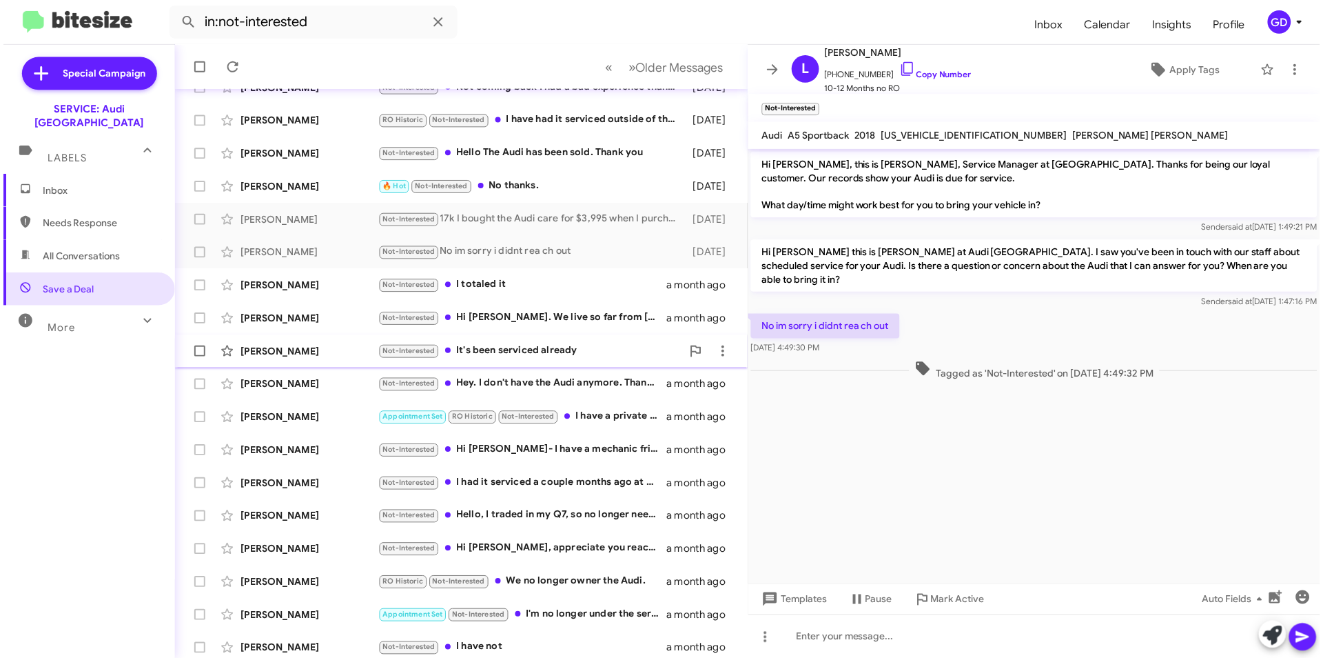
scroll to position [139, 0]
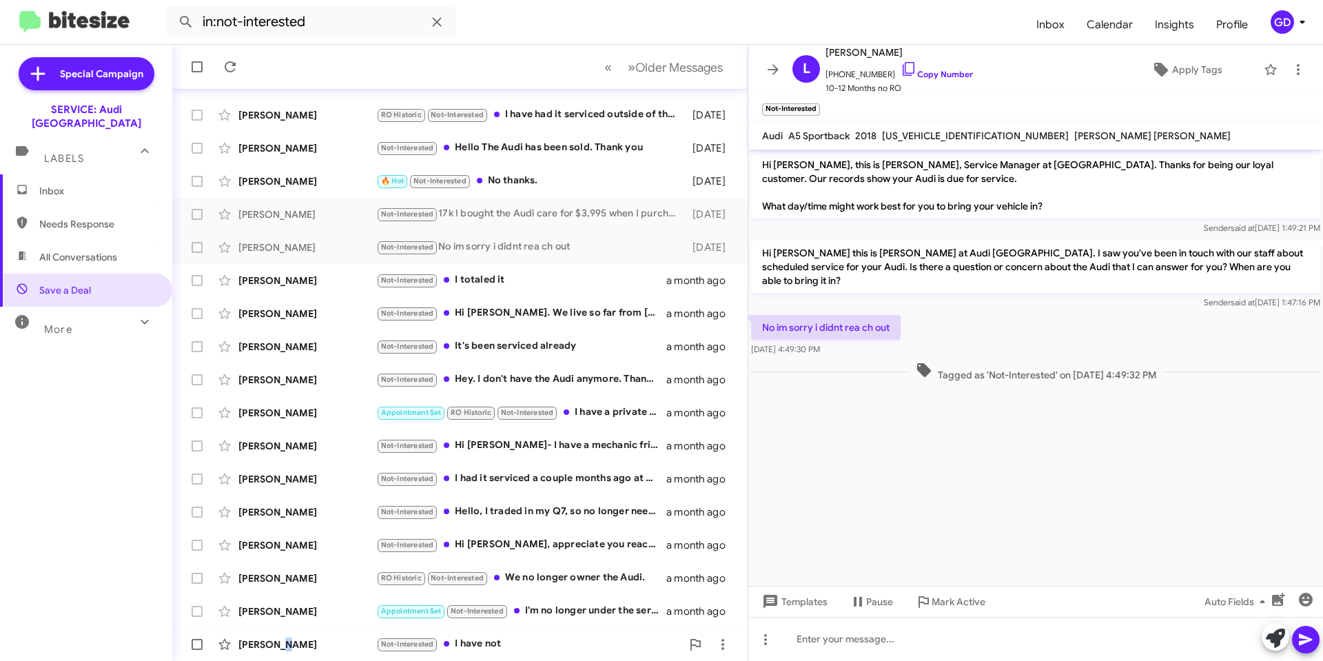
click at [287, 645] on div "Kim Edmunds" at bounding box center [308, 645] width 138 height 14
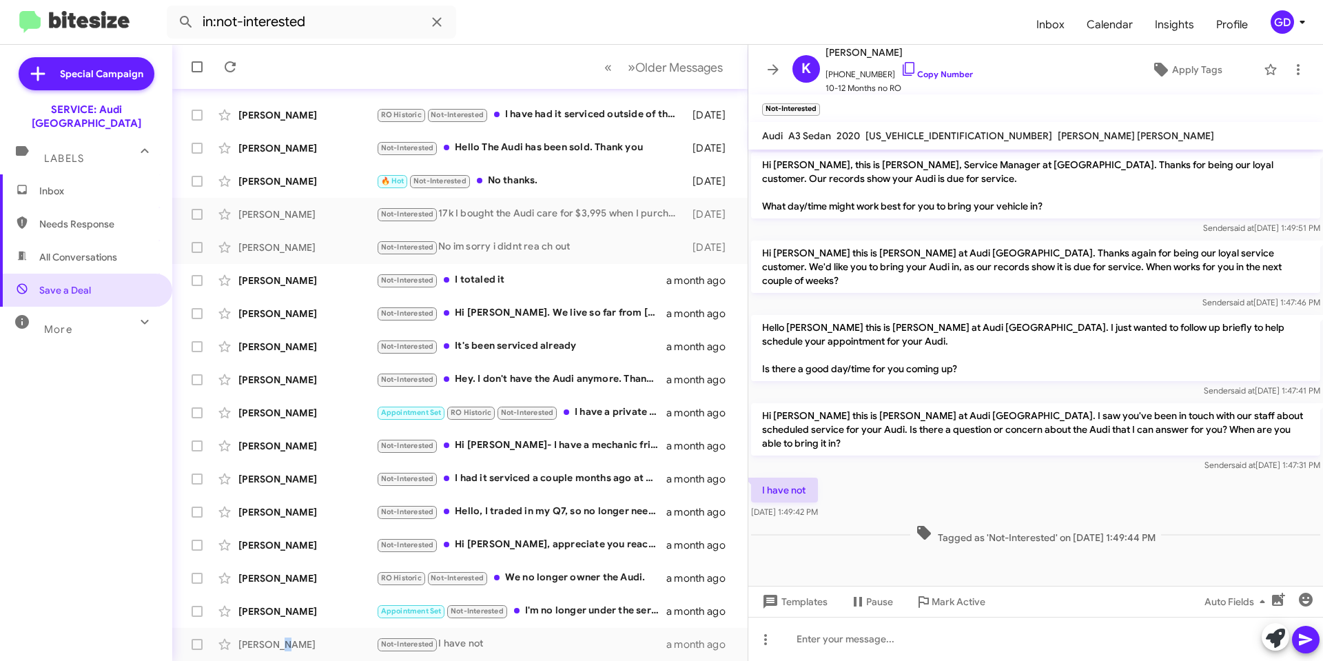
click at [71, 184] on span "Inbox" at bounding box center [97, 191] width 117 height 14
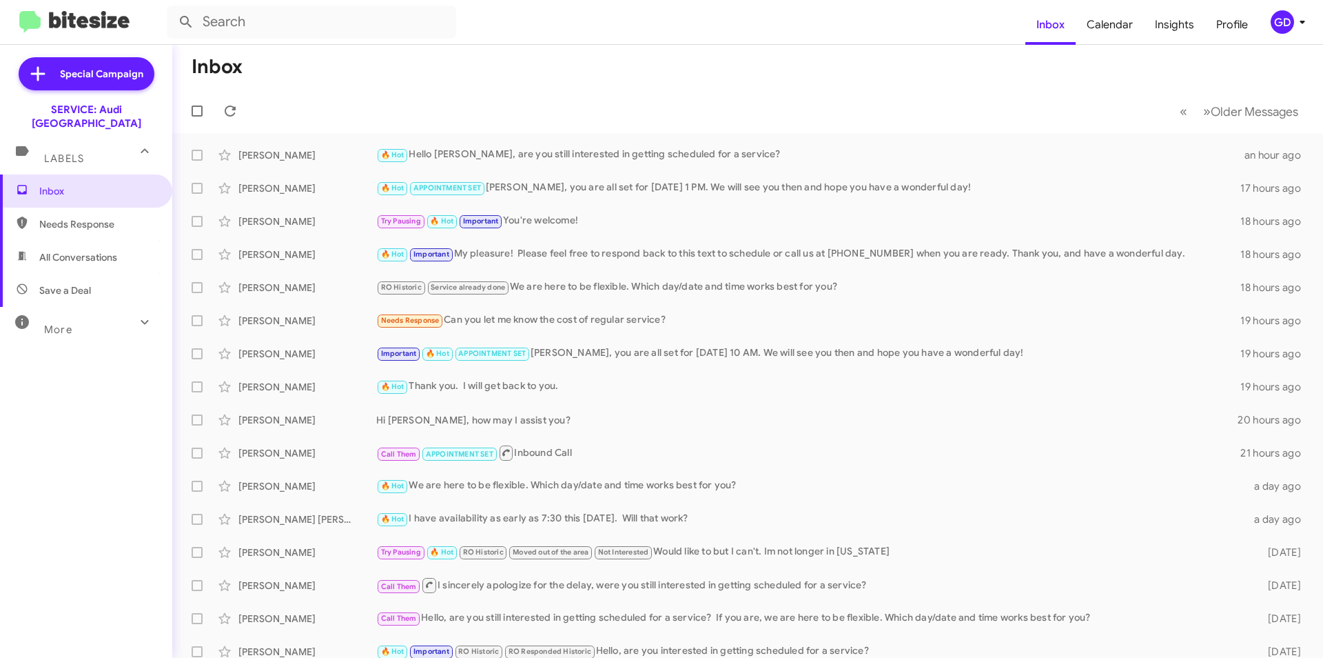
click at [70, 217] on span "Needs Response" at bounding box center [97, 224] width 117 height 14
type input "in:needs-response"
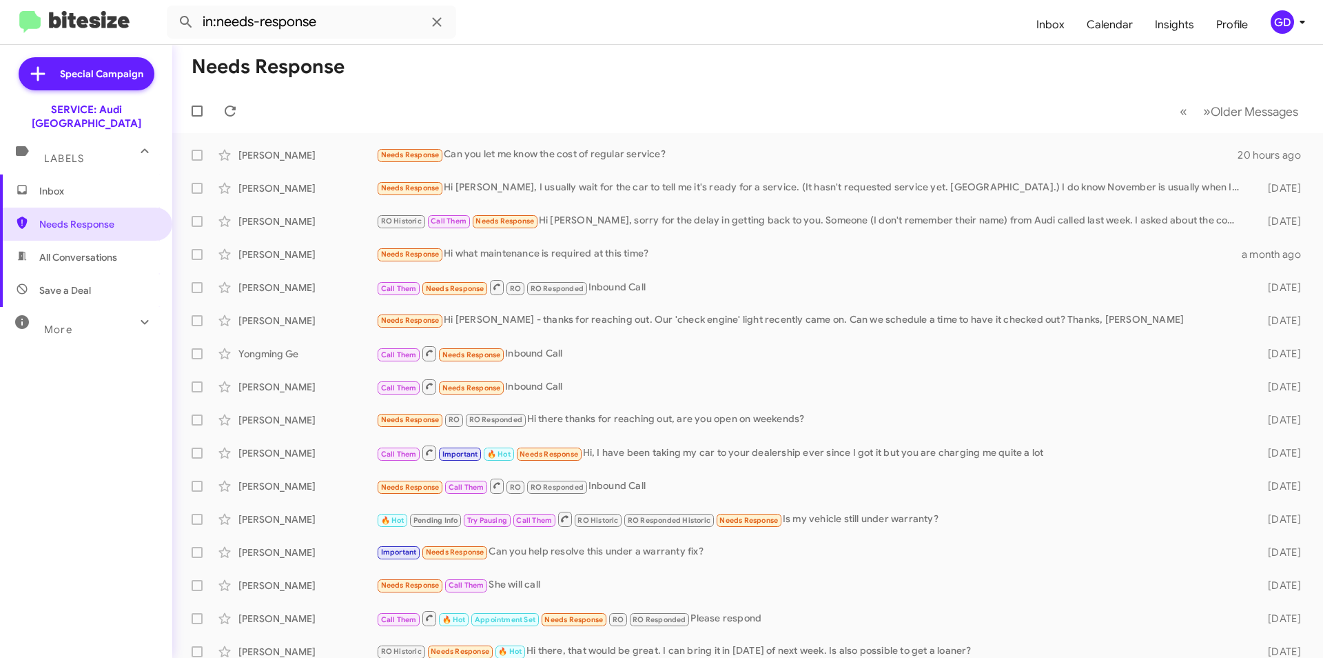
click at [1281, 26] on div "GD" at bounding box center [1282, 21] width 23 height 23
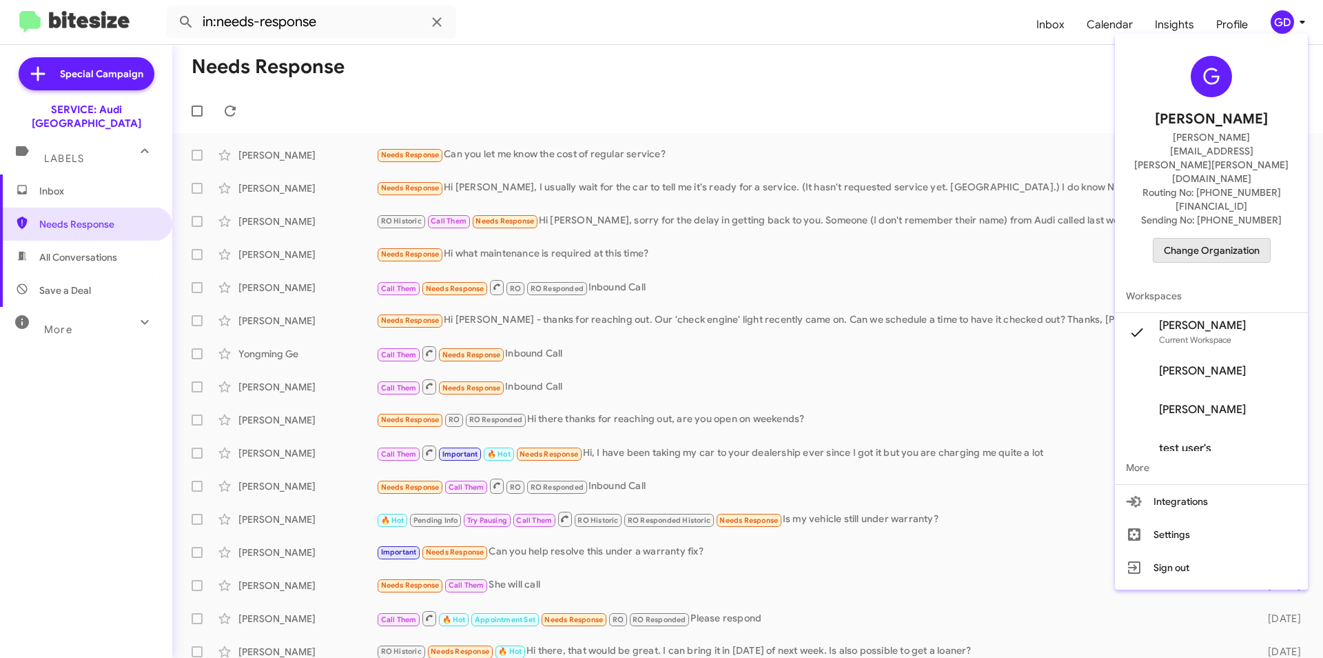
click at [1214, 239] on span "Change Organization" at bounding box center [1212, 250] width 96 height 23
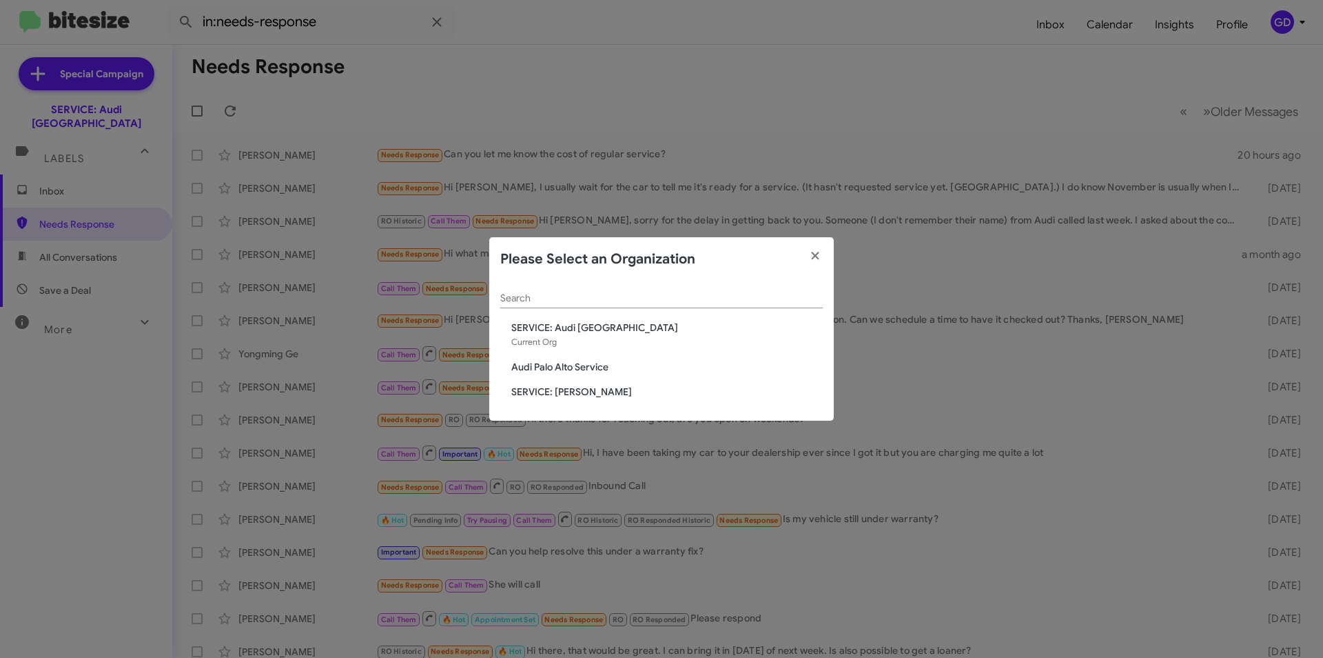
click at [567, 366] on span "Audi Palo Alto Service" at bounding box center [667, 367] width 312 height 14
